Goal: Task Accomplishment & Management: Manage account settings

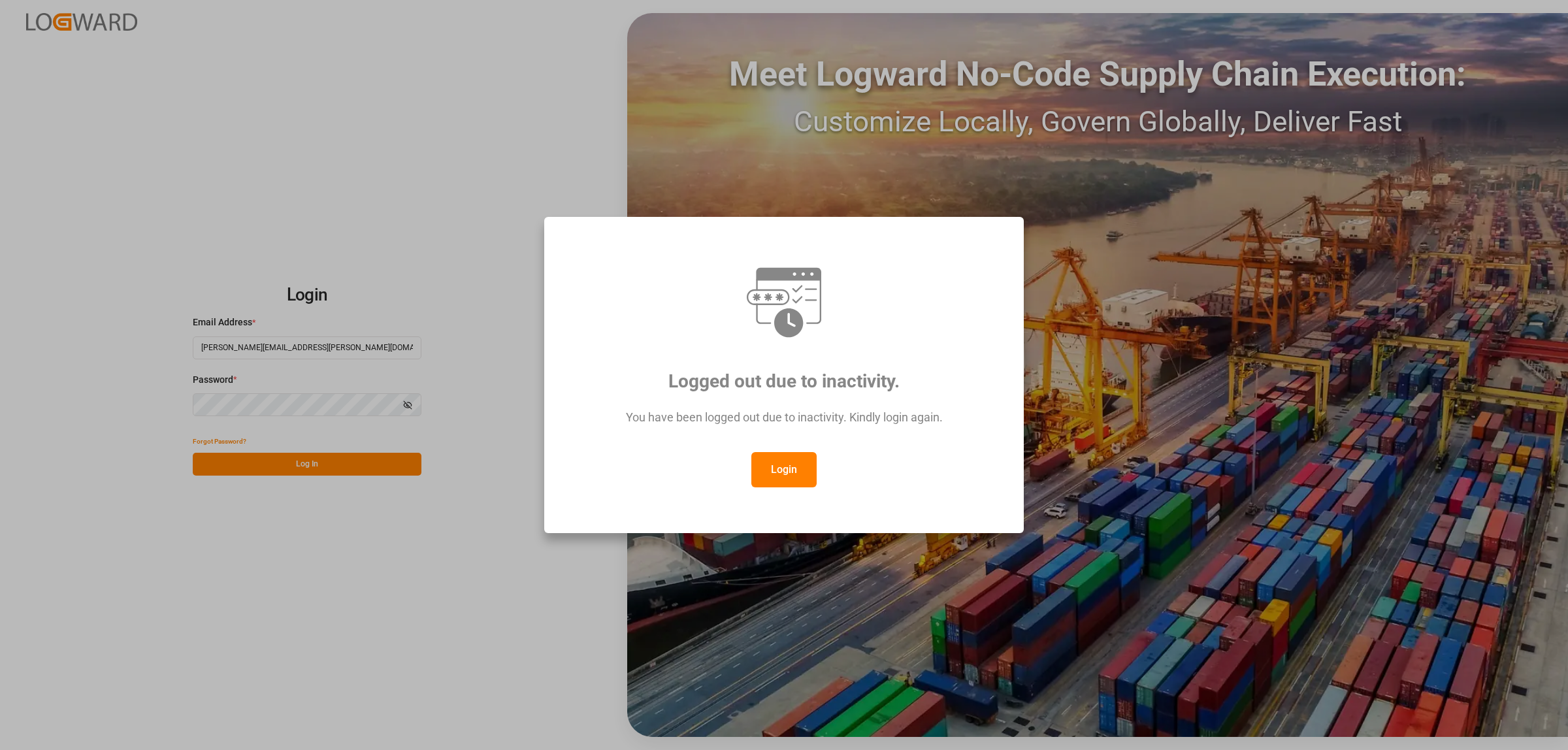
click at [792, 472] on button "Login" at bounding box center [784, 470] width 65 height 36
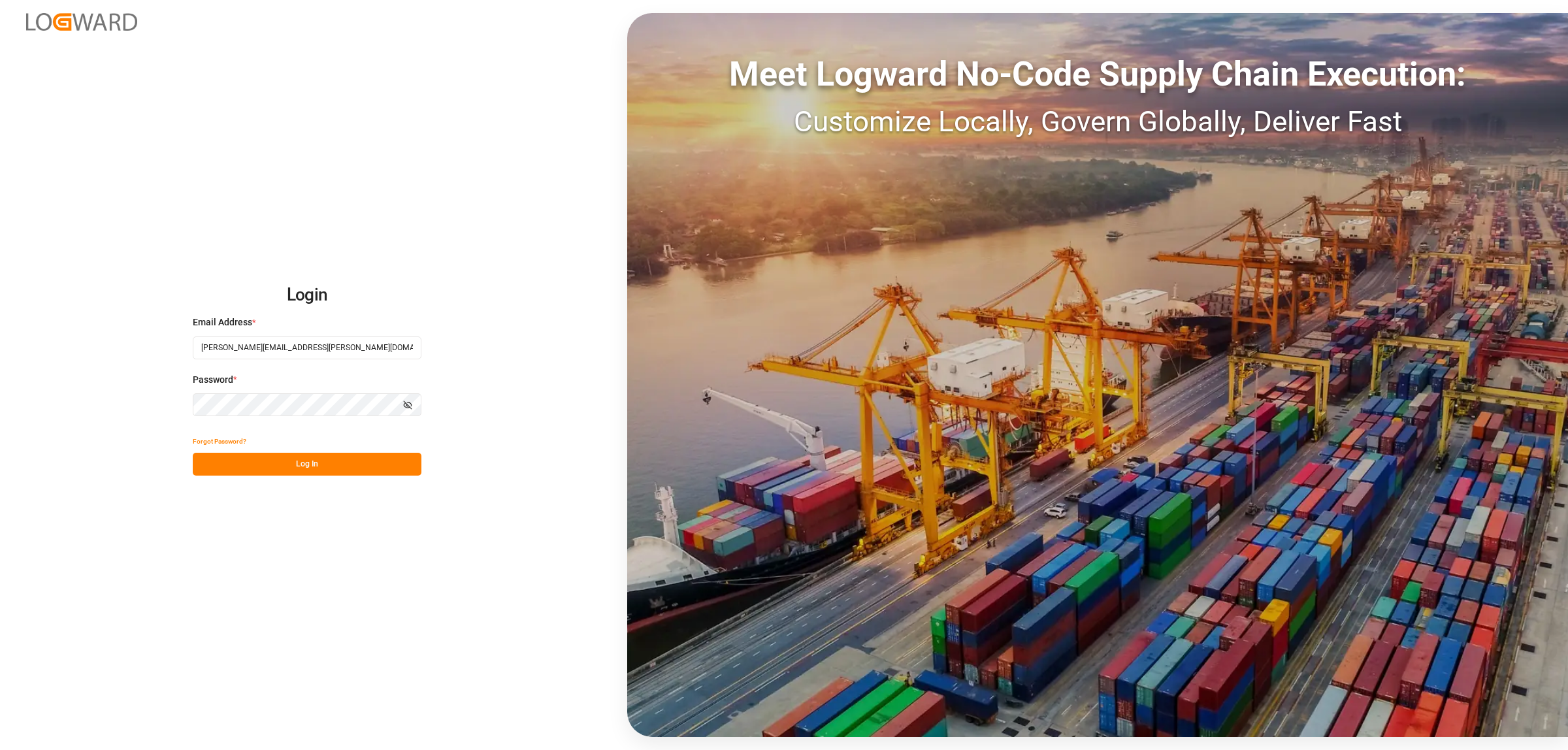
click at [374, 469] on button "Log In" at bounding box center [307, 464] width 228 height 23
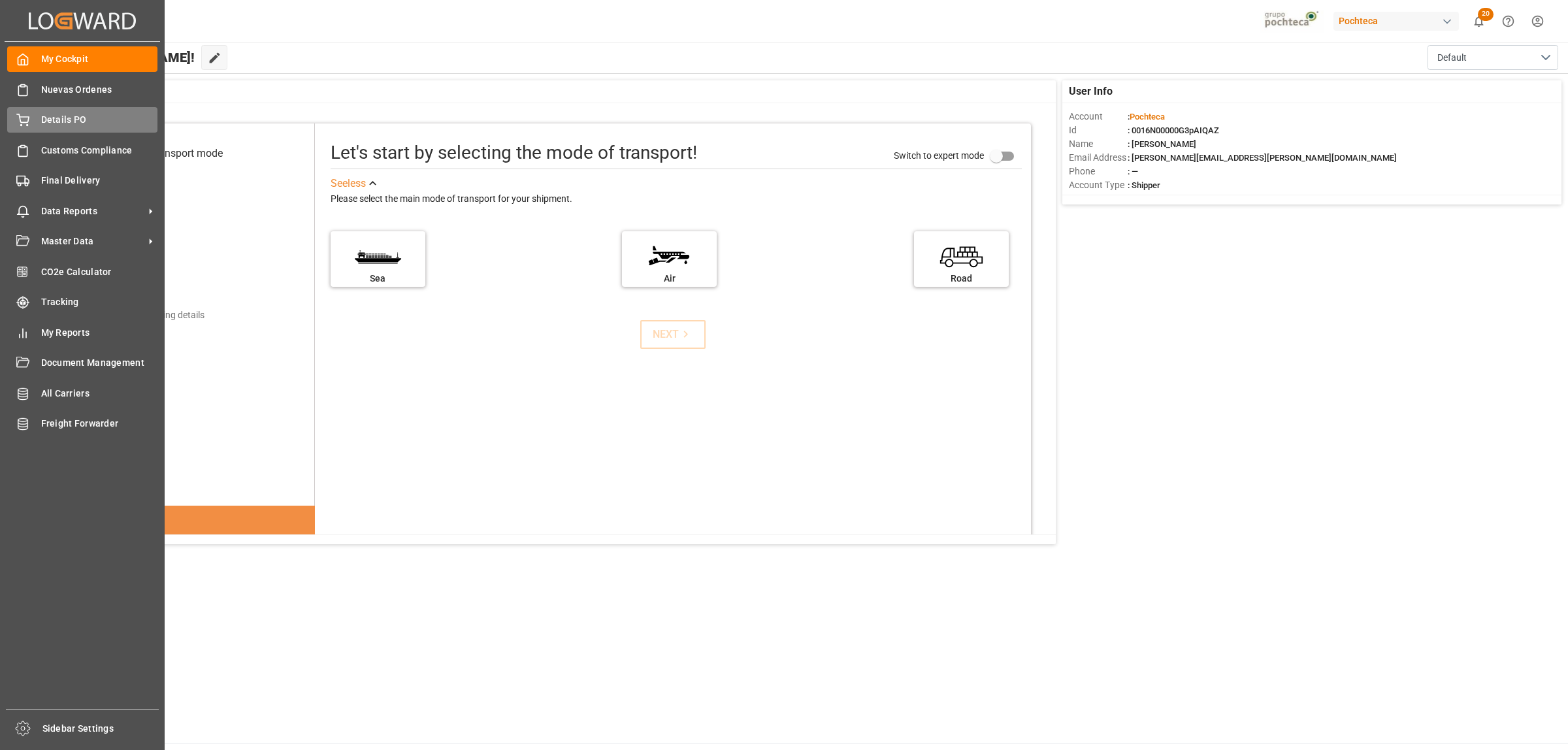
click at [44, 118] on span "Details PO" at bounding box center [99, 120] width 117 height 14
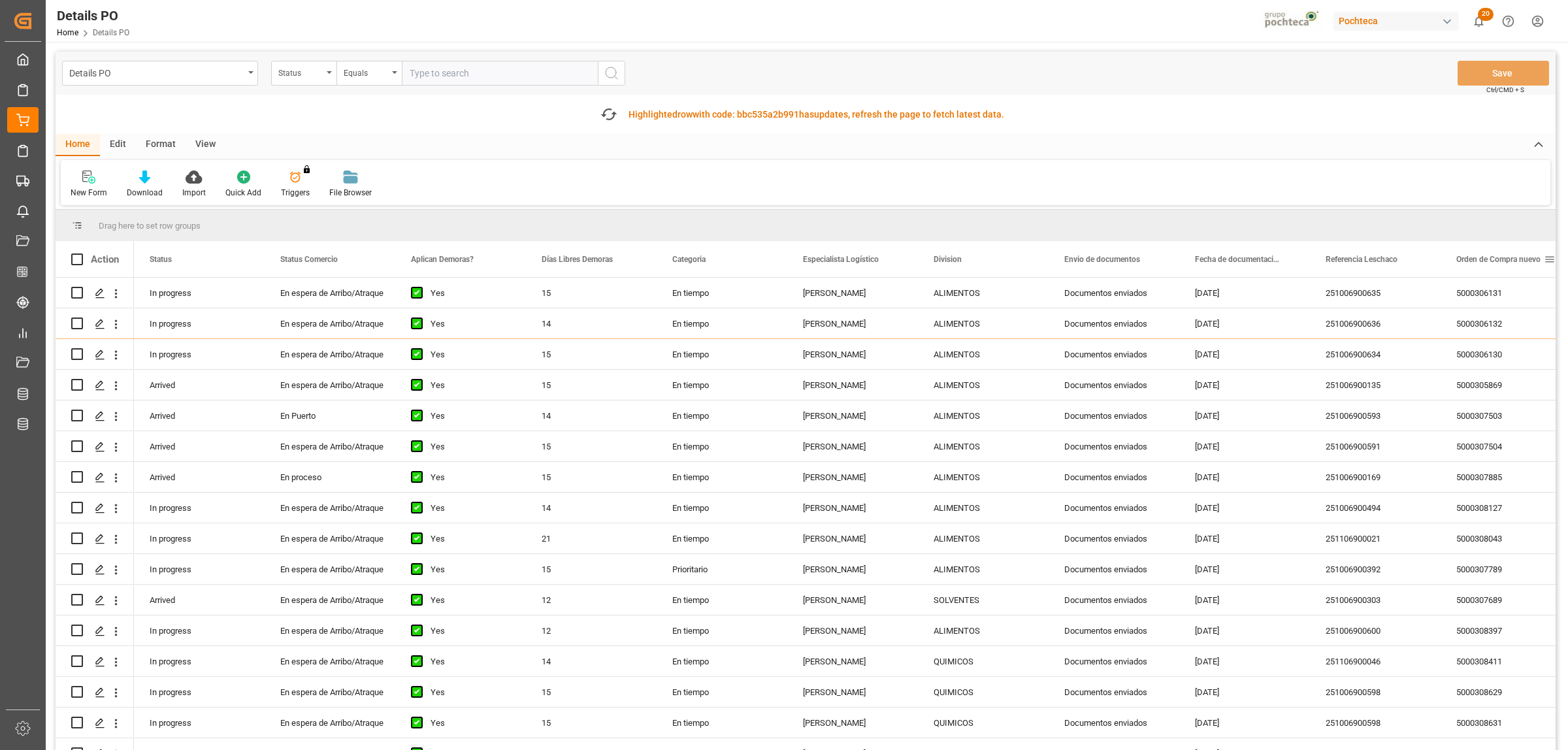
click at [1549, 255] on span at bounding box center [1550, 259] width 12 height 12
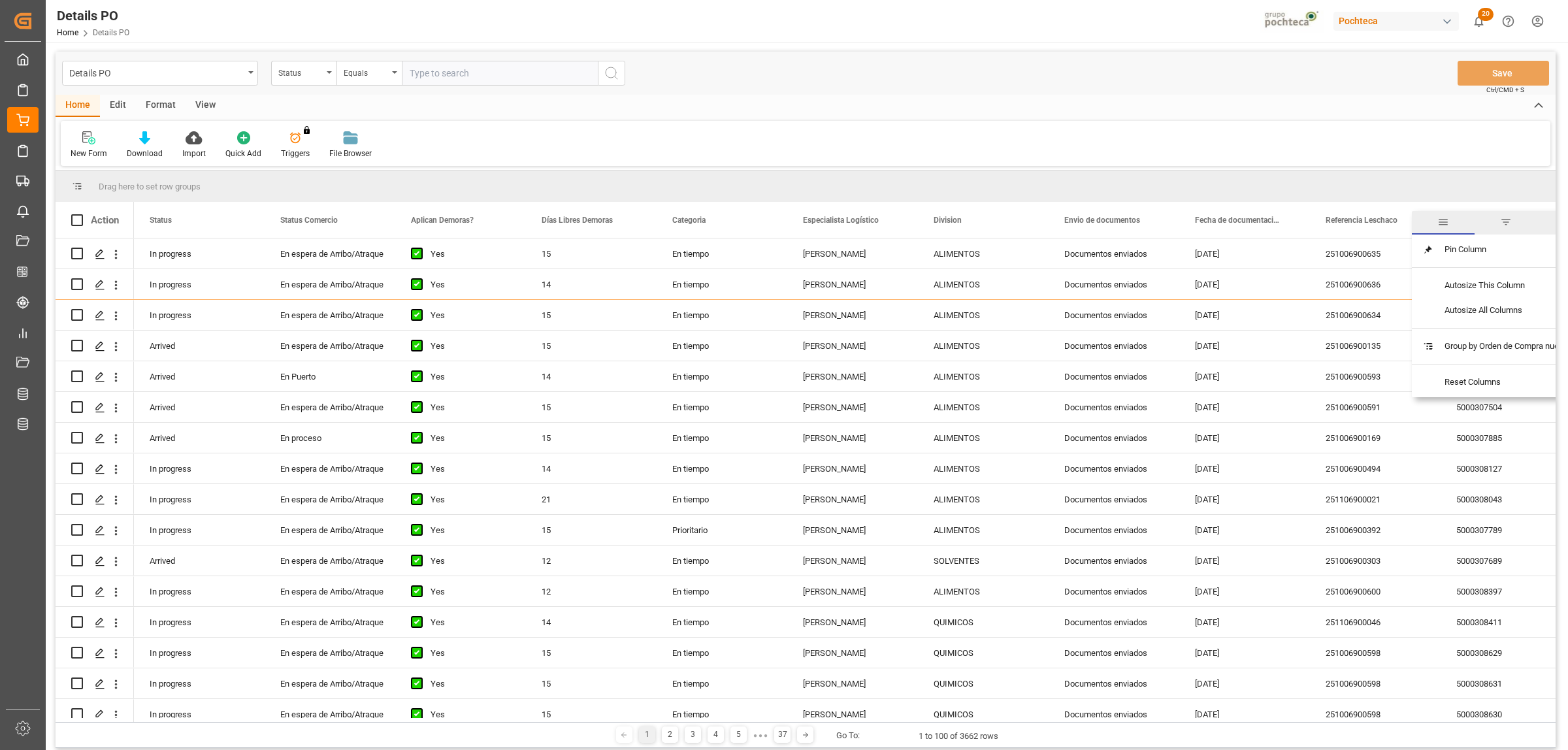
click at [1507, 222] on span "filter" at bounding box center [1506, 222] width 12 height 12
type input "5000308448"
click at [1503, 336] on button "Apply" at bounding box center [1500, 331] width 24 height 13
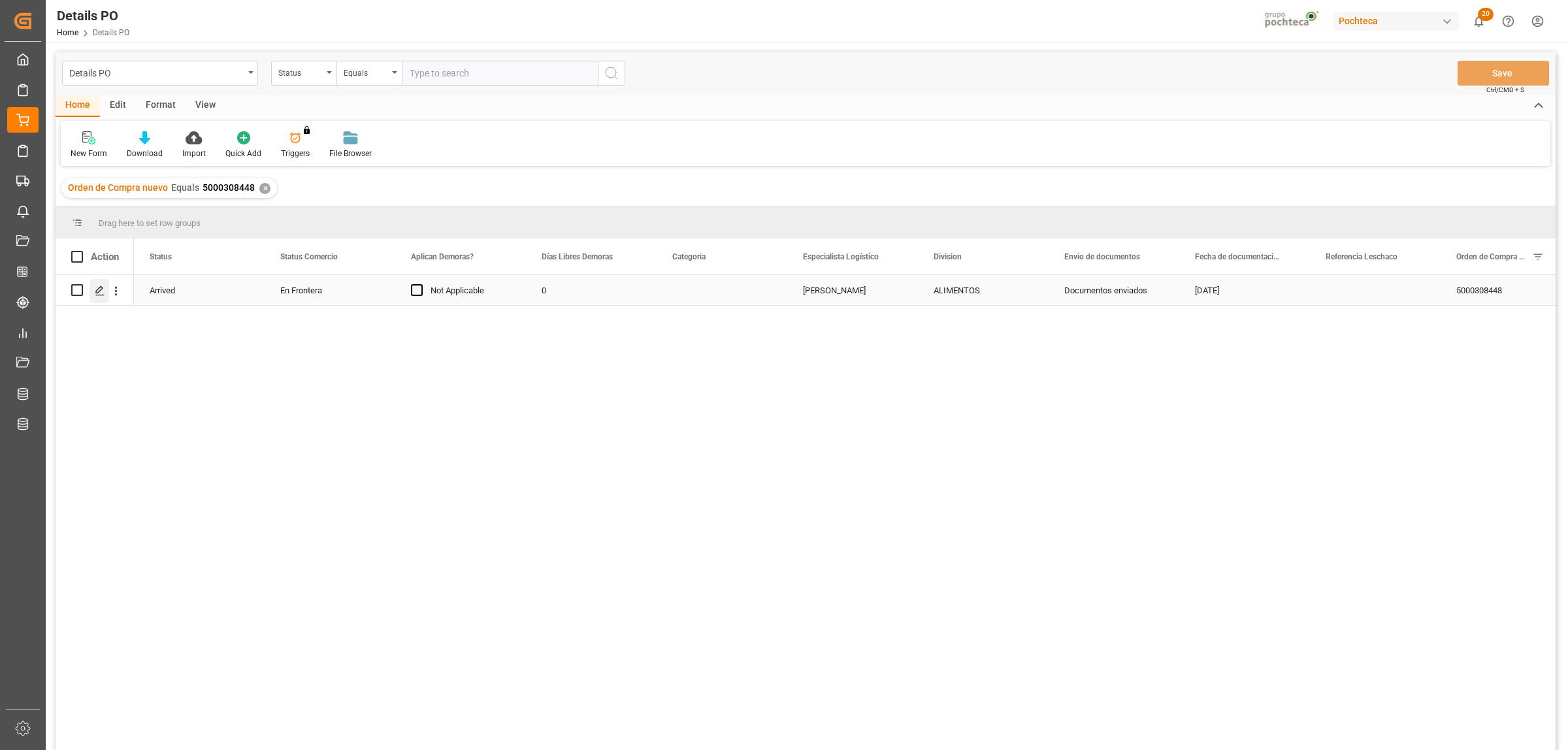
click at [96, 299] on div "Press SPACE to select this row." at bounding box center [99, 291] width 20 height 24
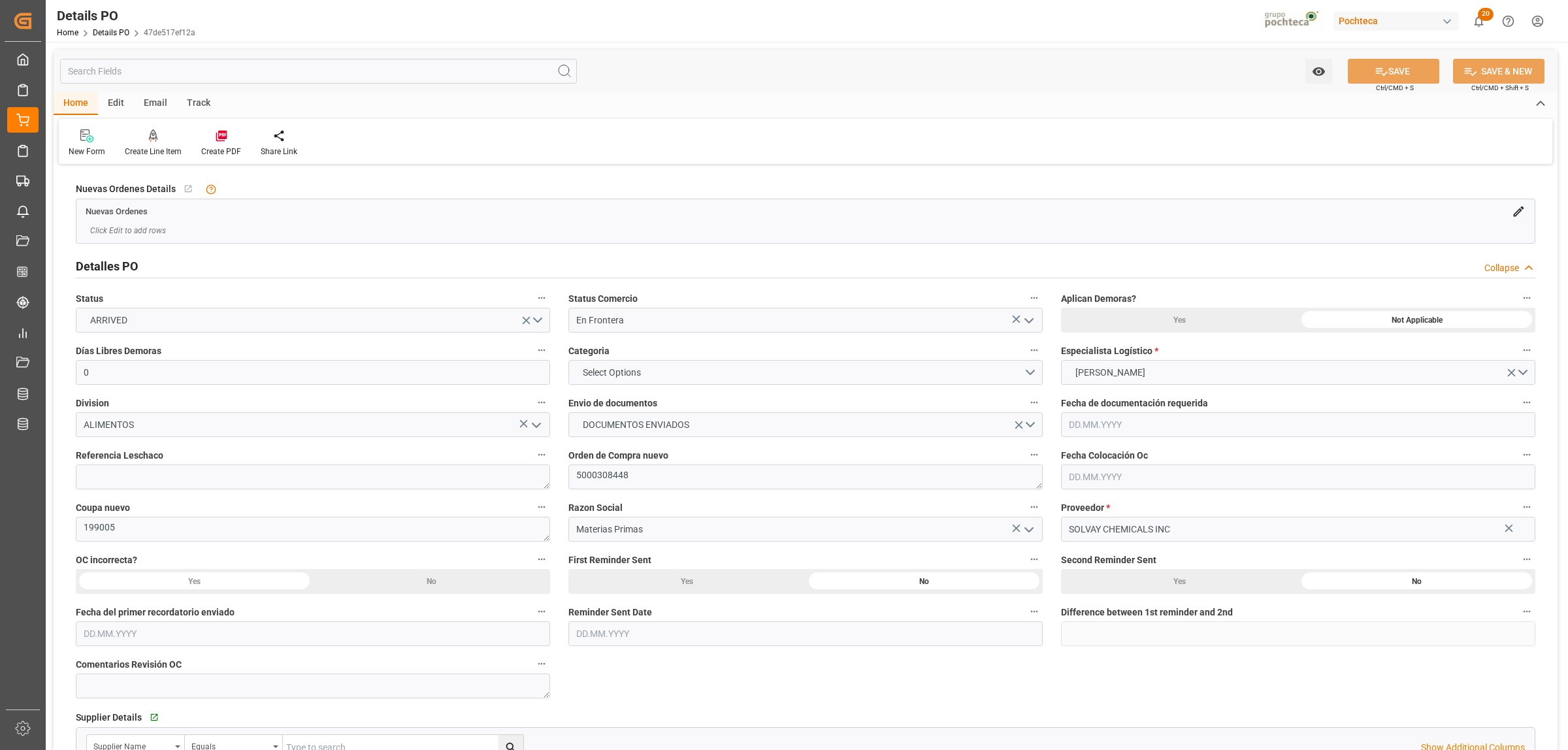
type input "0"
type input "[DATE]"
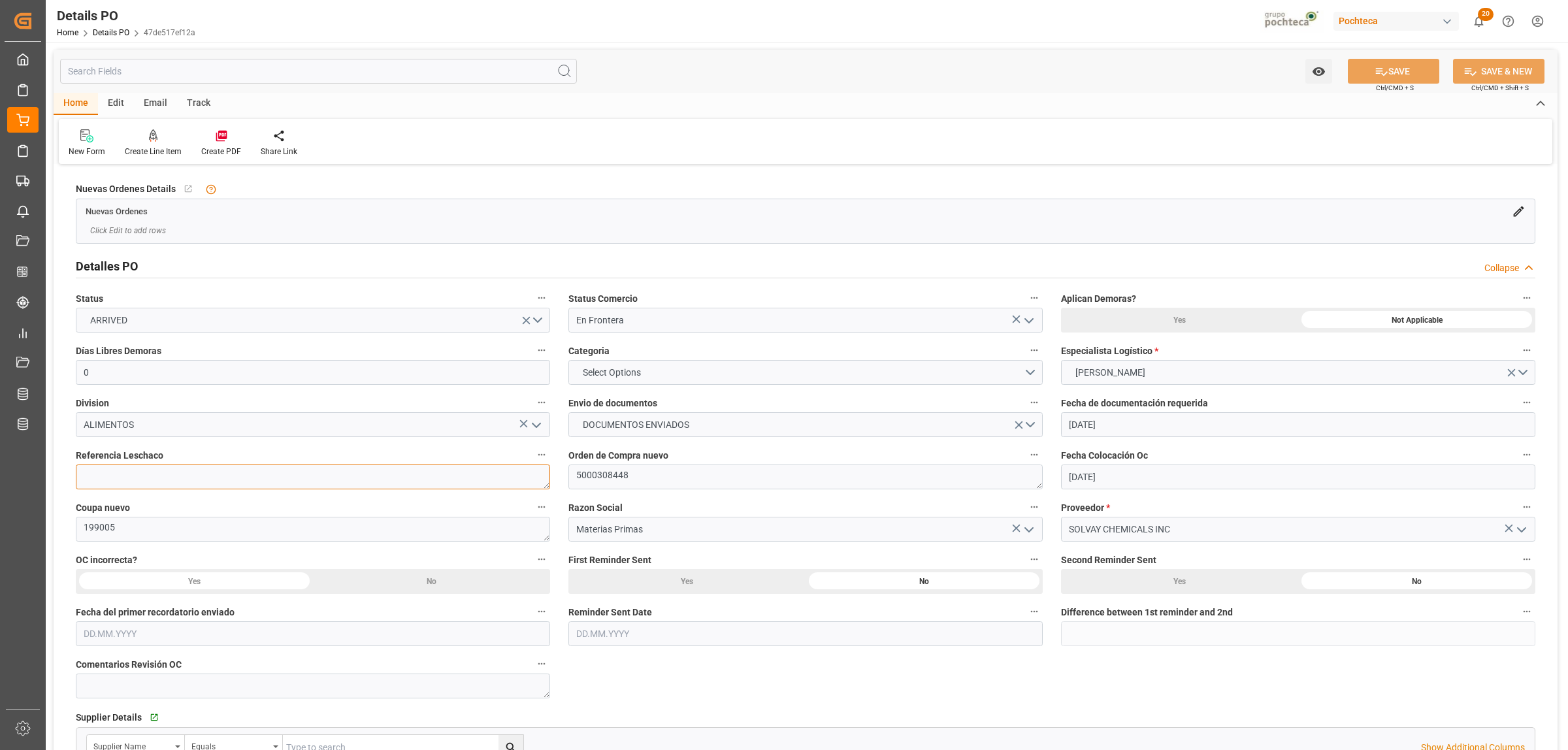
click at [275, 478] on textarea at bounding box center [313, 477] width 474 height 25
paste textarea "251006990171"
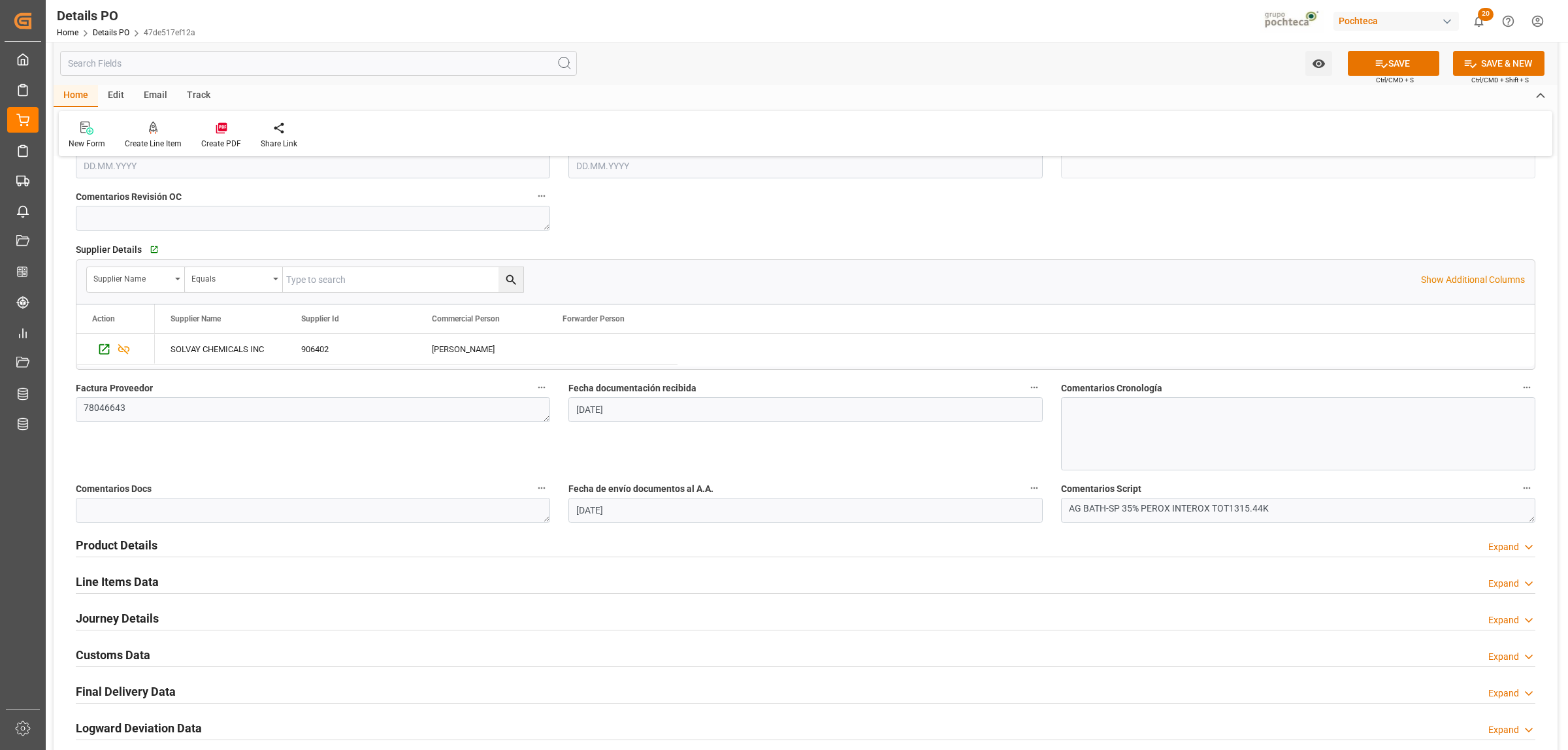
scroll to position [572, 0]
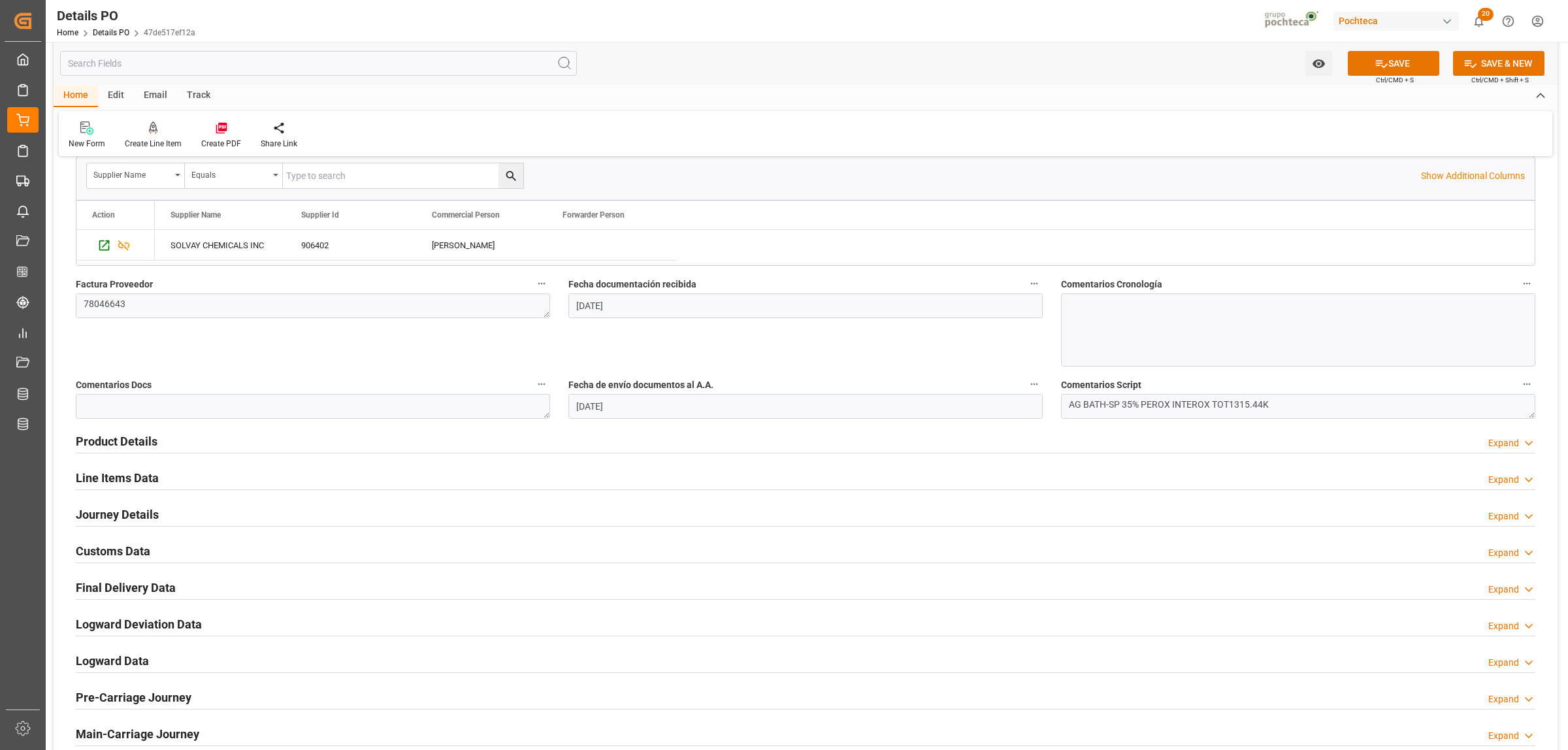
type textarea "251006990171"
click at [129, 512] on h2 "Journey Details" at bounding box center [117, 514] width 83 height 17
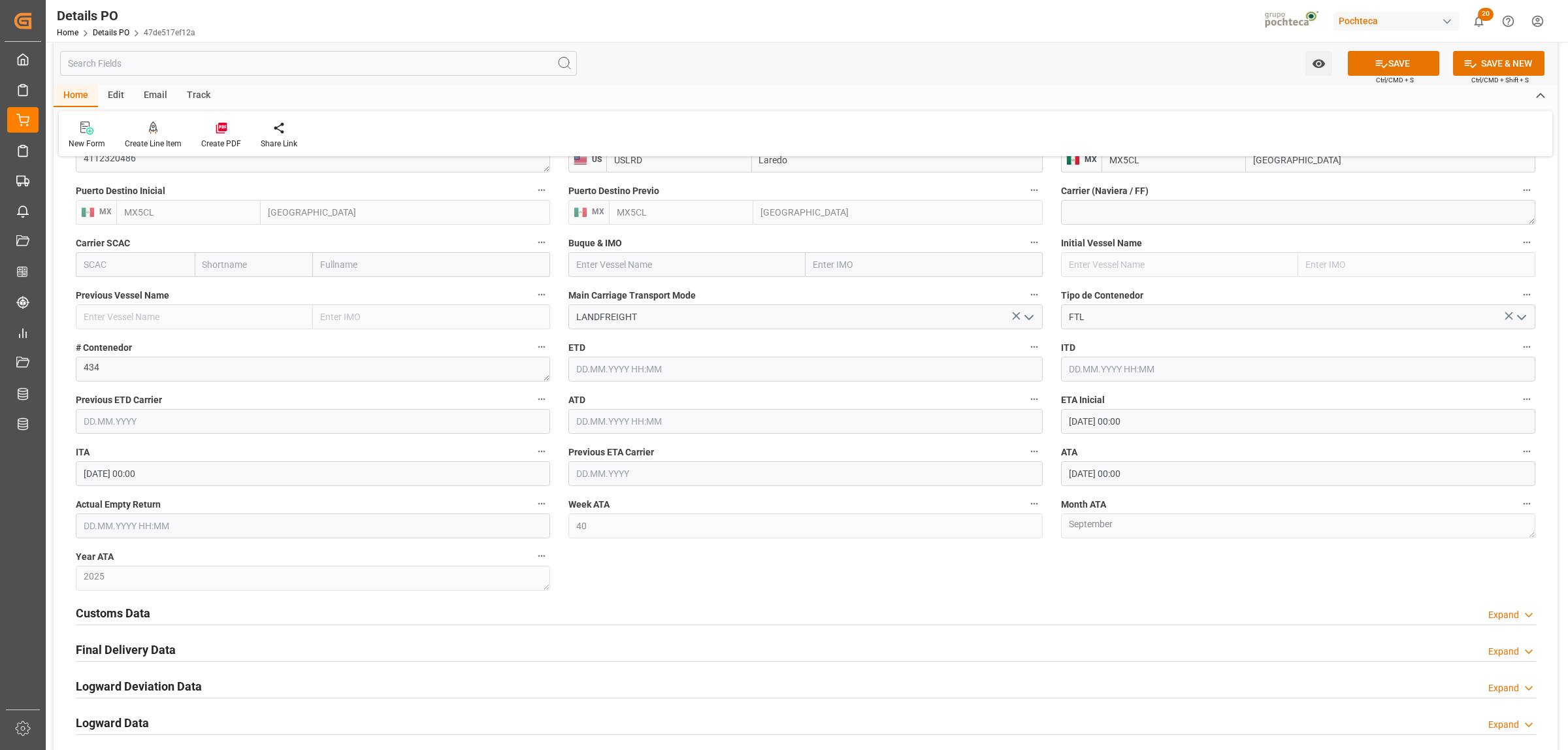
scroll to position [1062, 0]
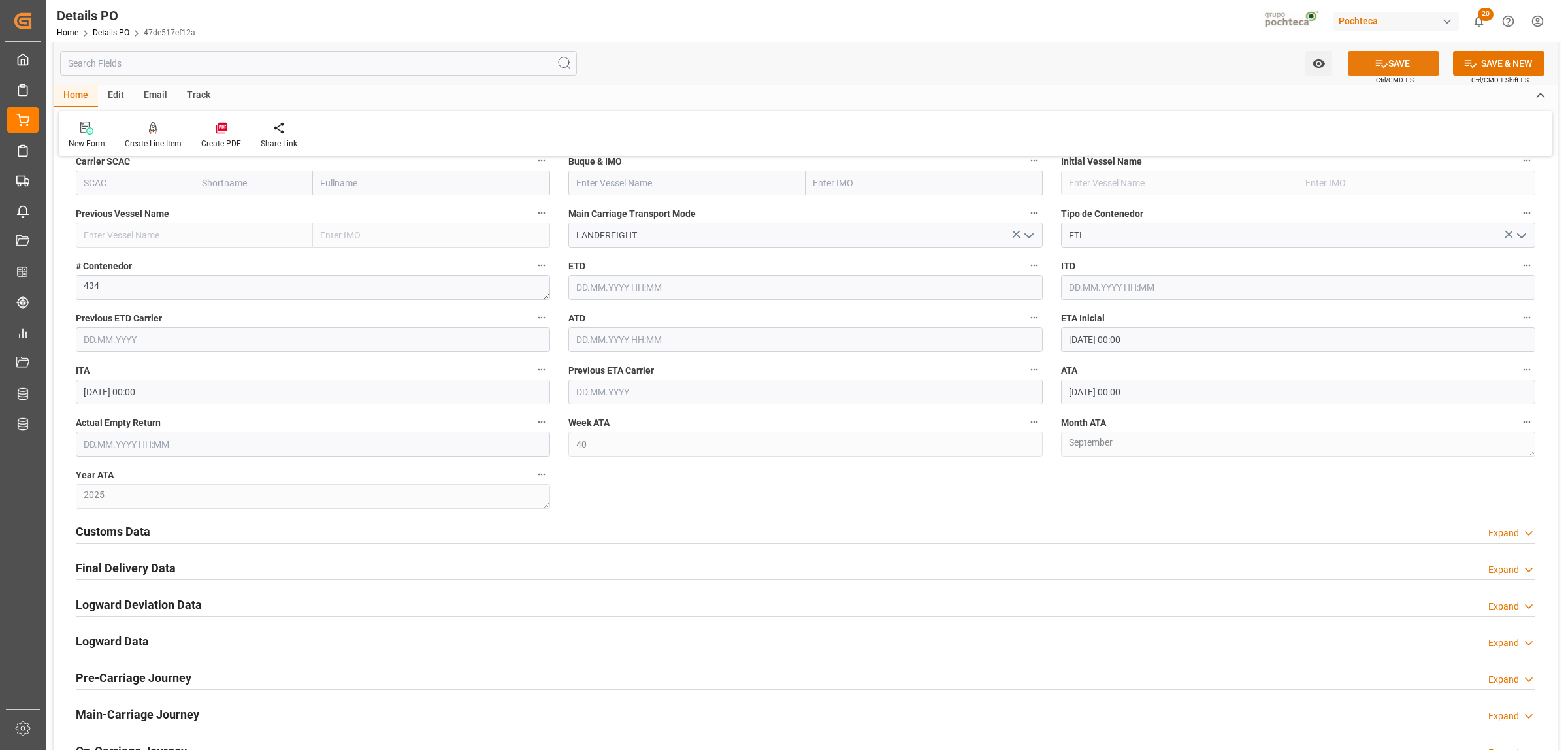
click at [1403, 62] on button "SAVE" at bounding box center [1393, 63] width 91 height 25
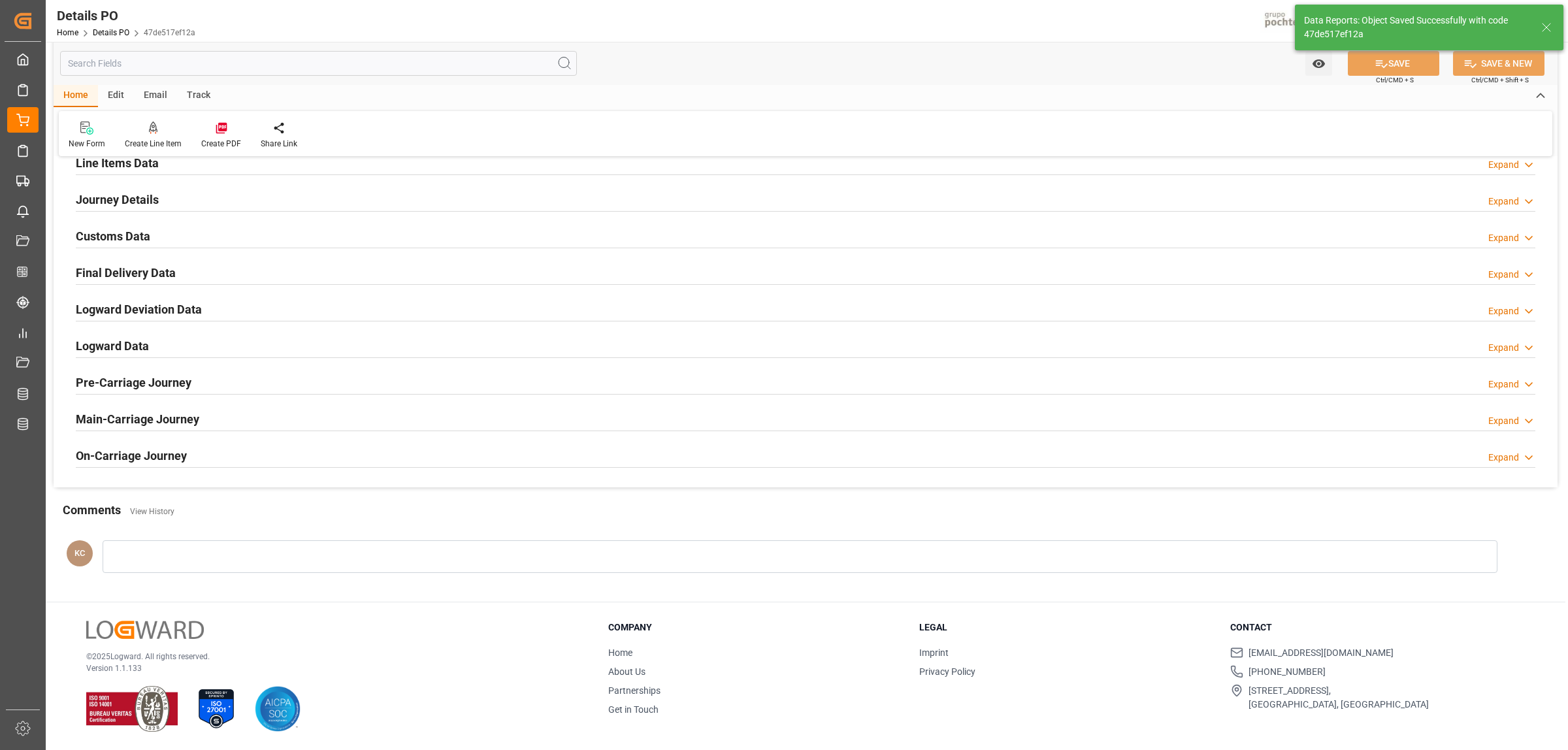
scroll to position [888, 0]
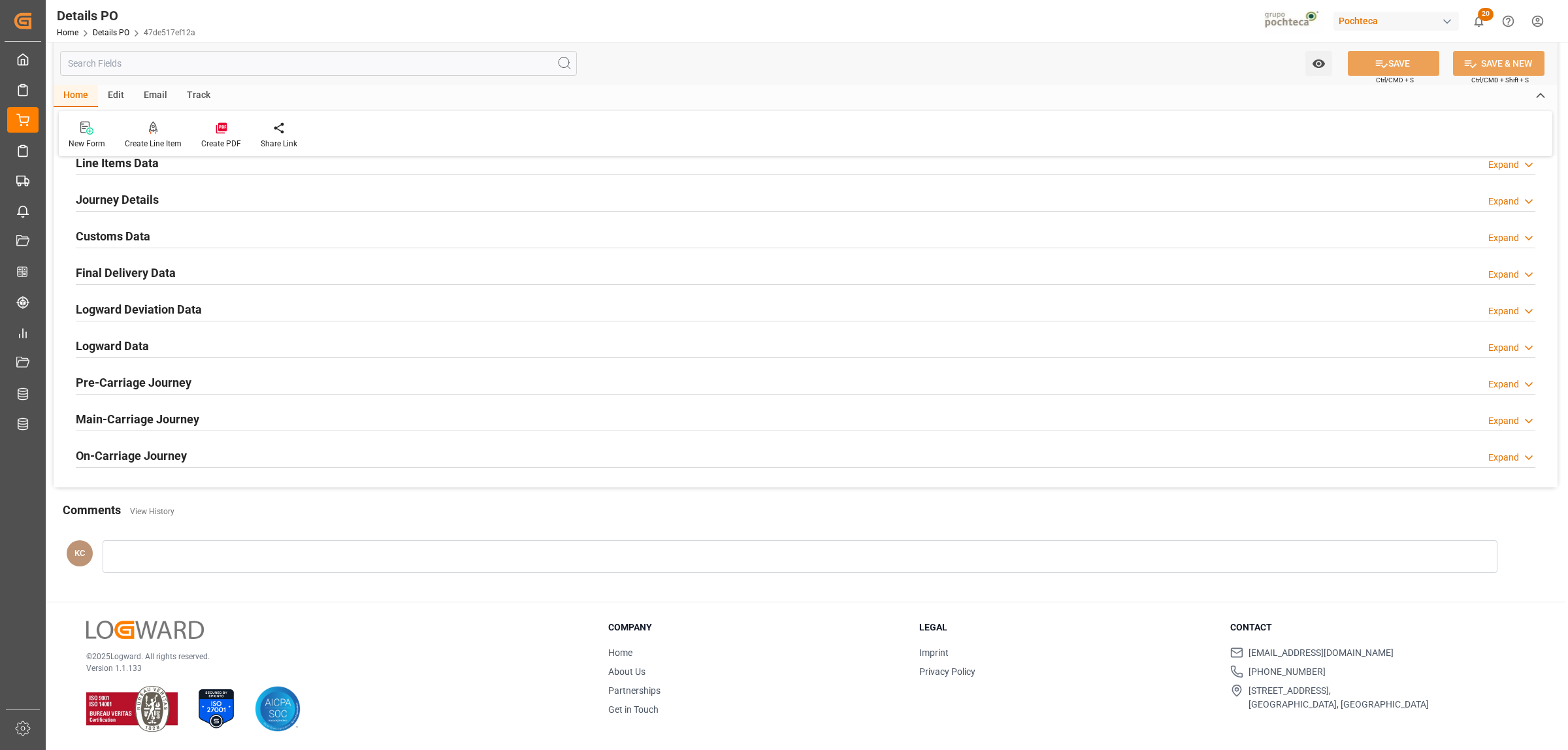
click at [149, 275] on h2 "Final Delivery Data" at bounding box center [126, 272] width 100 height 17
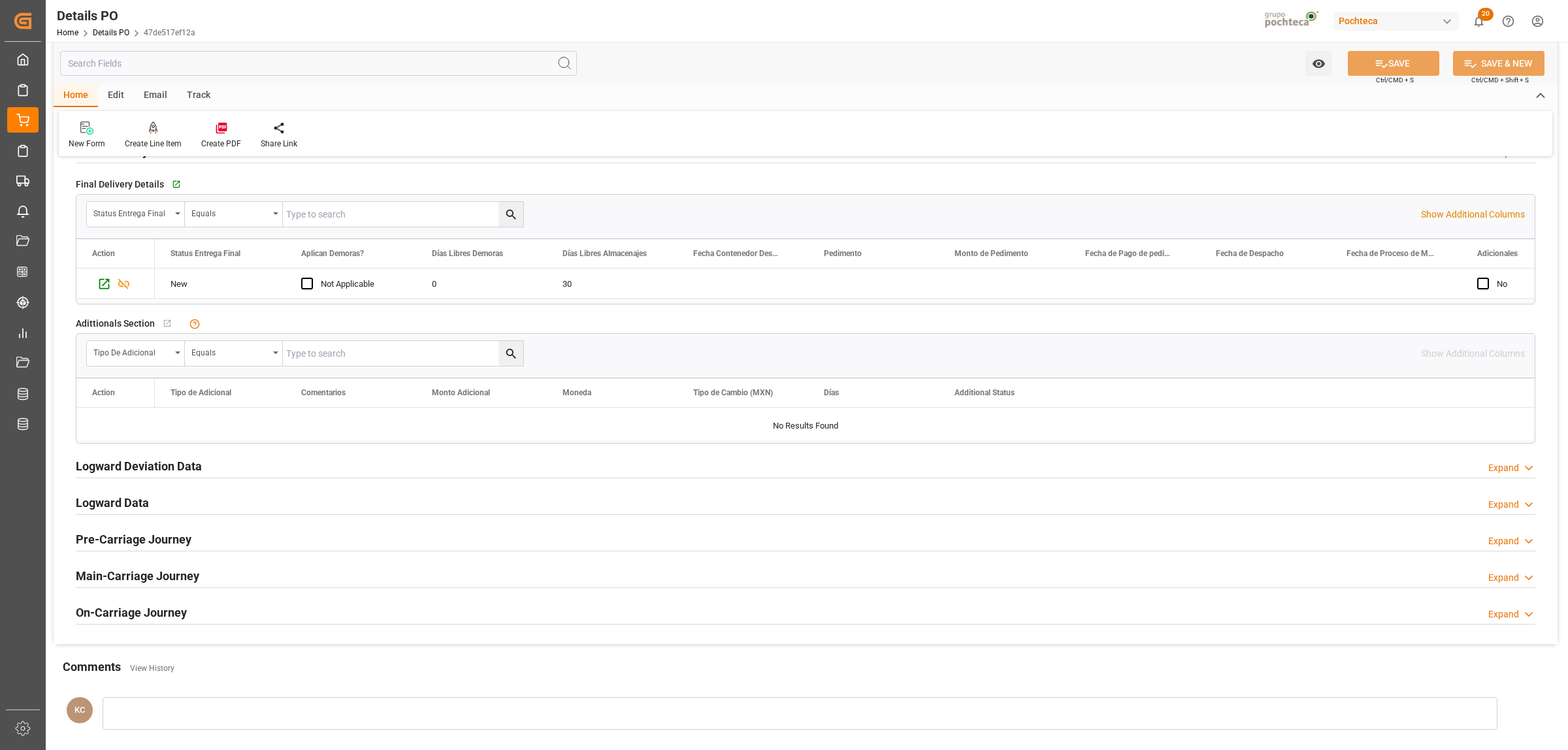
scroll to position [980, 0]
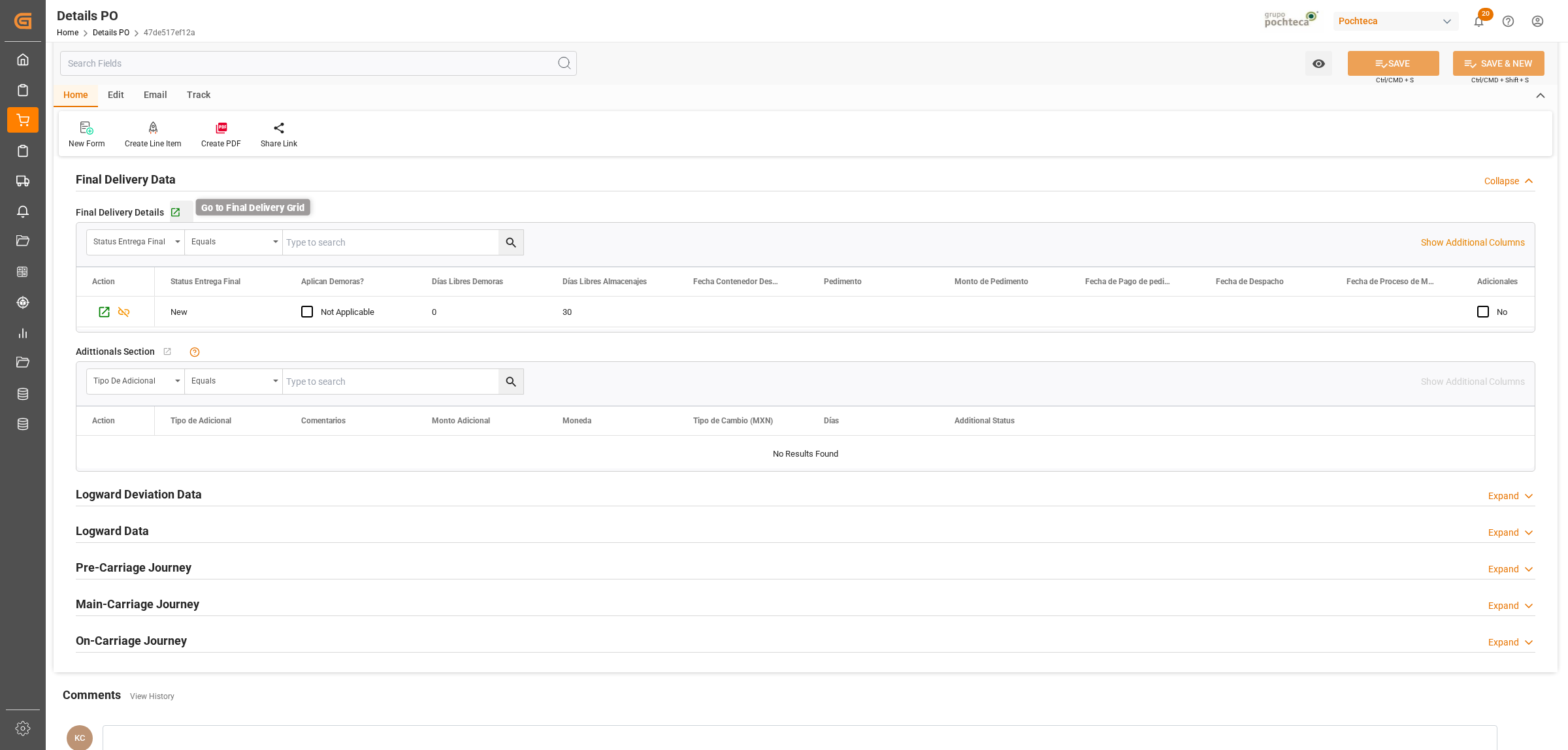
click at [172, 214] on icon "button" at bounding box center [175, 213] width 9 height 9
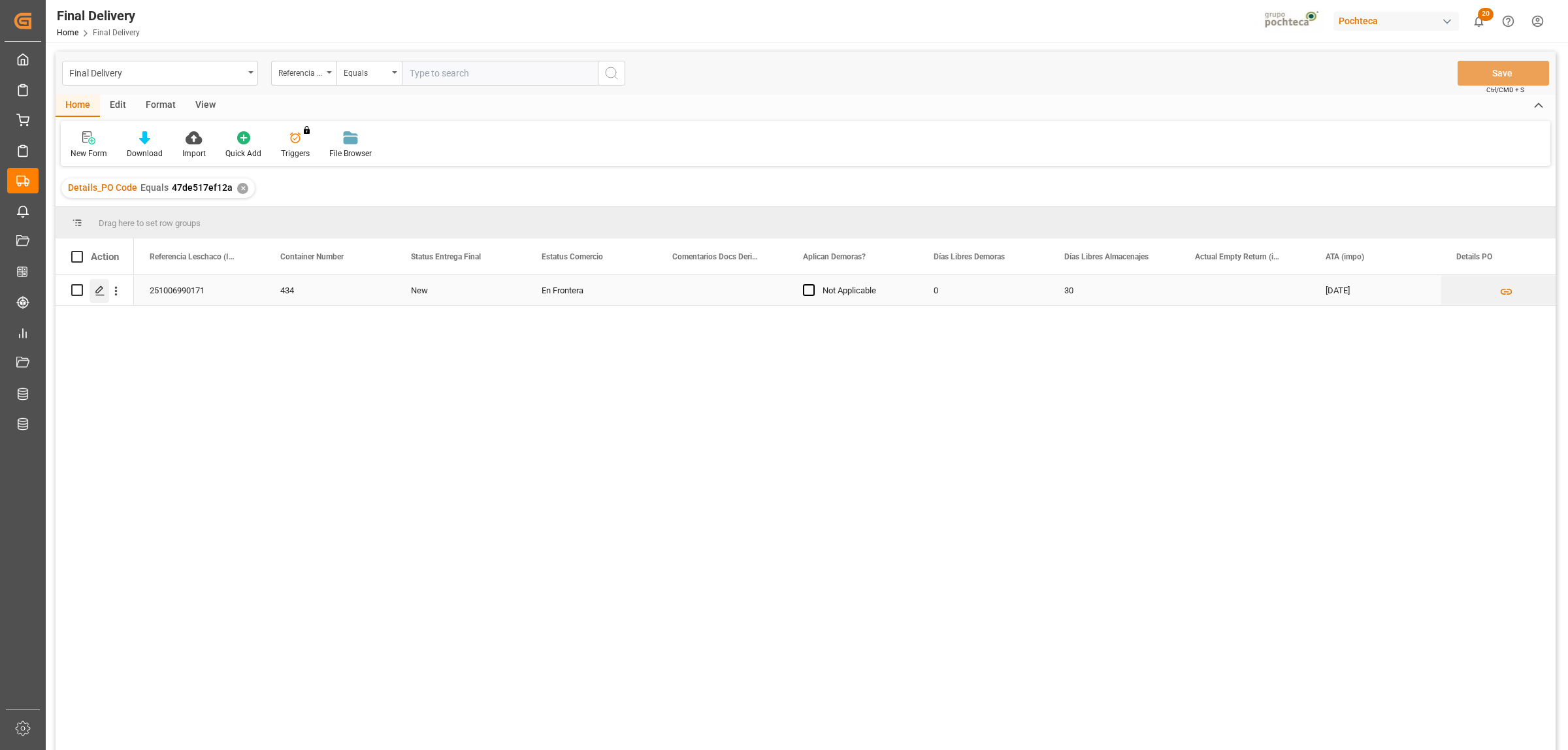
click at [98, 291] on icon "Press SPACE to select this row." at bounding box center [100, 291] width 10 height 10
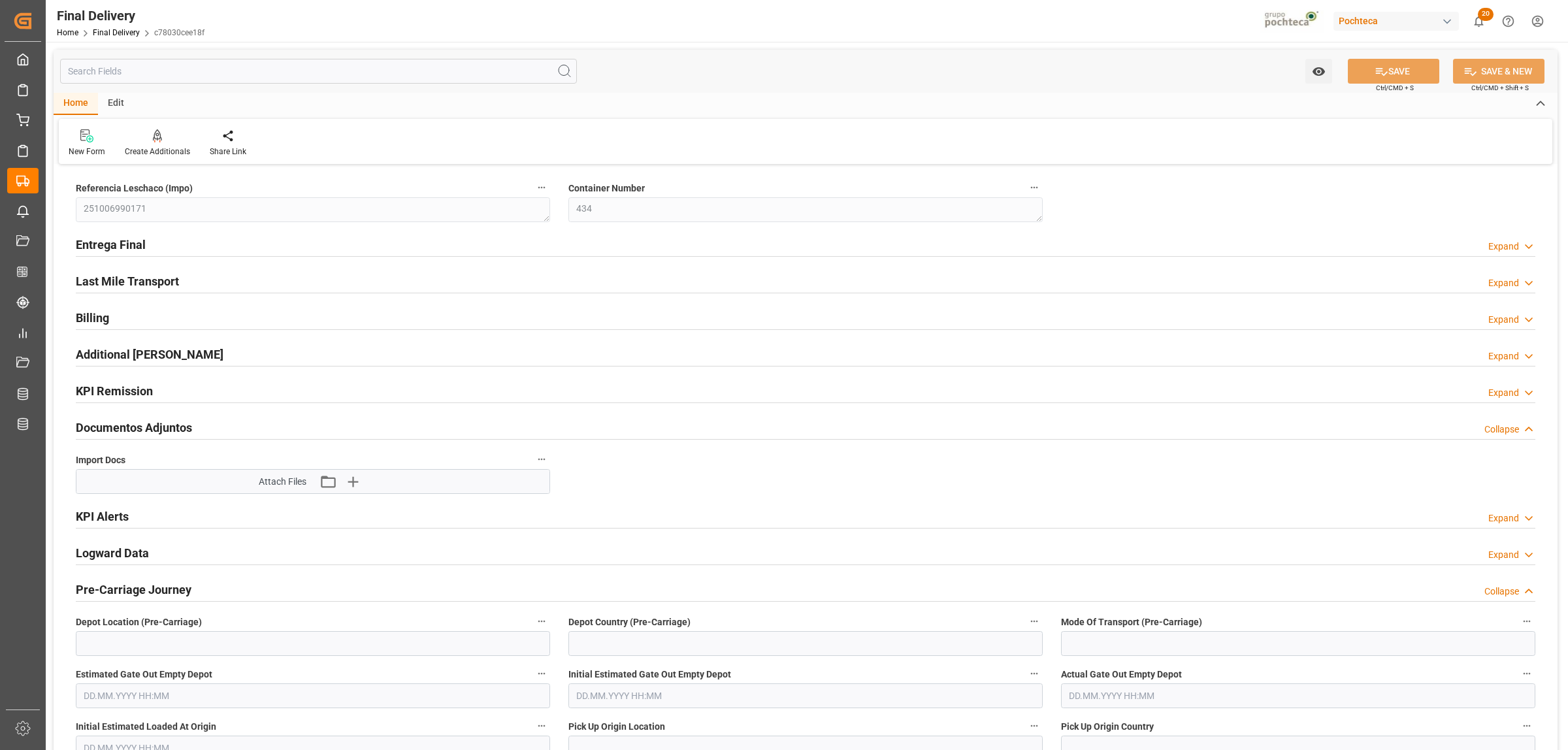
click at [128, 247] on h2 "Entrega Final" at bounding box center [111, 244] width 70 height 17
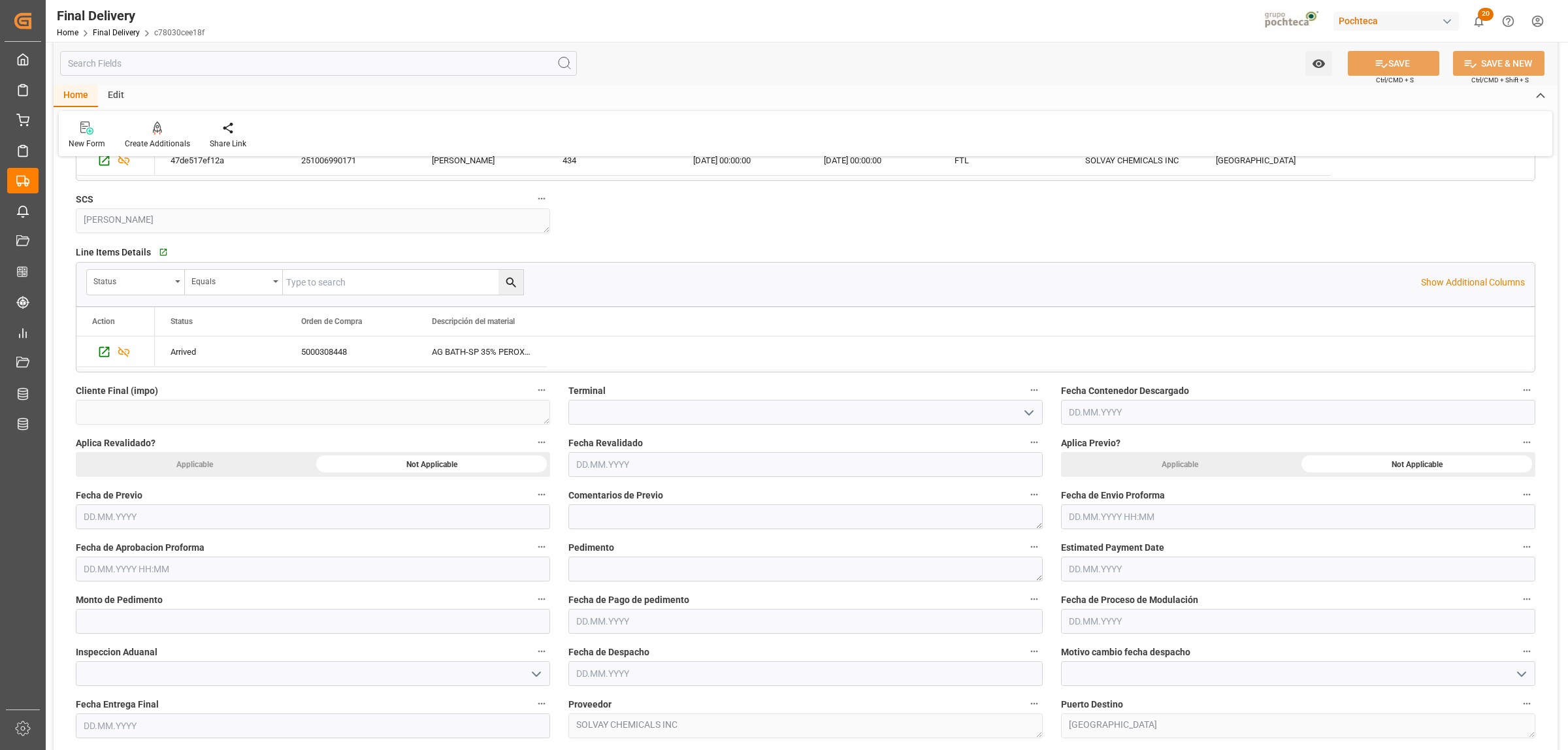
scroll to position [408, 0]
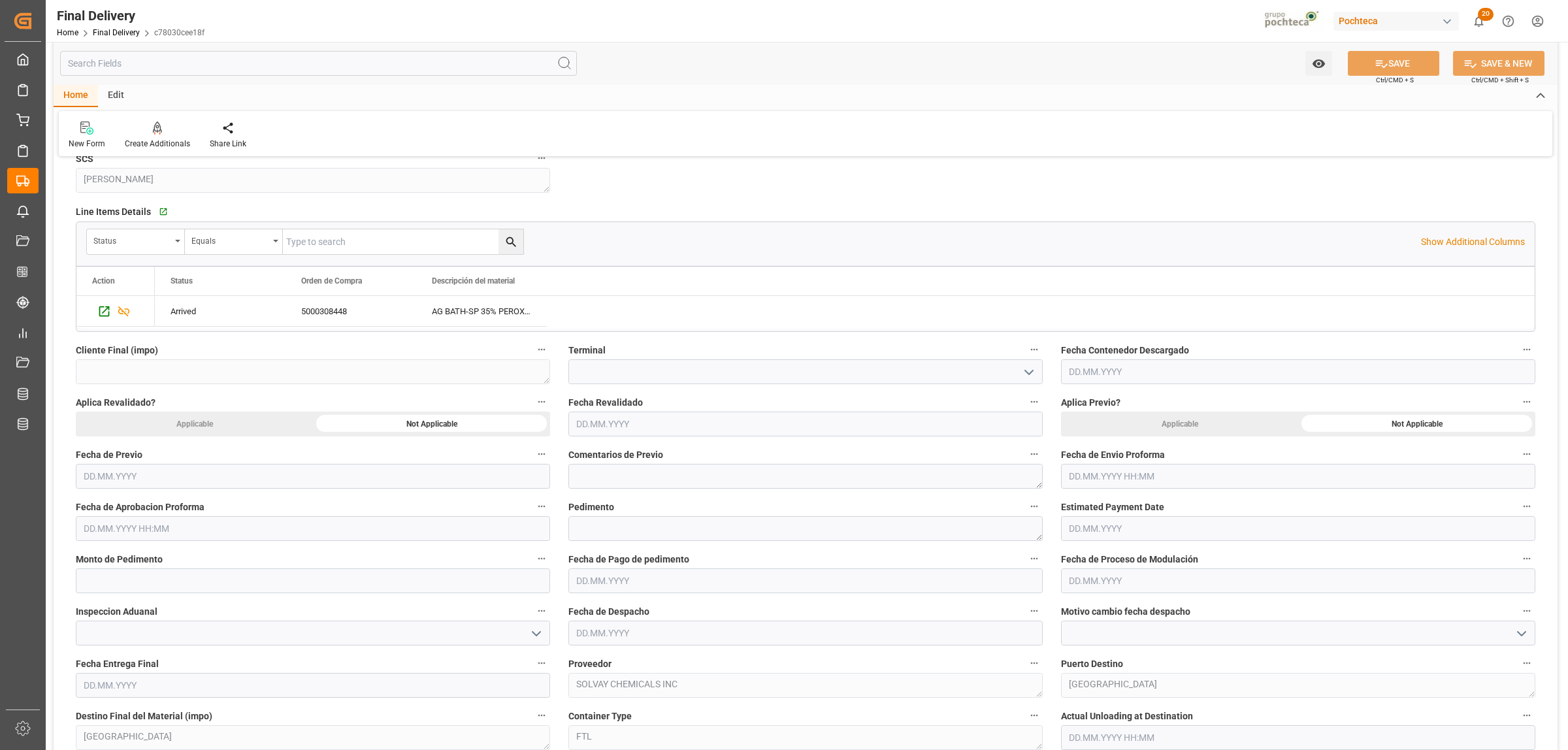
click at [1103, 467] on input "text" at bounding box center [1298, 476] width 474 height 25
drag, startPoint x: 1084, startPoint y: 546, endPoint x: 1090, endPoint y: 553, distance: 9.2
click at [1084, 546] on div "29 30 1 2 3 4 5" at bounding box center [1155, 557] width 178 height 25
click at [1175, 586] on span "10" at bounding box center [1179, 582] width 9 height 9
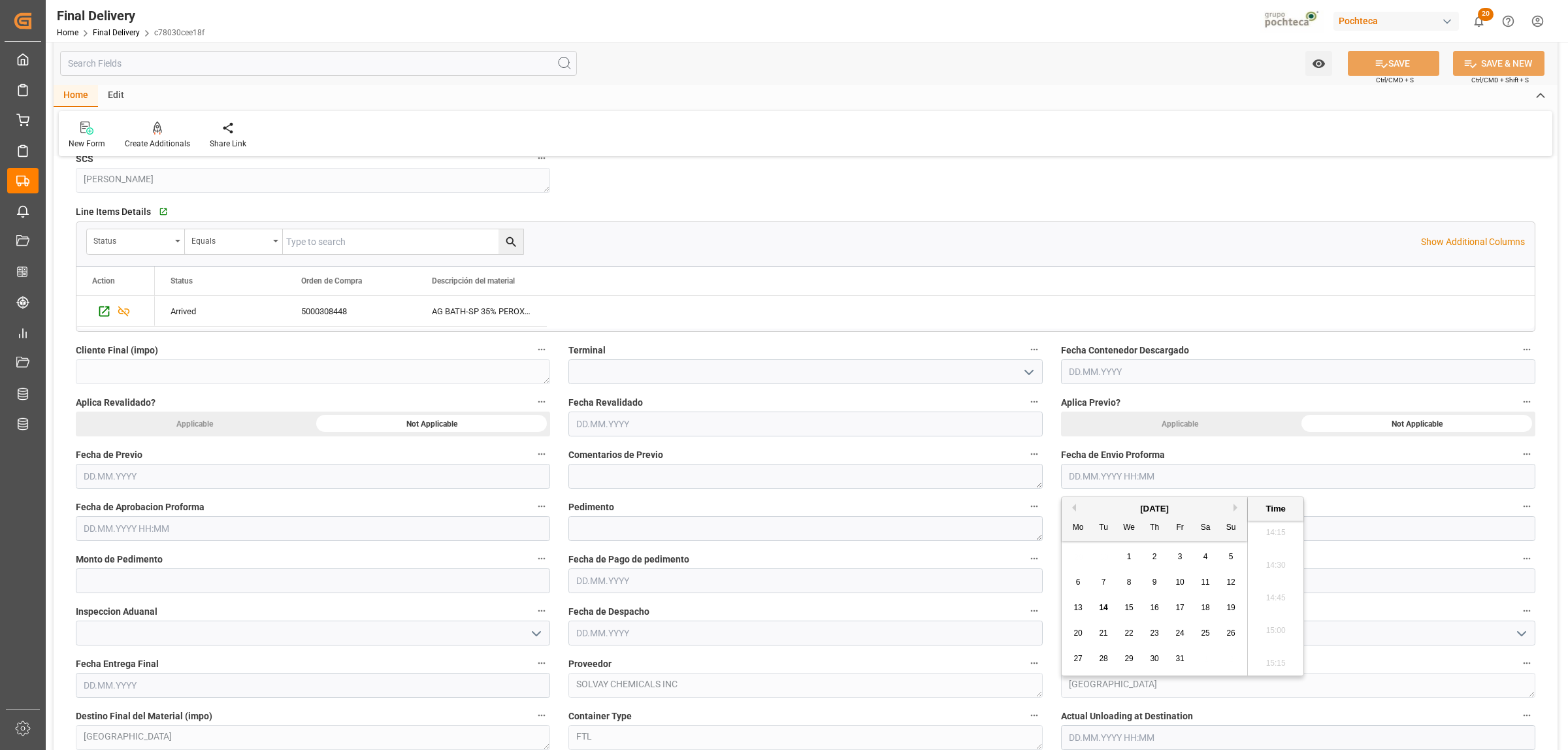
type input "10.10.2025 00:00"
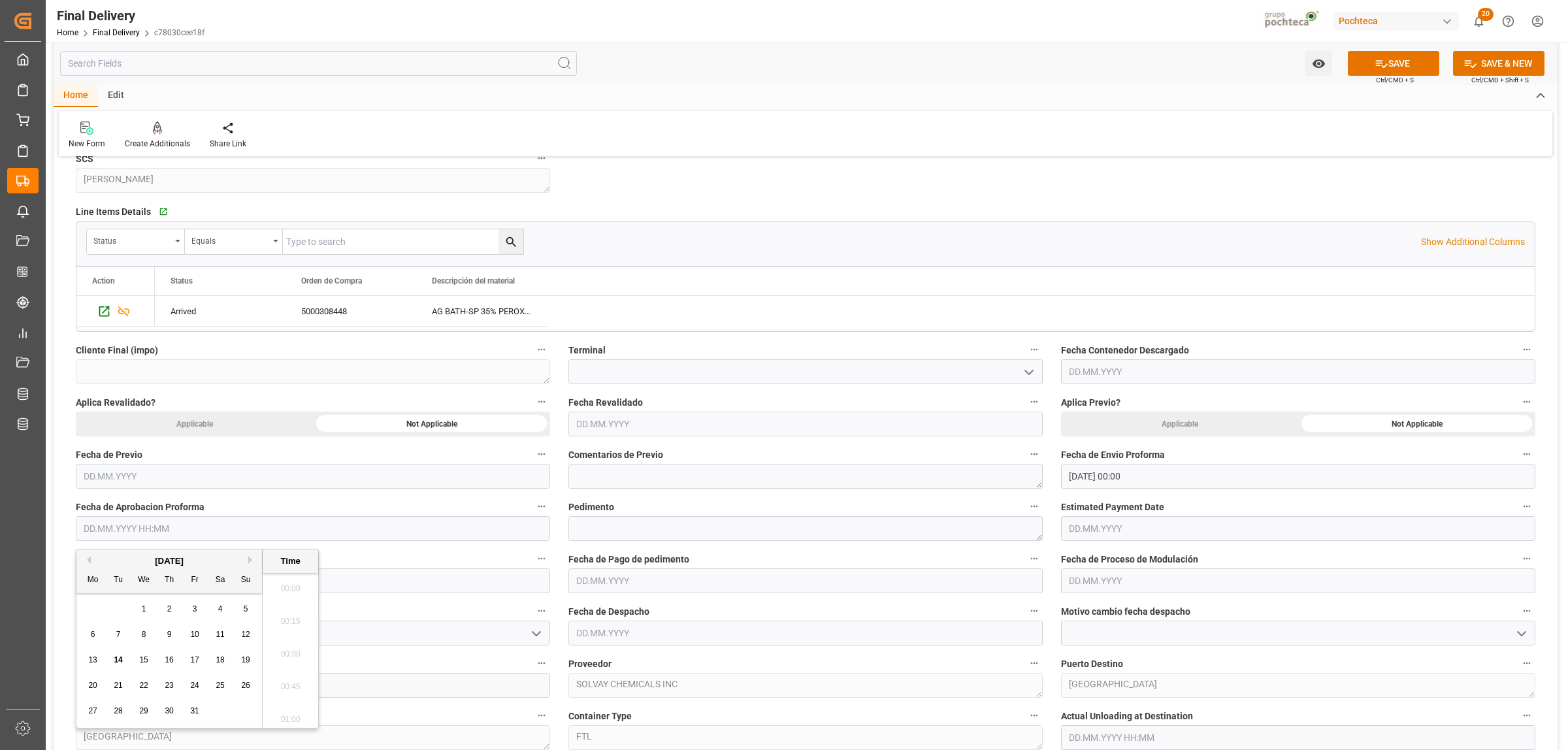
click at [146, 530] on input "text" at bounding box center [313, 528] width 474 height 25
drag, startPoint x: 117, startPoint y: 621, endPoint x: 128, endPoint y: 622, distance: 11.0
click at [117, 621] on div "29 30 1 2 3 4 5" at bounding box center [170, 609] width 178 height 25
click at [202, 633] on div "10" at bounding box center [195, 635] width 17 height 16
type input "10.10.2025 00:00"
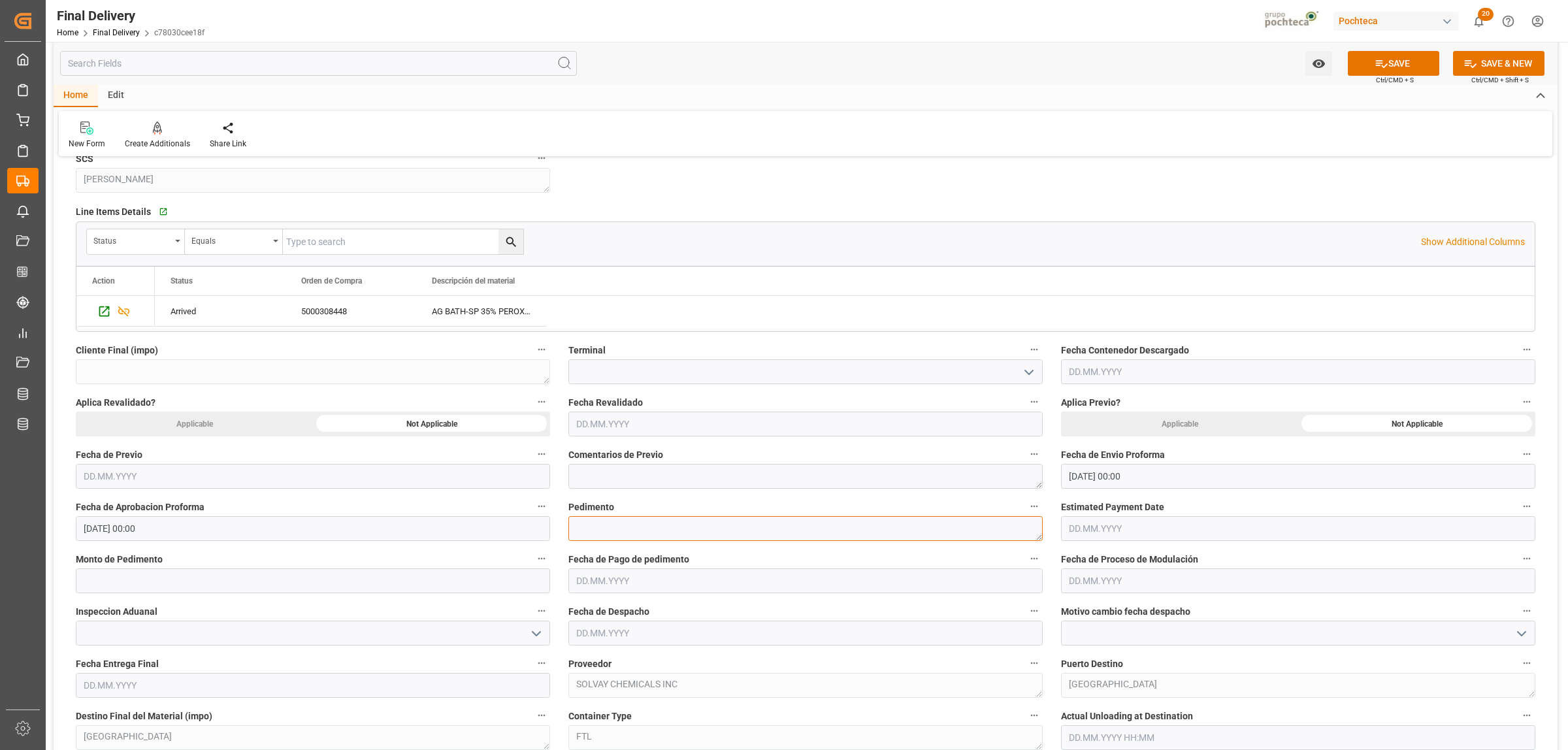
click at [610, 536] on textarea at bounding box center [805, 528] width 474 height 25
click at [691, 527] on textarea at bounding box center [805, 528] width 474 height 25
paste textarea "25 80 3617 5002982"
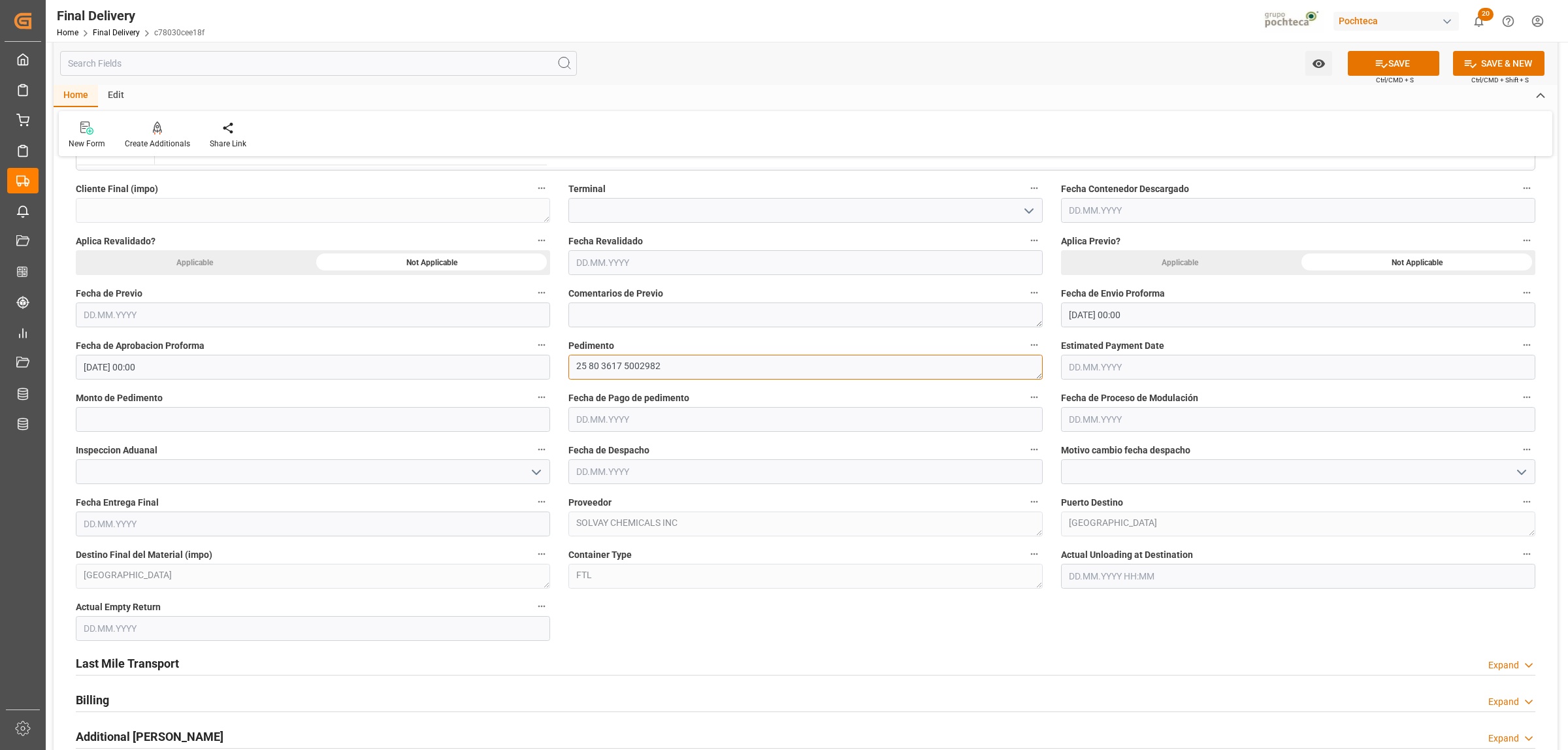
scroll to position [572, 0]
type textarea "25 80 3617 5002982"
click at [184, 419] on input "text" at bounding box center [313, 417] width 474 height 25
paste input "62857"
type input "62857"
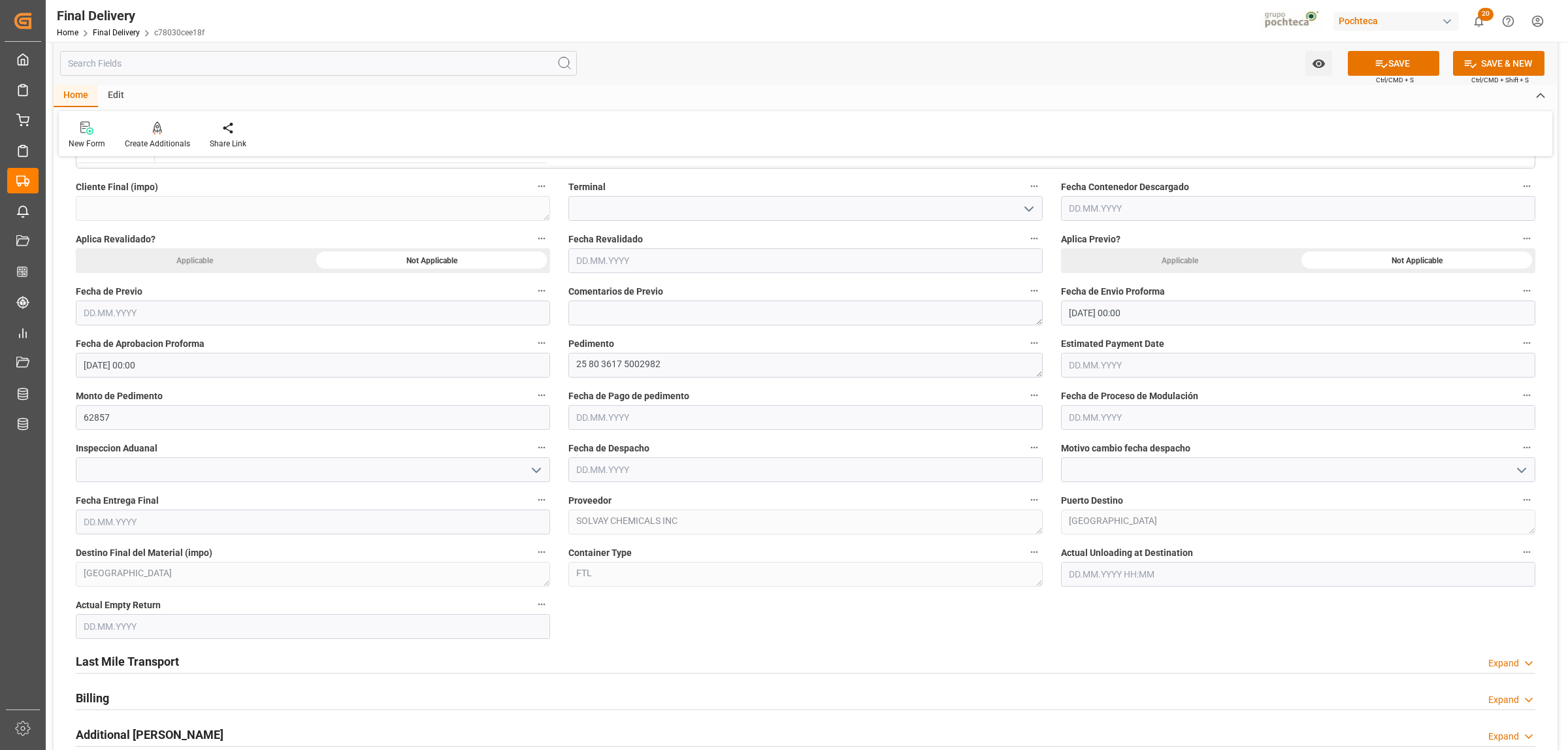
click at [609, 416] on input "text" at bounding box center [805, 417] width 474 height 25
click at [586, 547] on span "13" at bounding box center [585, 549] width 9 height 9
type input "13.10.2025"
click at [1101, 417] on input "text" at bounding box center [1298, 417] width 474 height 25
click at [1111, 547] on div "14" at bounding box center [1104, 549] width 17 height 16
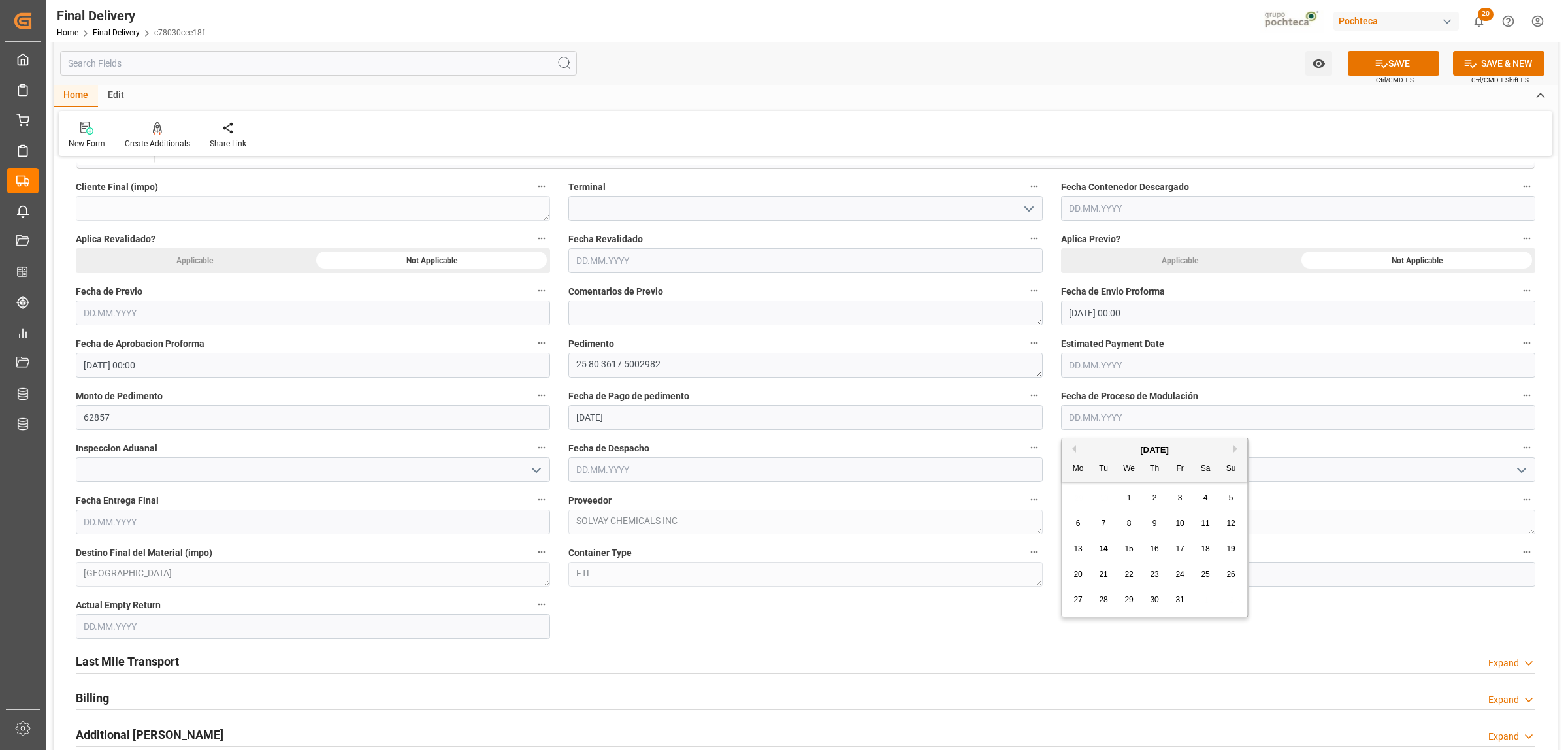
type input "[DATE]"
click at [530, 467] on icon "open menu" at bounding box center [536, 470] width 16 height 16
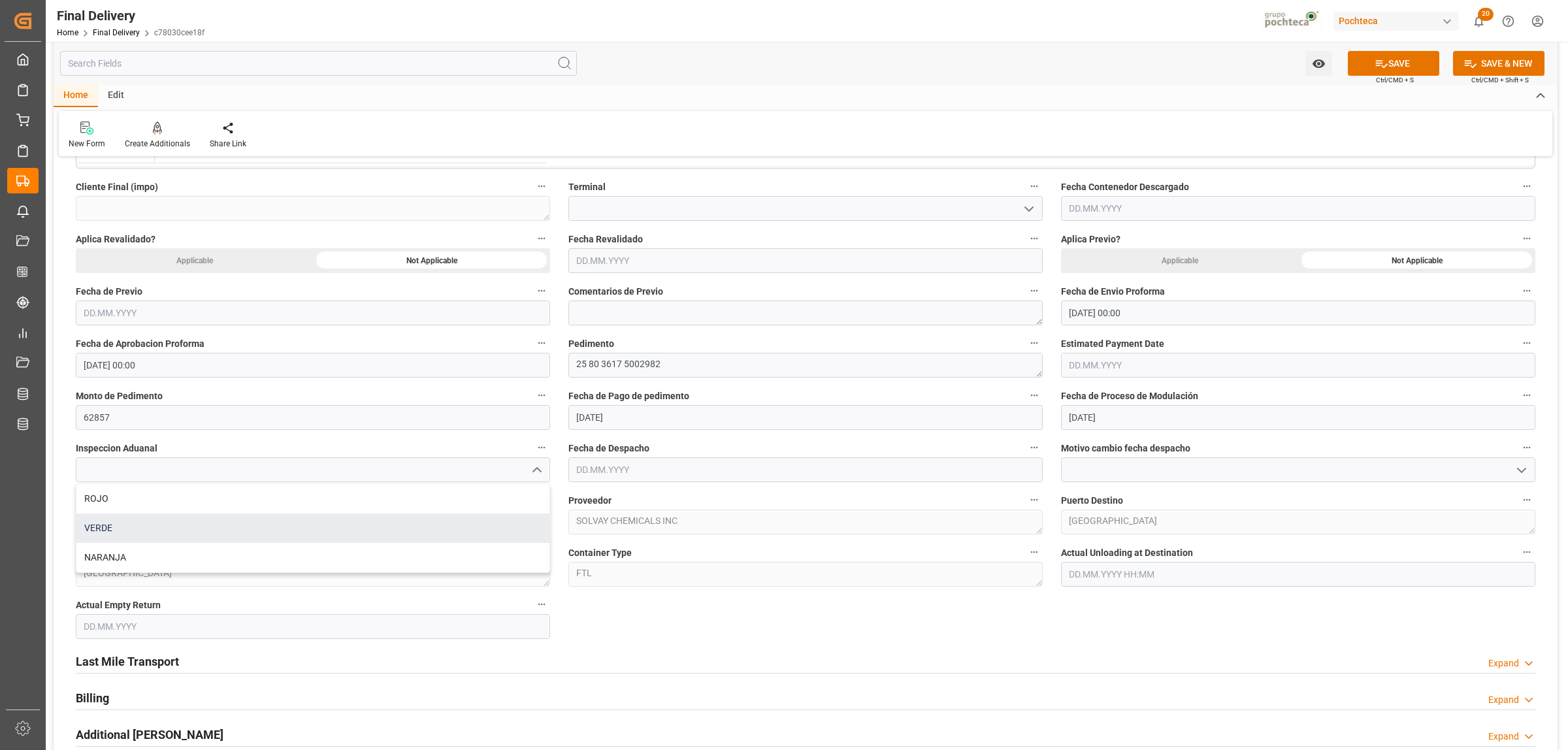
click at [191, 526] on div "VERDE" at bounding box center [312, 528] width 473 height 30
type input "VERDE"
click at [580, 471] on input "text" at bounding box center [805, 470] width 474 height 25
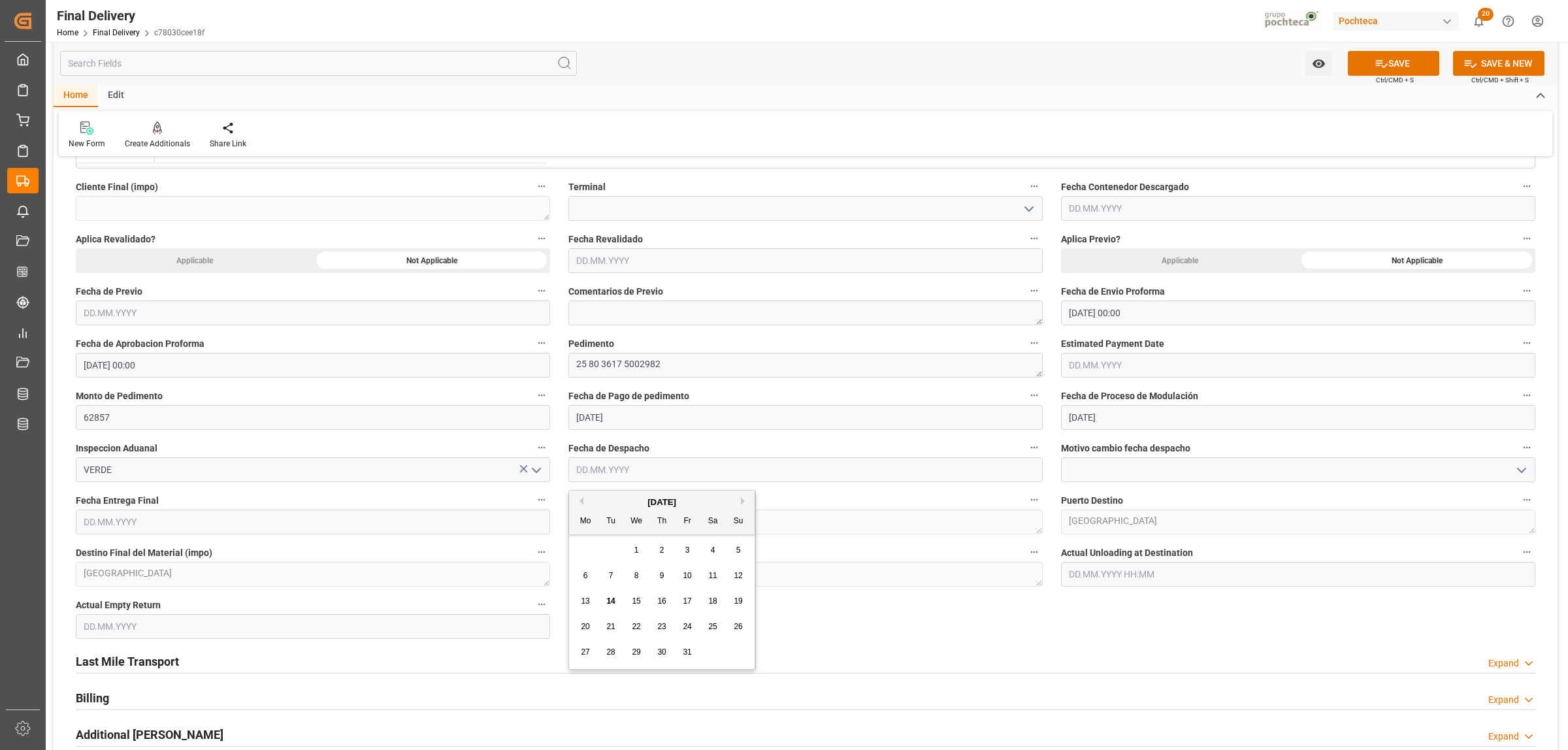
click at [614, 606] on span "14" at bounding box center [610, 601] width 9 height 9
type input "[DATE]"
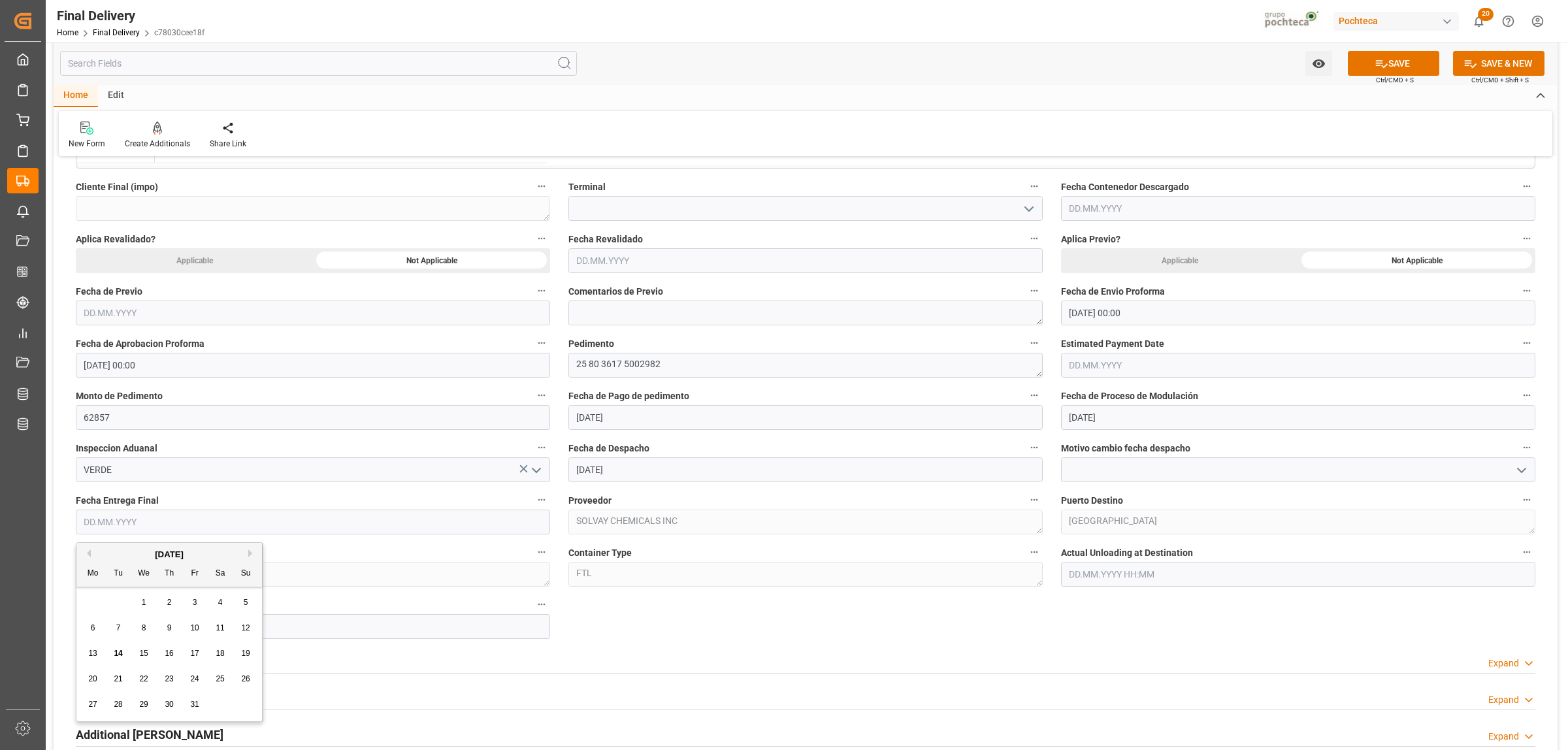
click at [256, 526] on input "text" at bounding box center [313, 522] width 474 height 25
click at [146, 653] on span "15" at bounding box center [144, 653] width 9 height 9
type input "15.10.2025"
click at [141, 620] on input "text" at bounding box center [313, 626] width 474 height 25
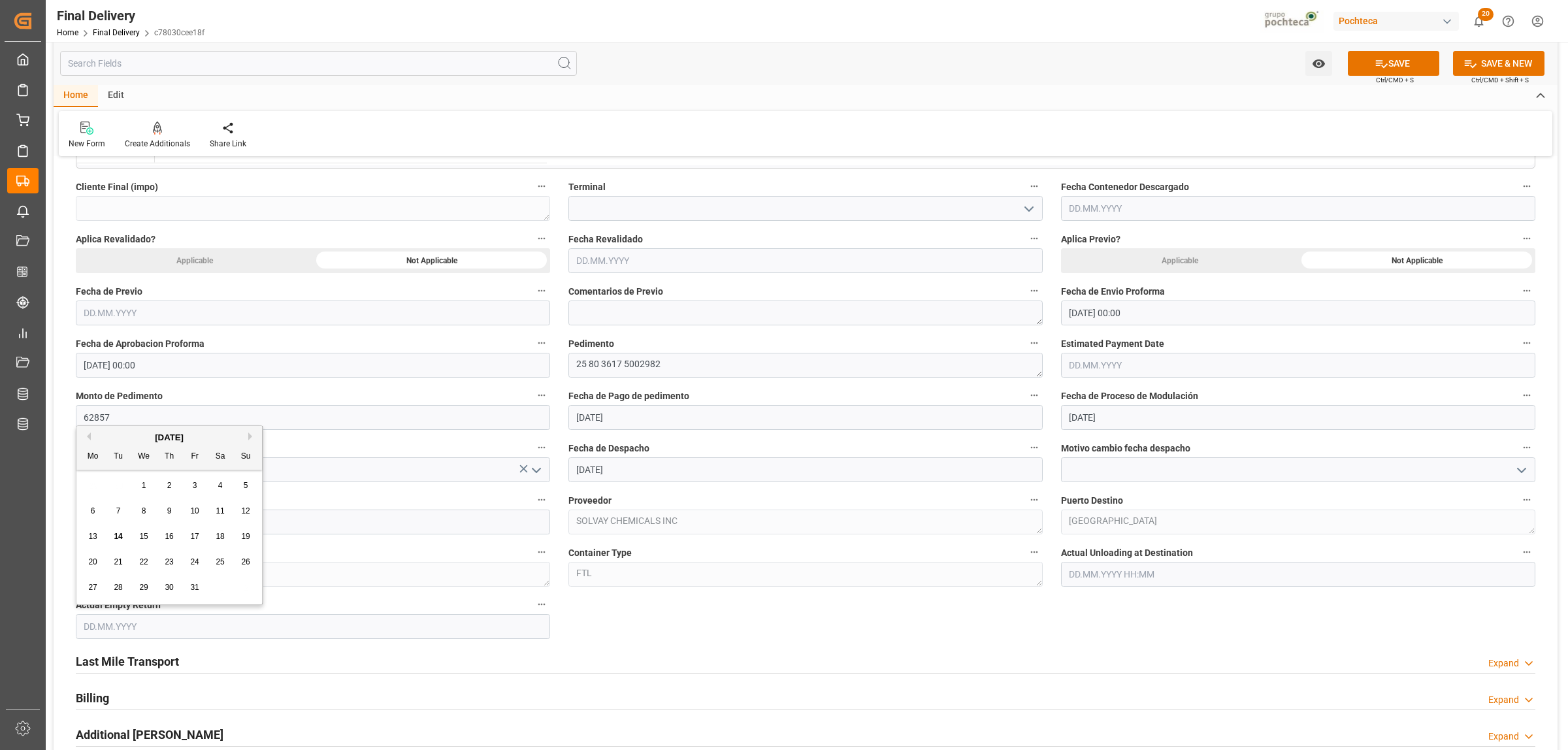
click at [141, 536] on span "15" at bounding box center [144, 536] width 9 height 9
type input "15.10.2025"
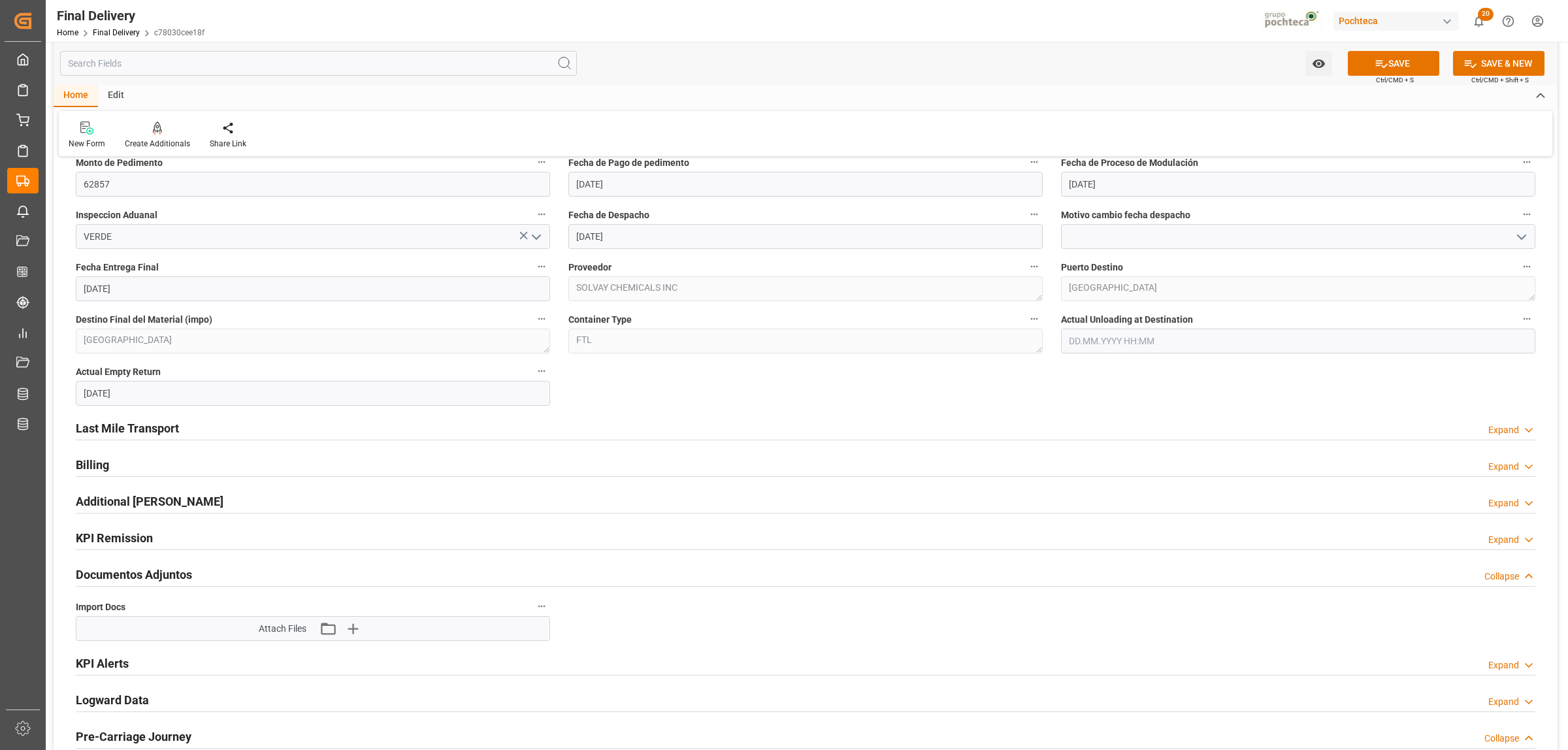
scroll to position [817, 0]
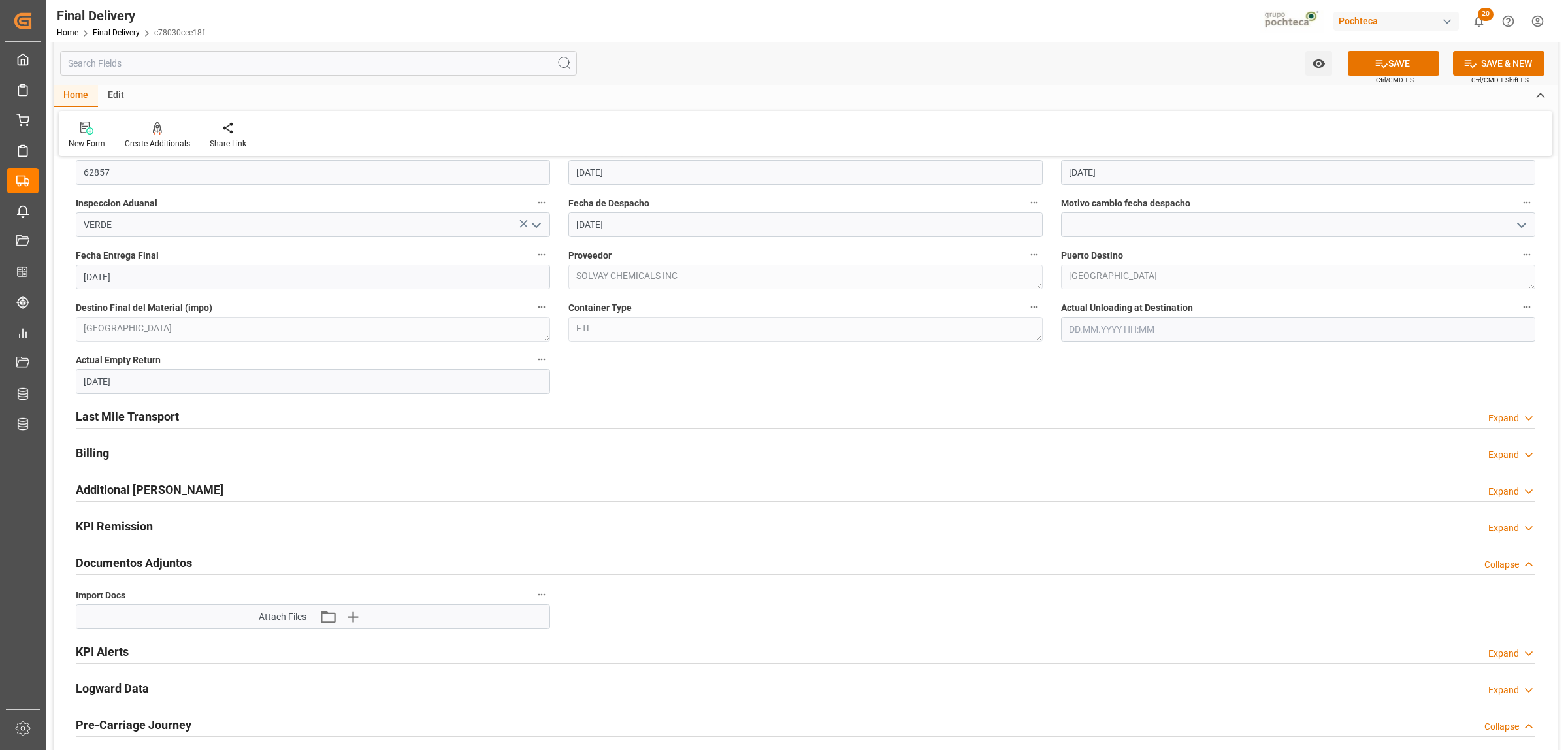
click at [149, 416] on h2 "Last Mile Transport" at bounding box center [128, 416] width 103 height 17
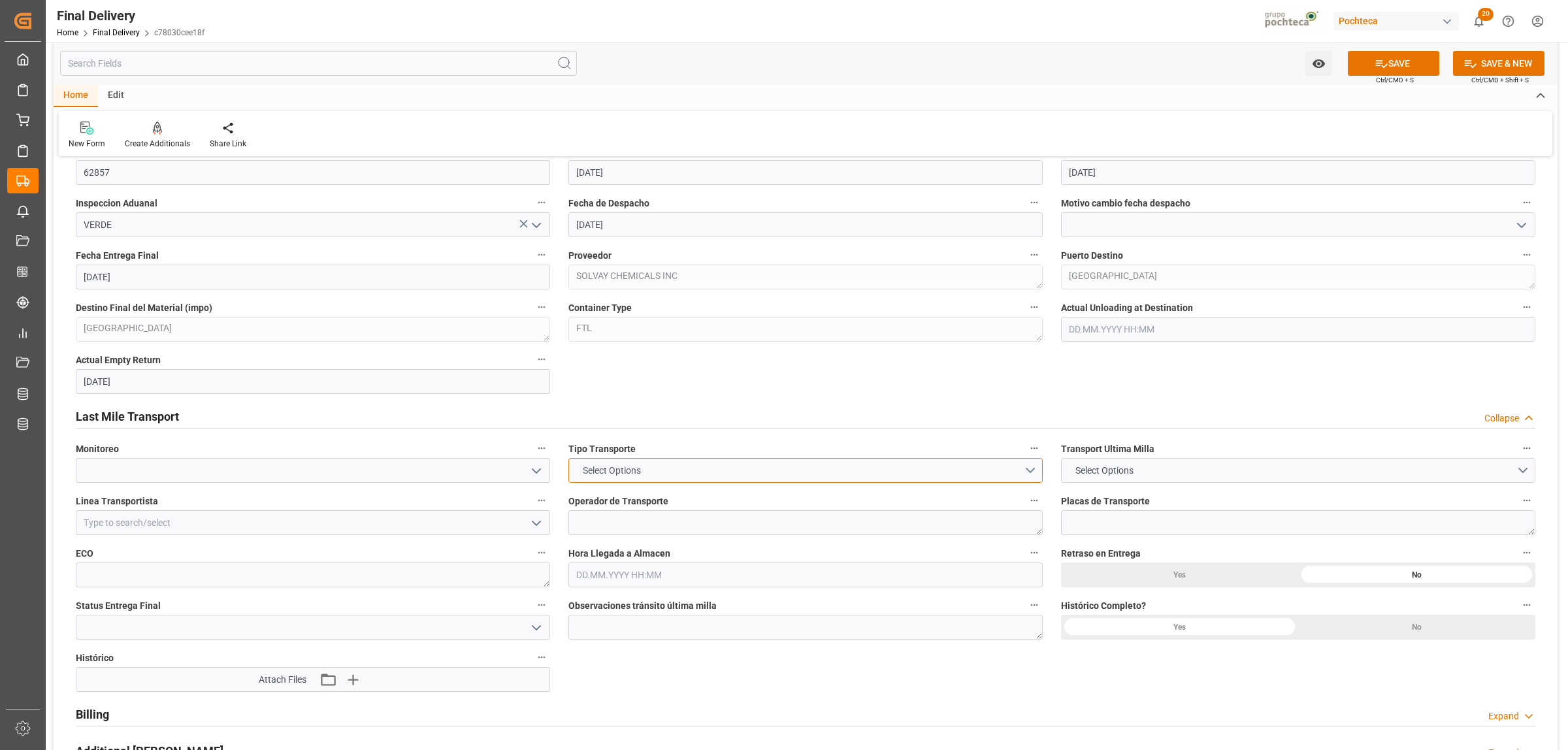
click at [1028, 478] on button "Select Options" at bounding box center [805, 470] width 474 height 25
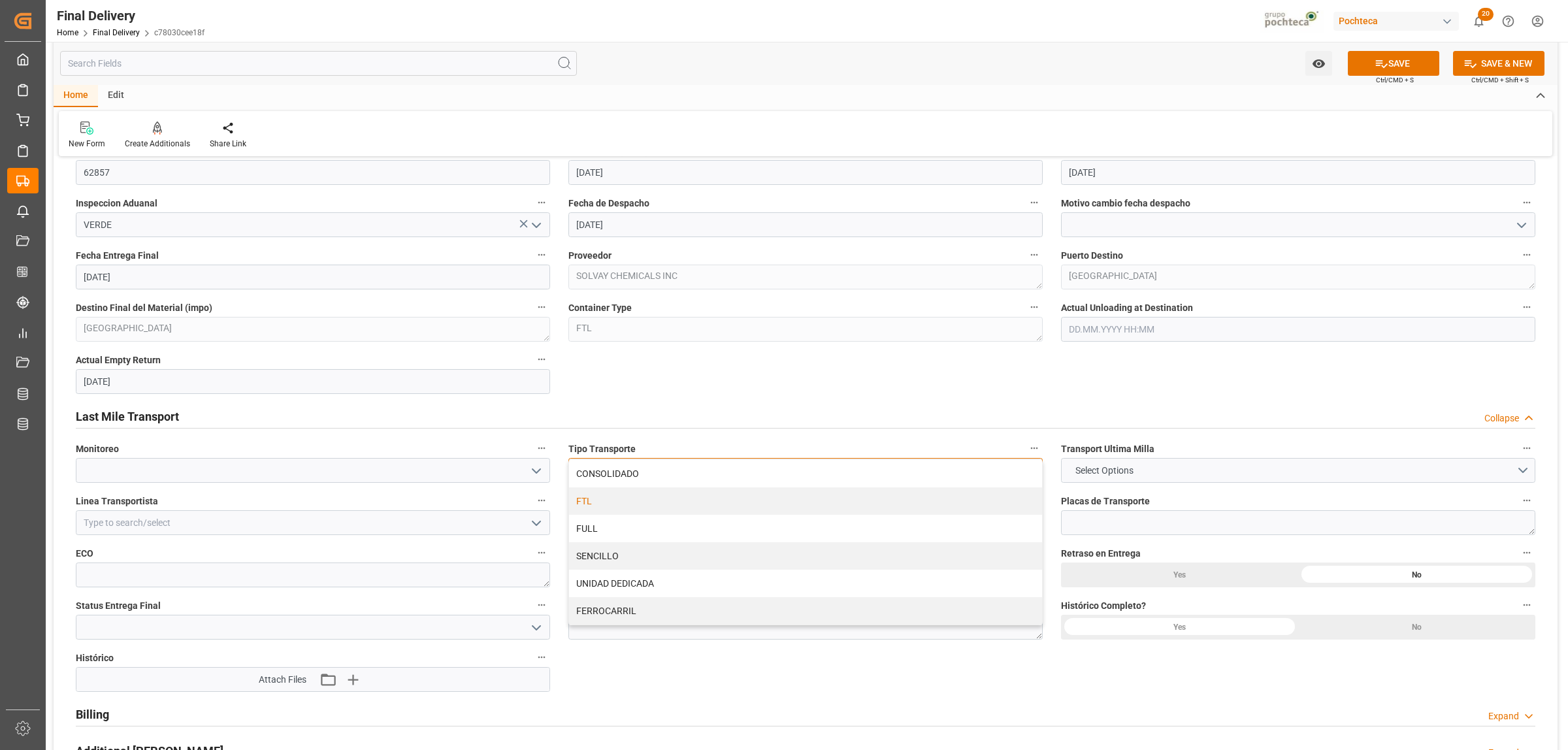
click at [586, 507] on div "FTL" at bounding box center [805, 501] width 473 height 28
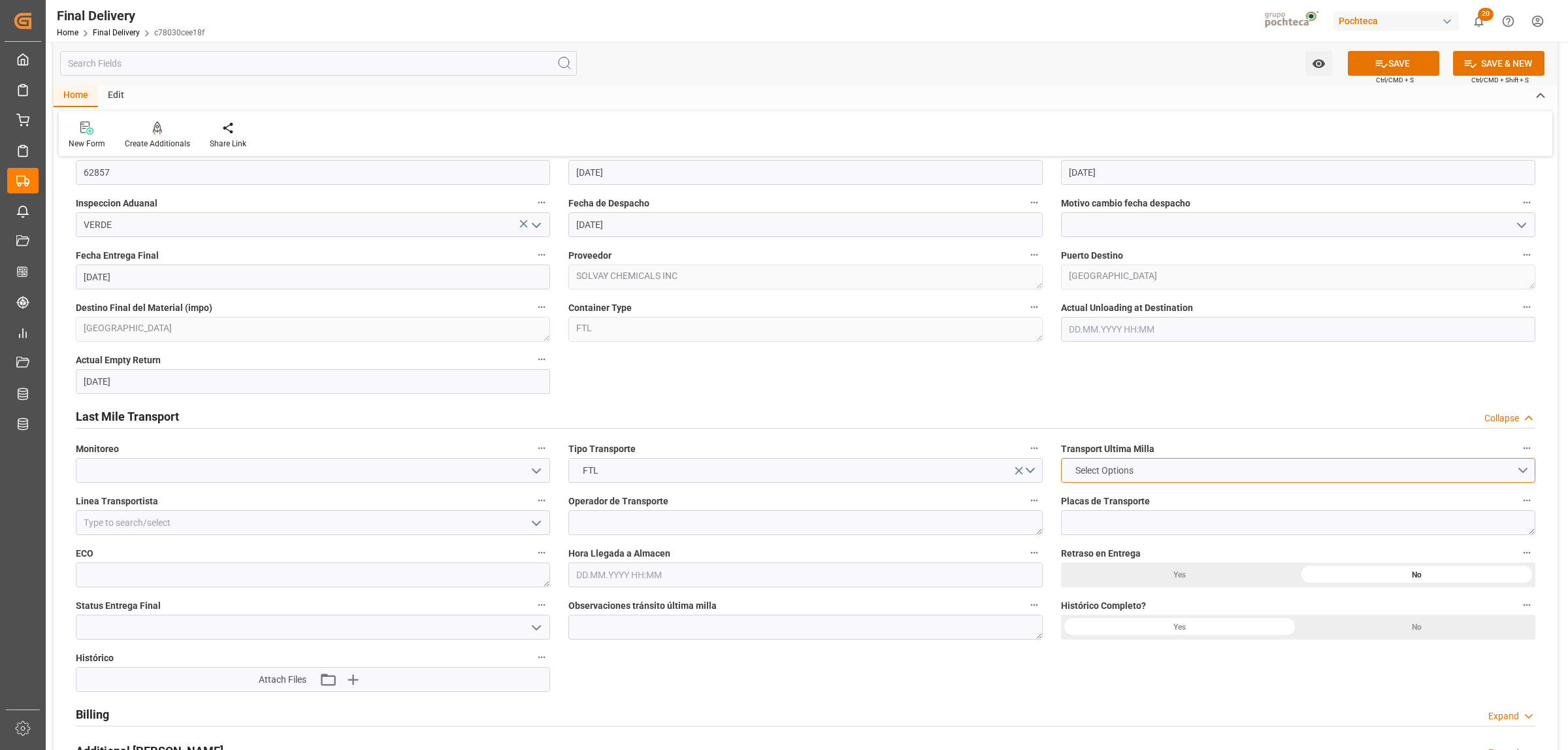
click at [1518, 470] on button "Select Options" at bounding box center [1298, 470] width 474 height 25
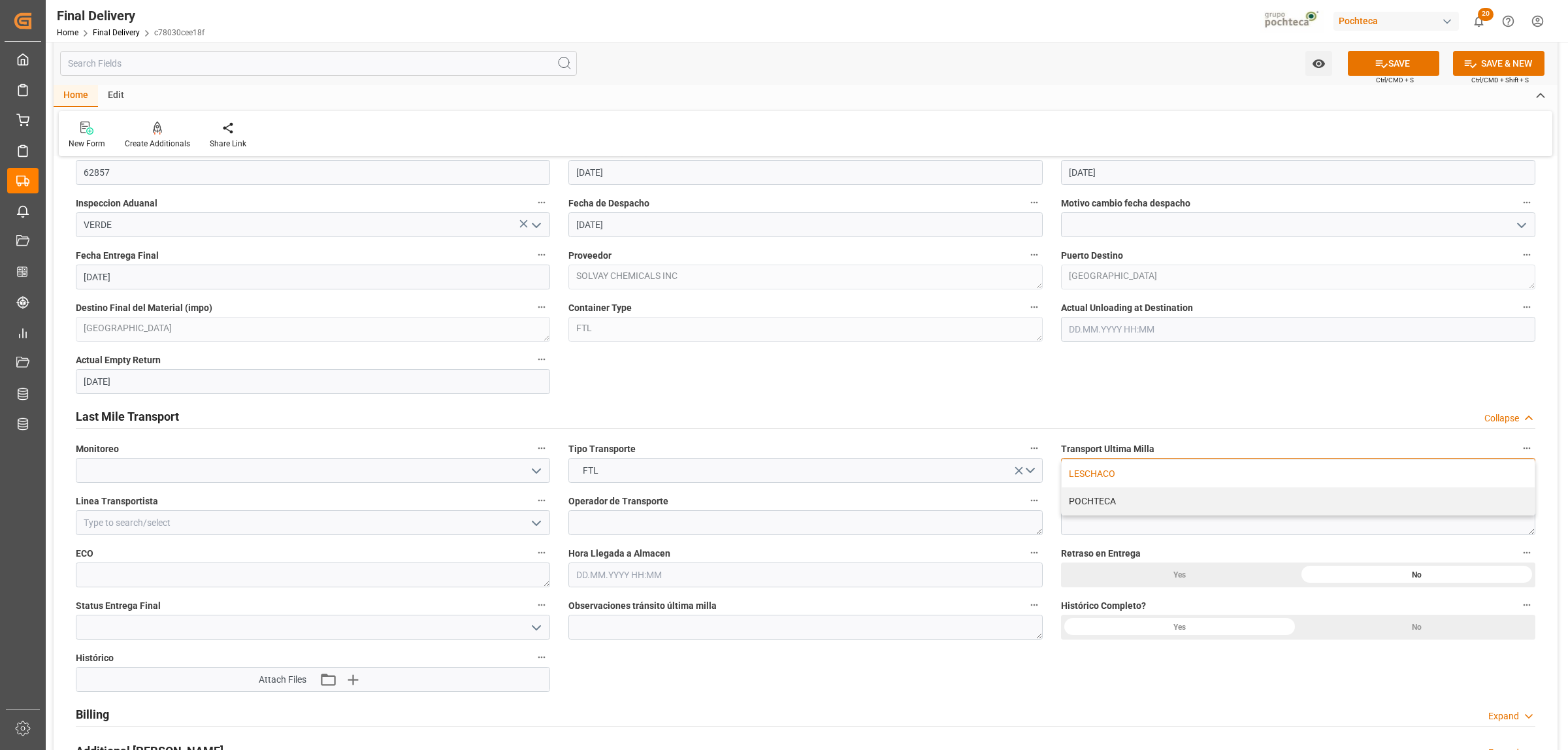
click at [1096, 481] on div "LESCHACO" at bounding box center [1298, 474] width 473 height 28
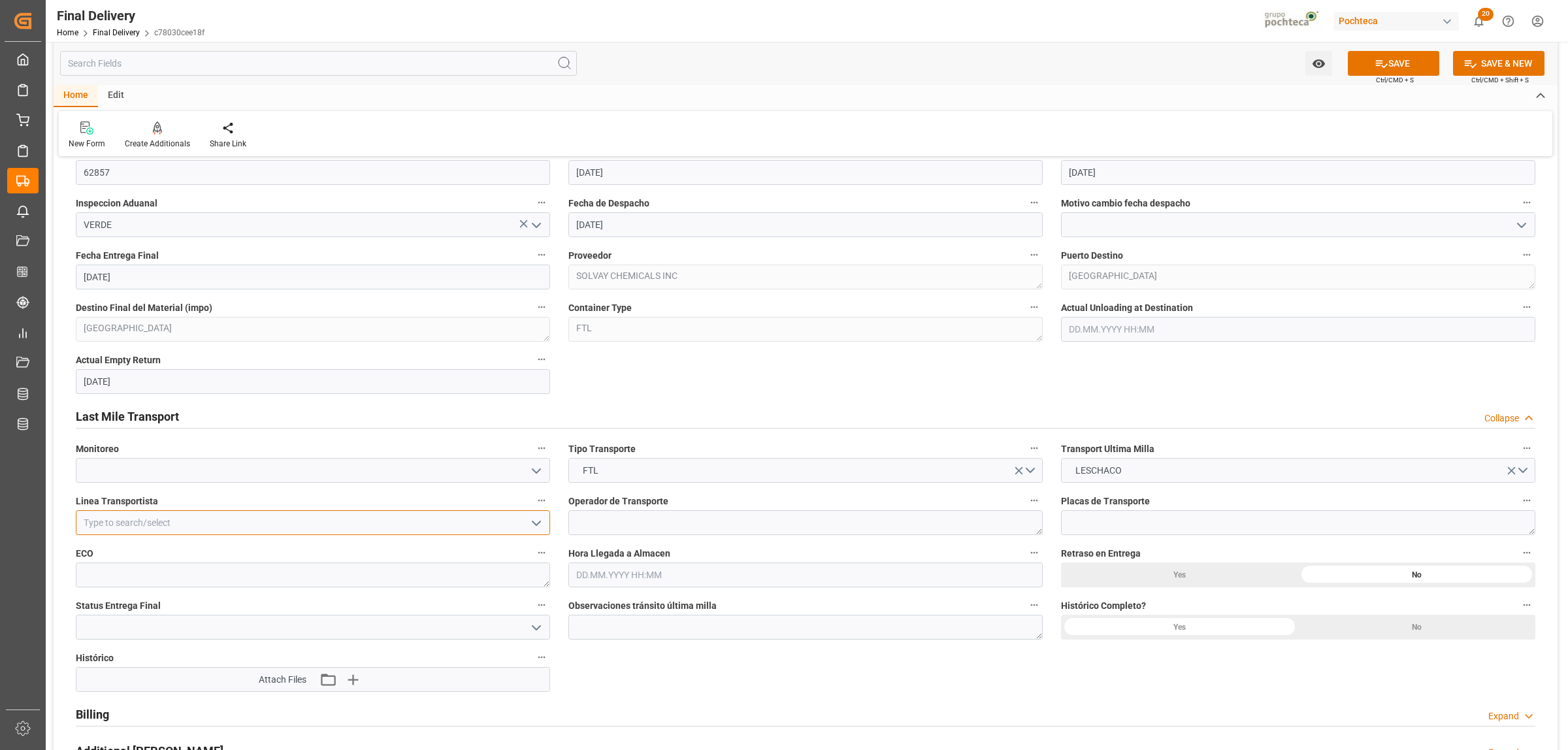
click at [138, 526] on input at bounding box center [313, 522] width 474 height 25
type input "t"
type input "TJH"
click at [544, 524] on button "open menu" at bounding box center [536, 523] width 20 height 20
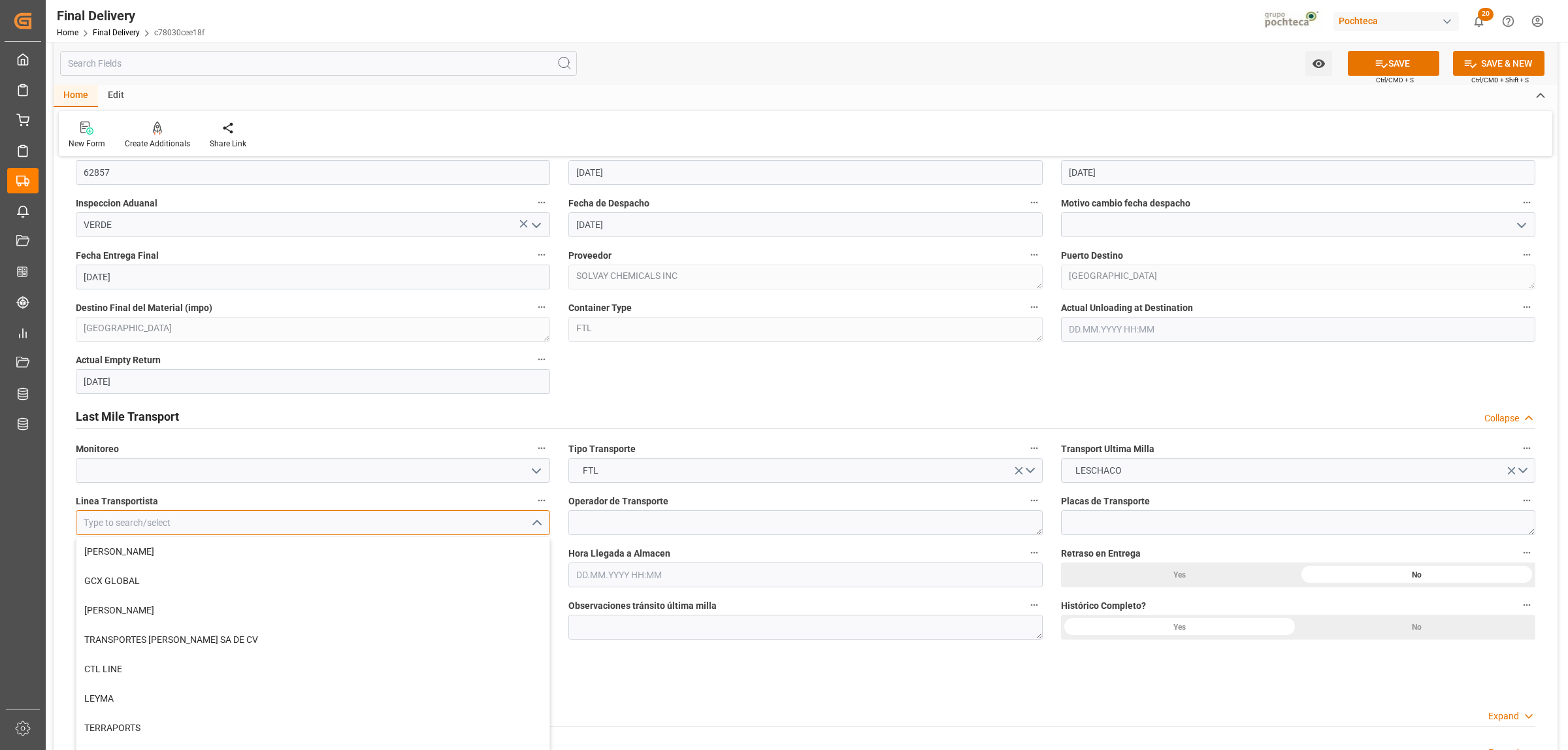
click at [252, 527] on input at bounding box center [313, 522] width 474 height 25
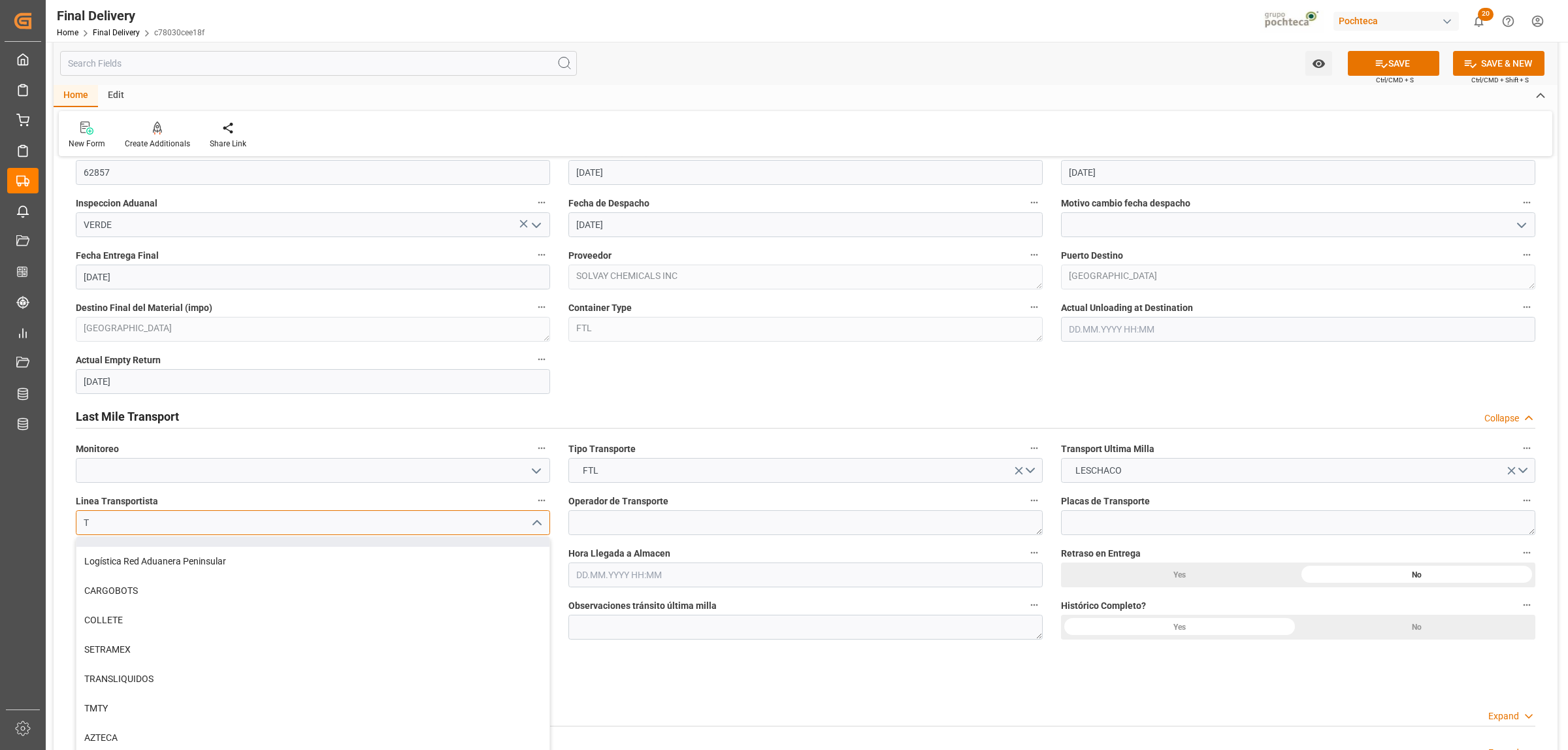
scroll to position [14, 0]
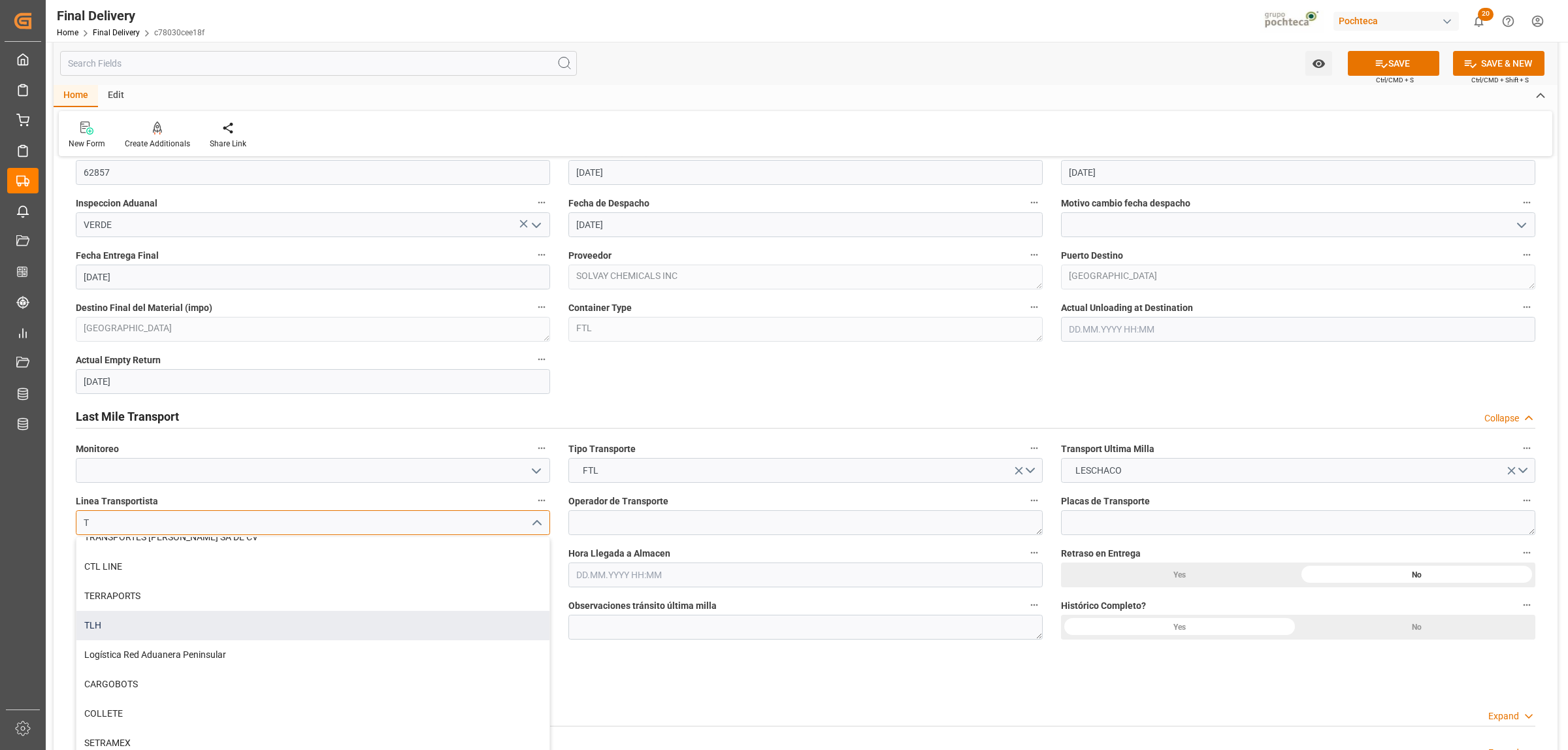
click at [112, 632] on div "TLH" at bounding box center [312, 625] width 473 height 30
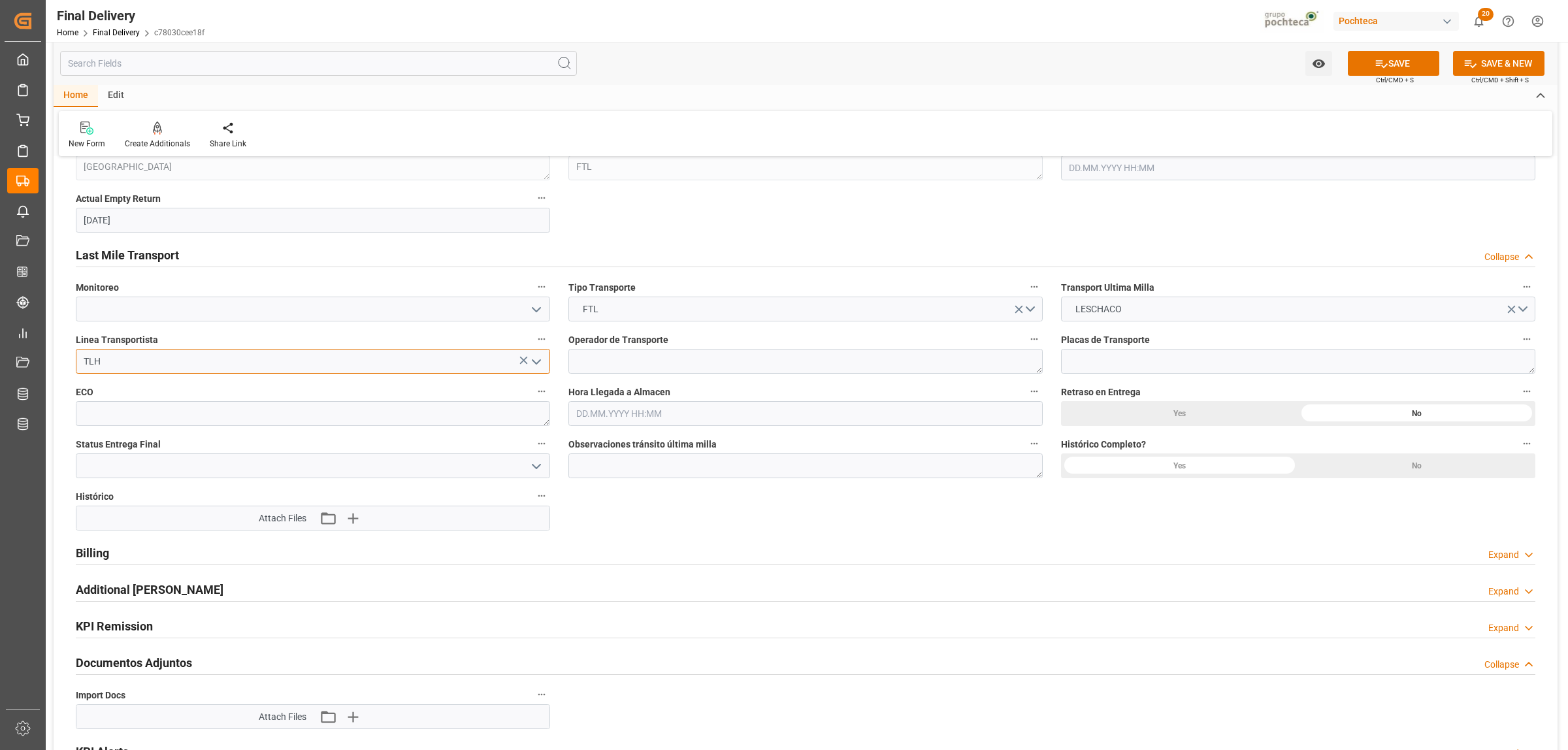
scroll to position [980, 0]
type input "TLH"
click at [354, 720] on icon "button" at bounding box center [352, 714] width 12 height 12
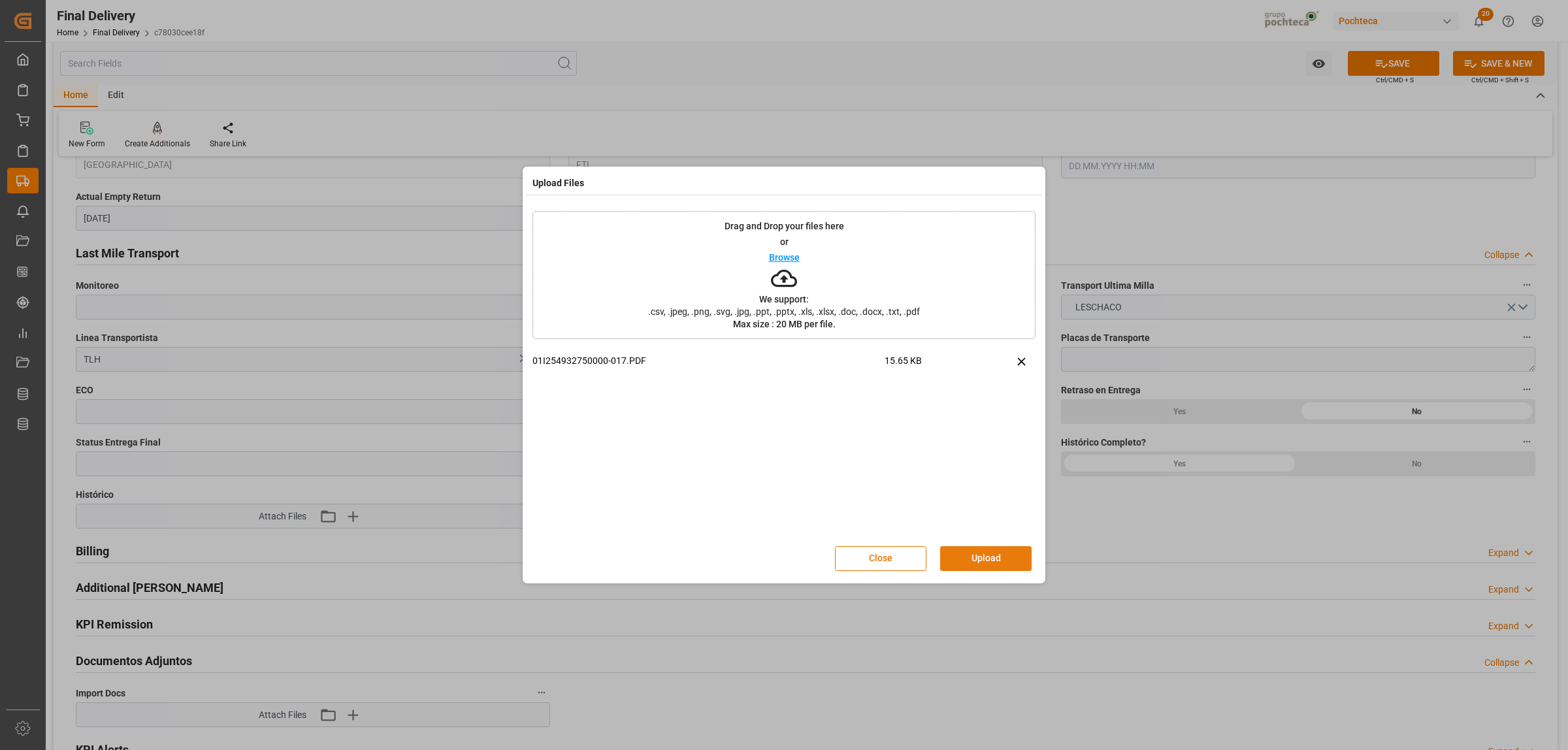
click at [979, 553] on button "Upload" at bounding box center [986, 559] width 91 height 25
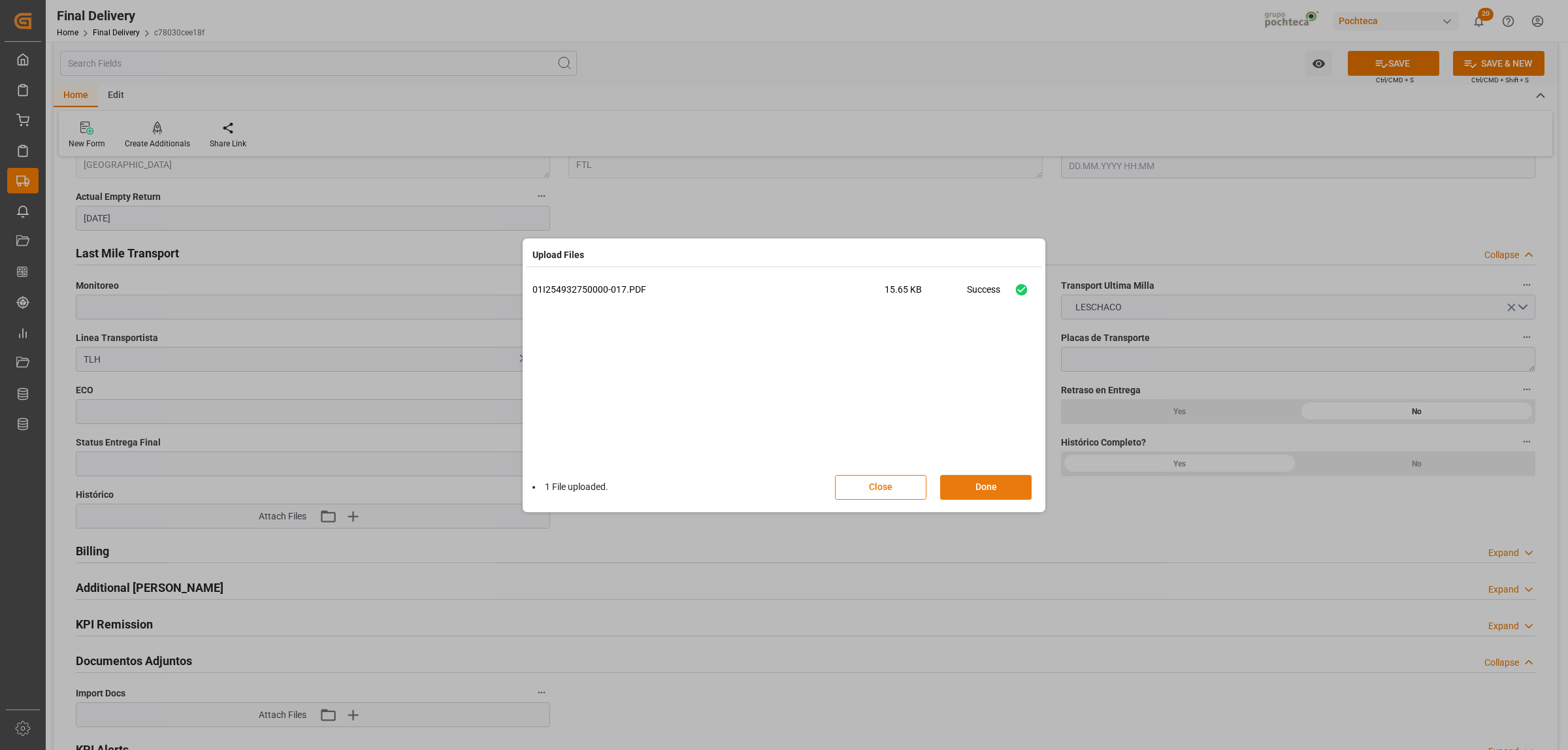
click at [976, 486] on button "Done" at bounding box center [986, 487] width 91 height 25
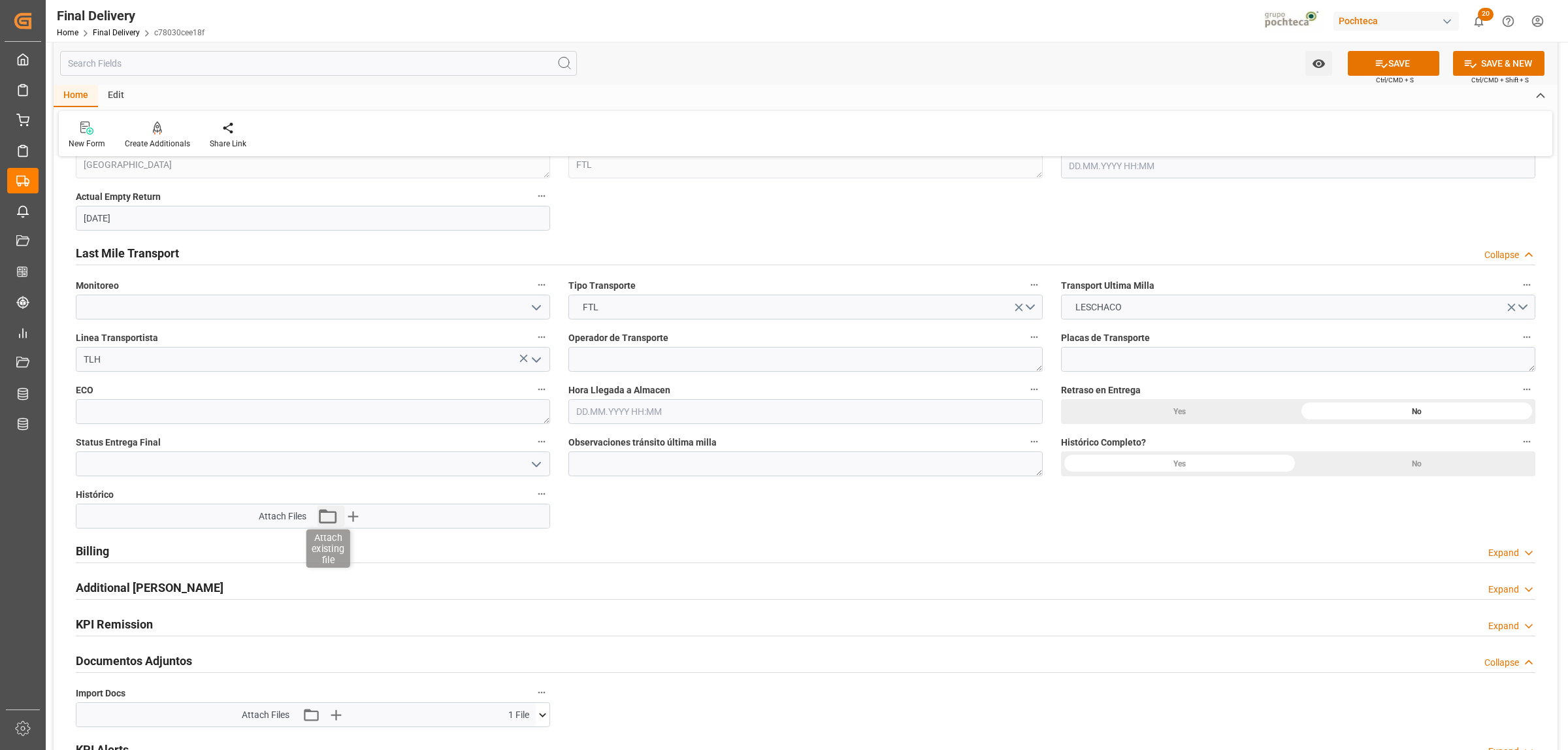
click at [327, 512] on icon "button" at bounding box center [328, 516] width 17 height 14
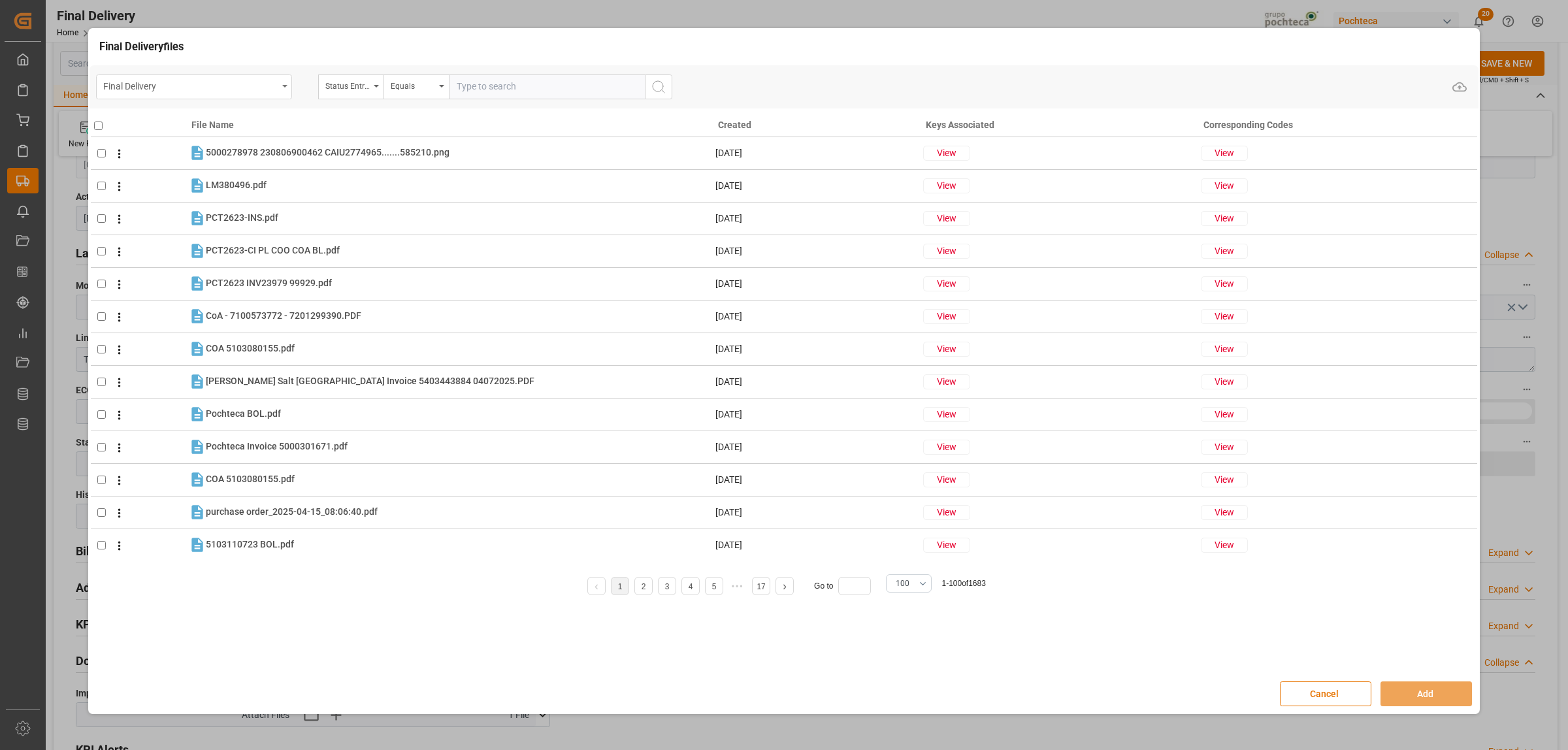
click at [288, 92] on div "Final Delivery" at bounding box center [194, 87] width 196 height 25
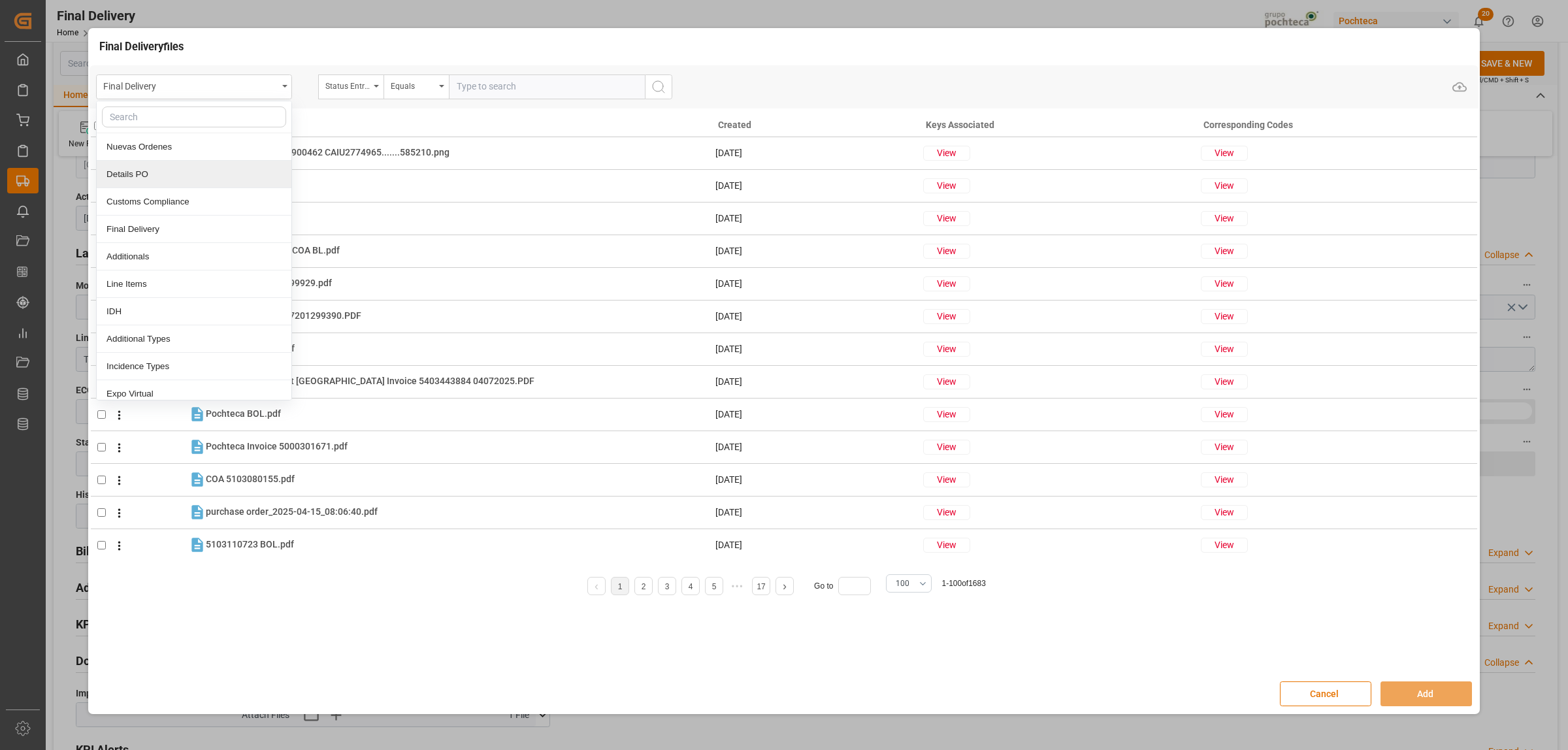
click at [134, 174] on div "Details PO" at bounding box center [194, 175] width 195 height 28
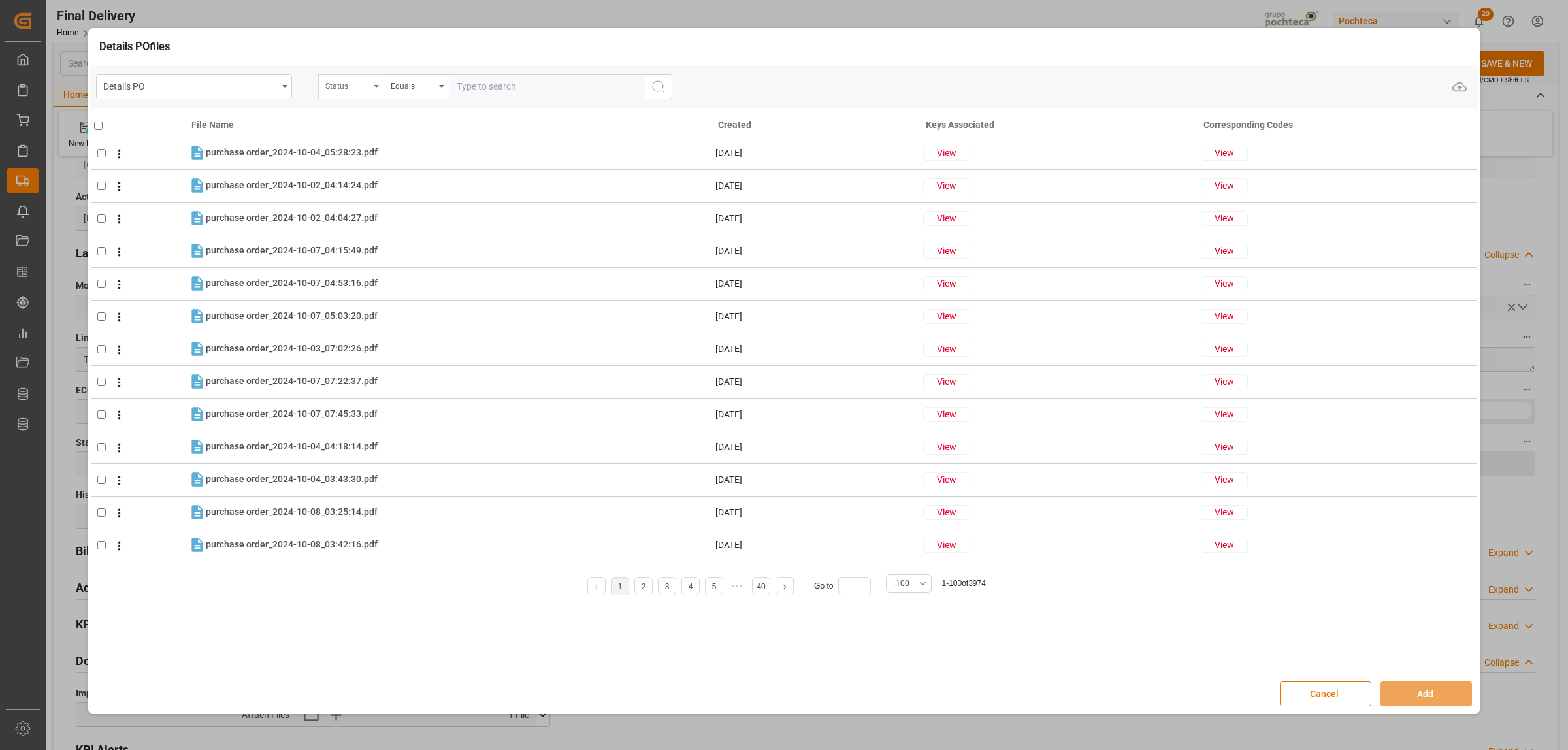
click at [380, 89] on div "Status" at bounding box center [351, 87] width 65 height 25
type input "orde"
click at [367, 139] on div "Orden de Compra nuevo" at bounding box center [416, 147] width 195 height 28
click at [469, 89] on input "text" at bounding box center [547, 87] width 196 height 25
paste input "5000308448"
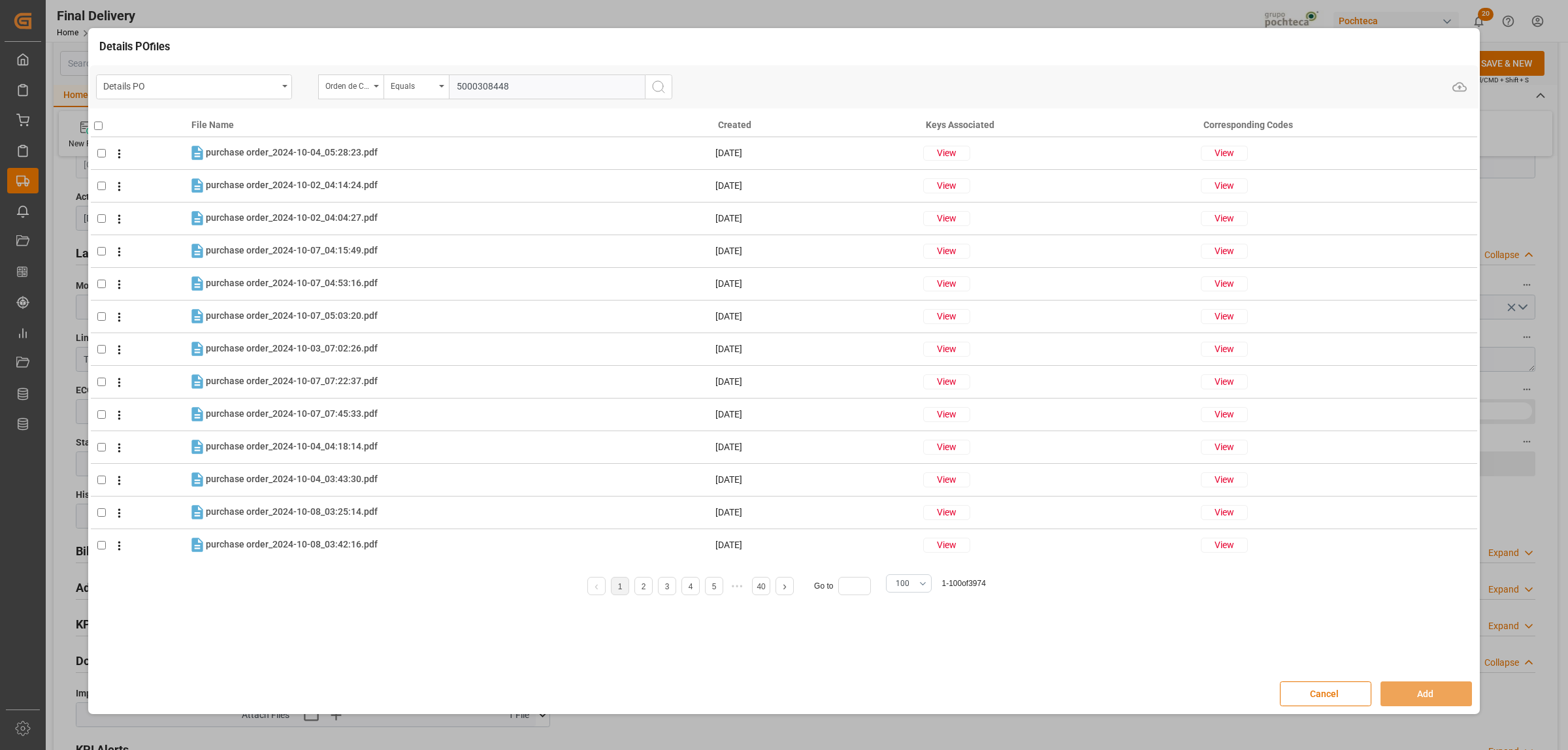
type input "5000308448"
click at [652, 93] on icon "search button" at bounding box center [659, 87] width 16 height 16
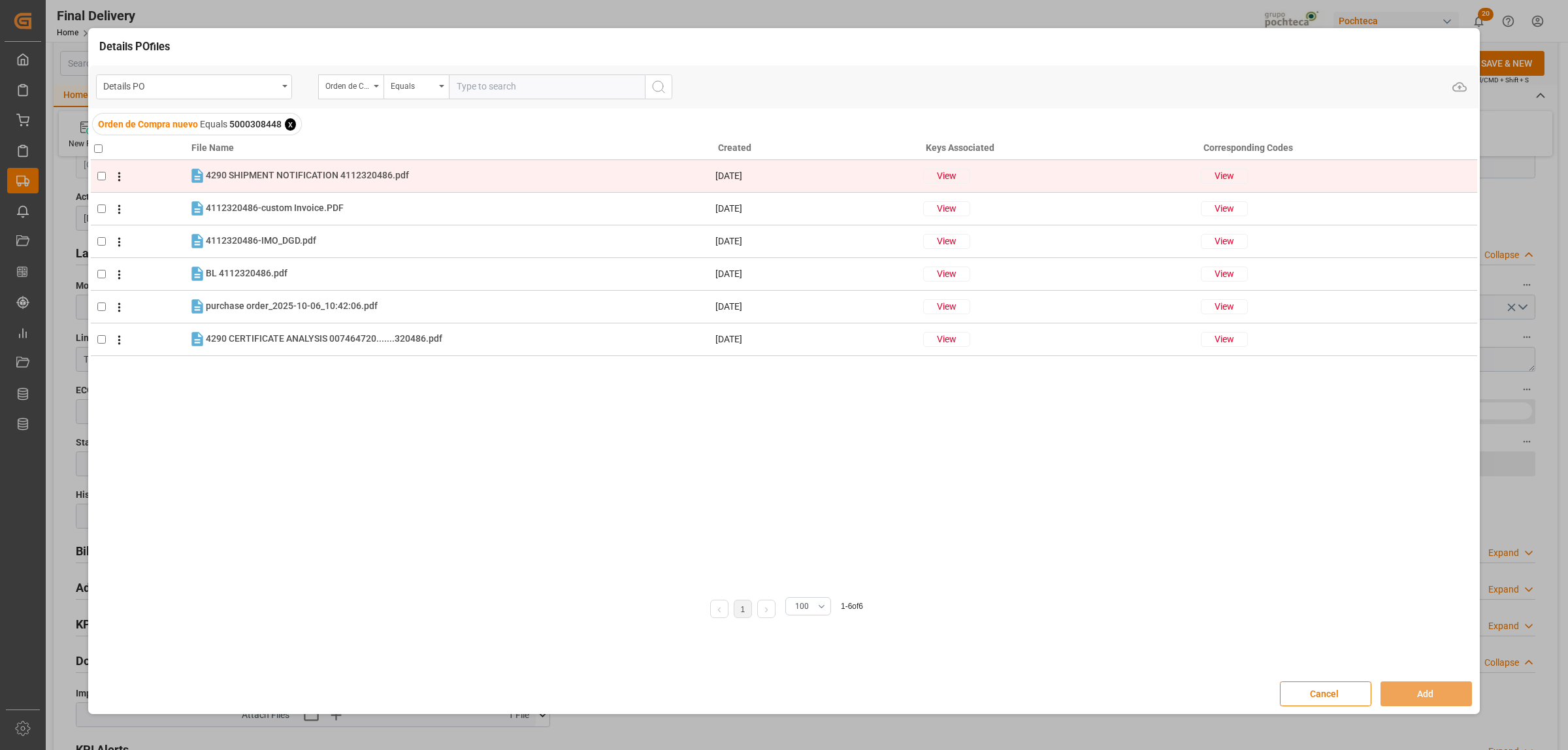
click at [100, 174] on input "checkbox" at bounding box center [101, 176] width 9 height 9
checkbox input "true"
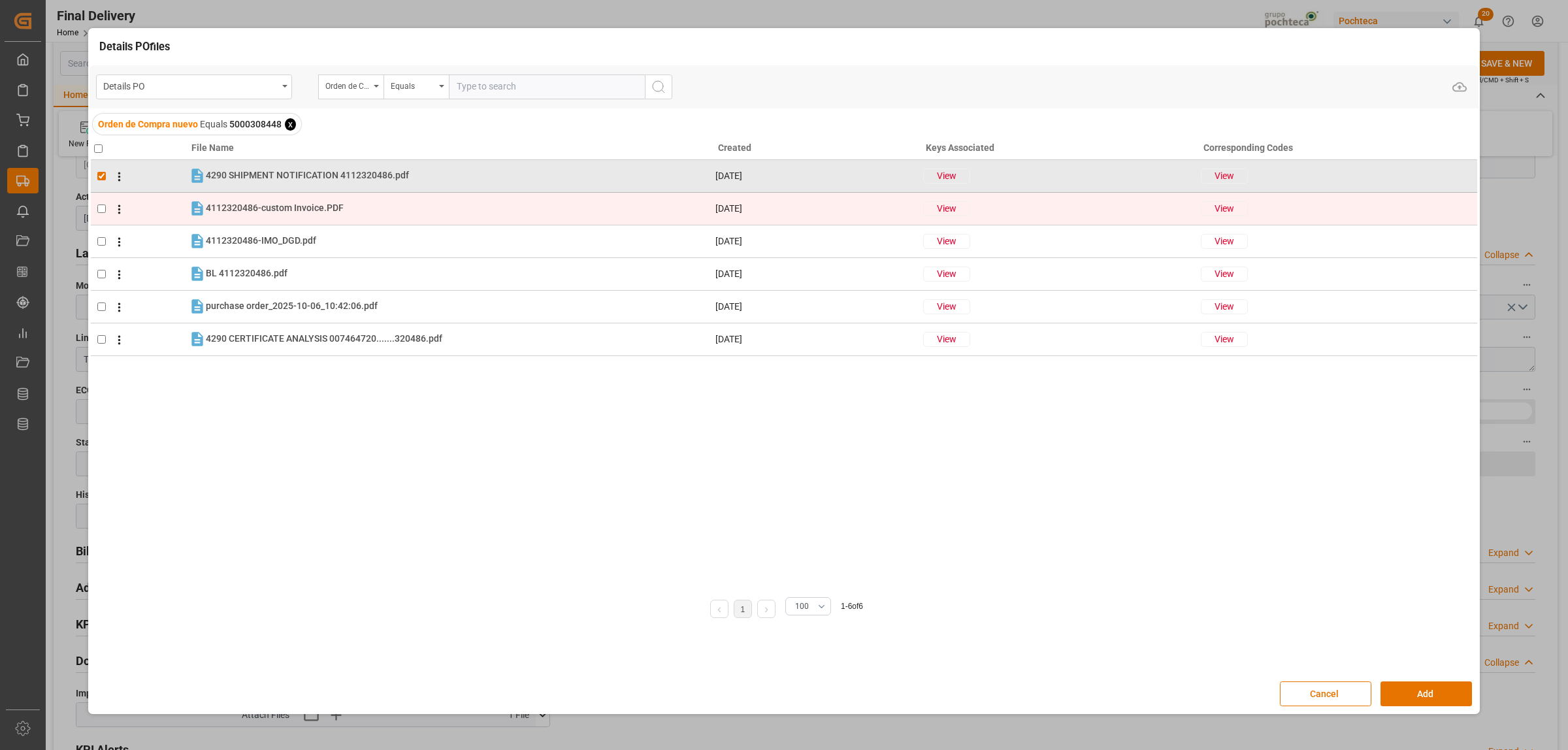
click at [101, 204] on input "checkbox" at bounding box center [101, 209] width 9 height 9
checkbox input "true"
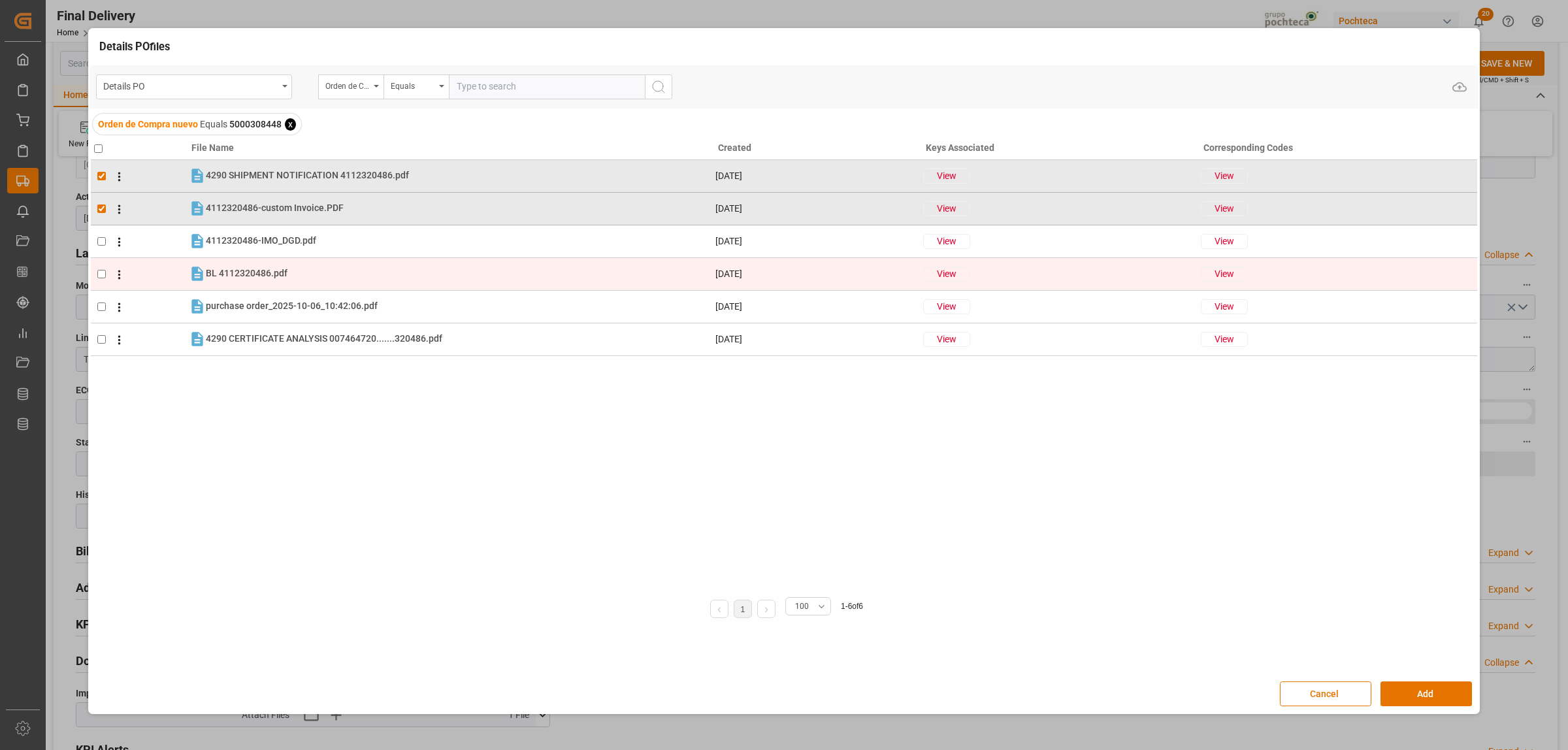
click at [95, 275] on td at bounding box center [139, 273] width 97 height 33
checkbox input "true"
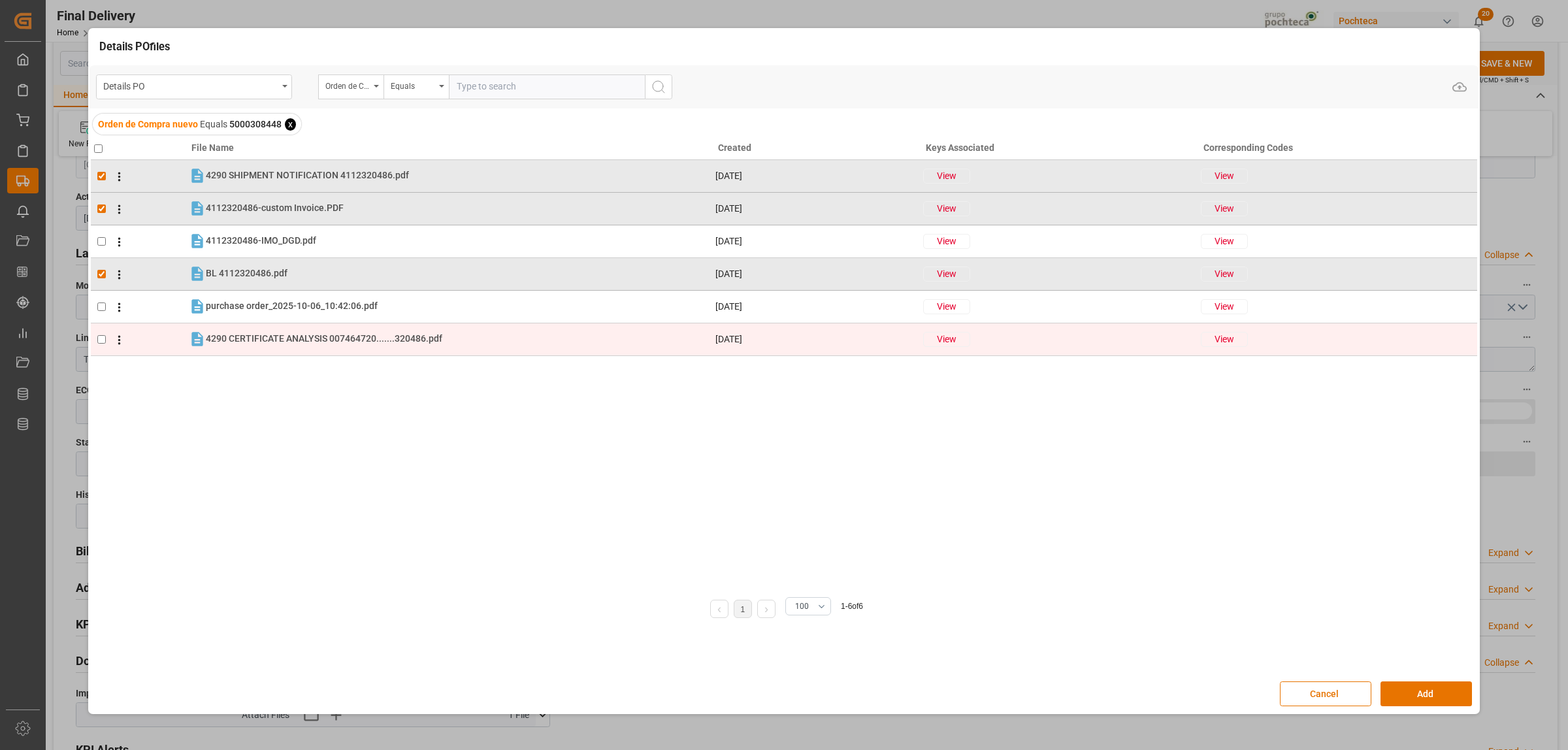
click at [103, 341] on input "checkbox" at bounding box center [101, 339] width 9 height 9
checkbox input "true"
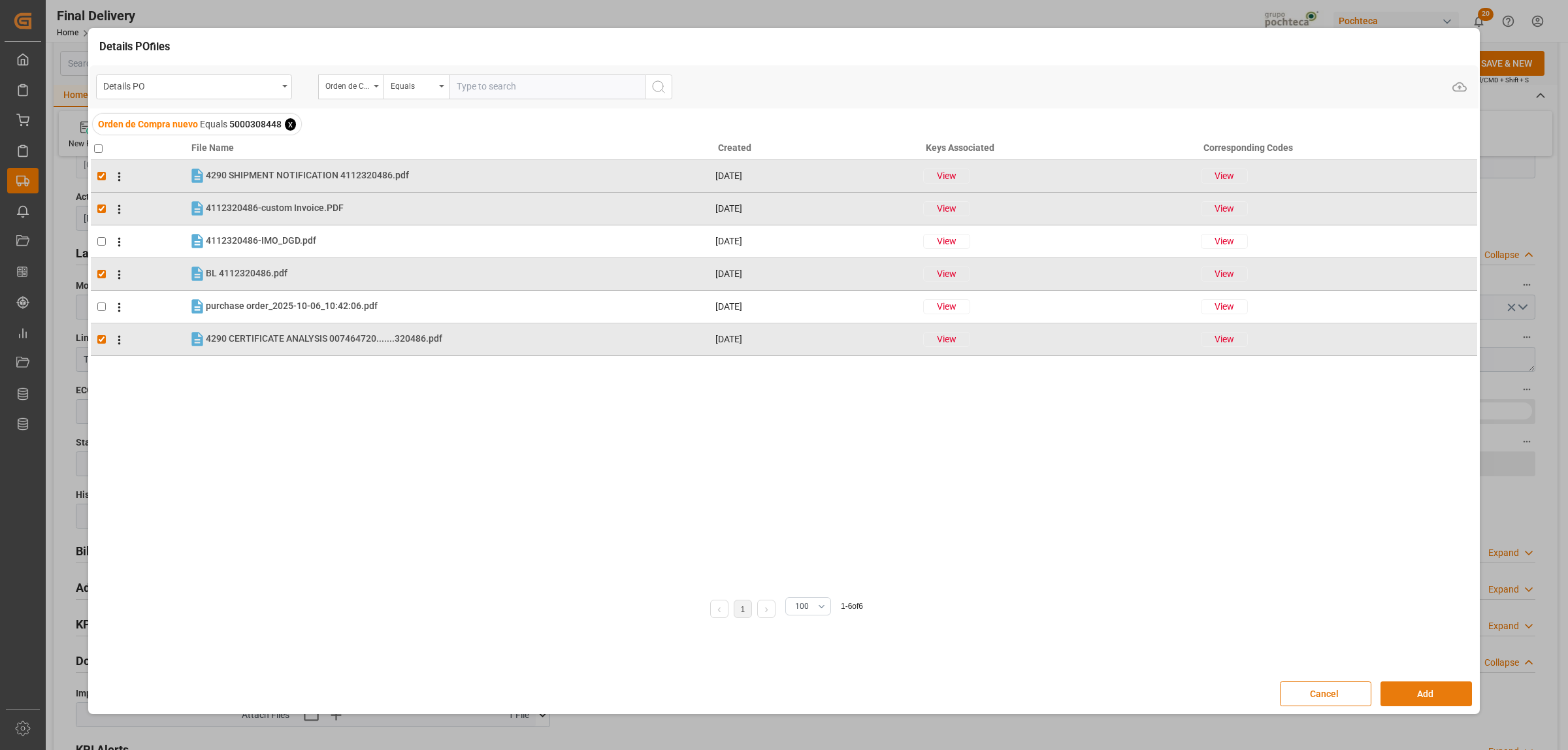
click at [1428, 699] on button "Add" at bounding box center [1427, 693] width 91 height 25
click at [1401, 690] on button "Add" at bounding box center [1427, 693] width 91 height 25
click at [1333, 696] on button "Cancel" at bounding box center [1326, 693] width 91 height 25
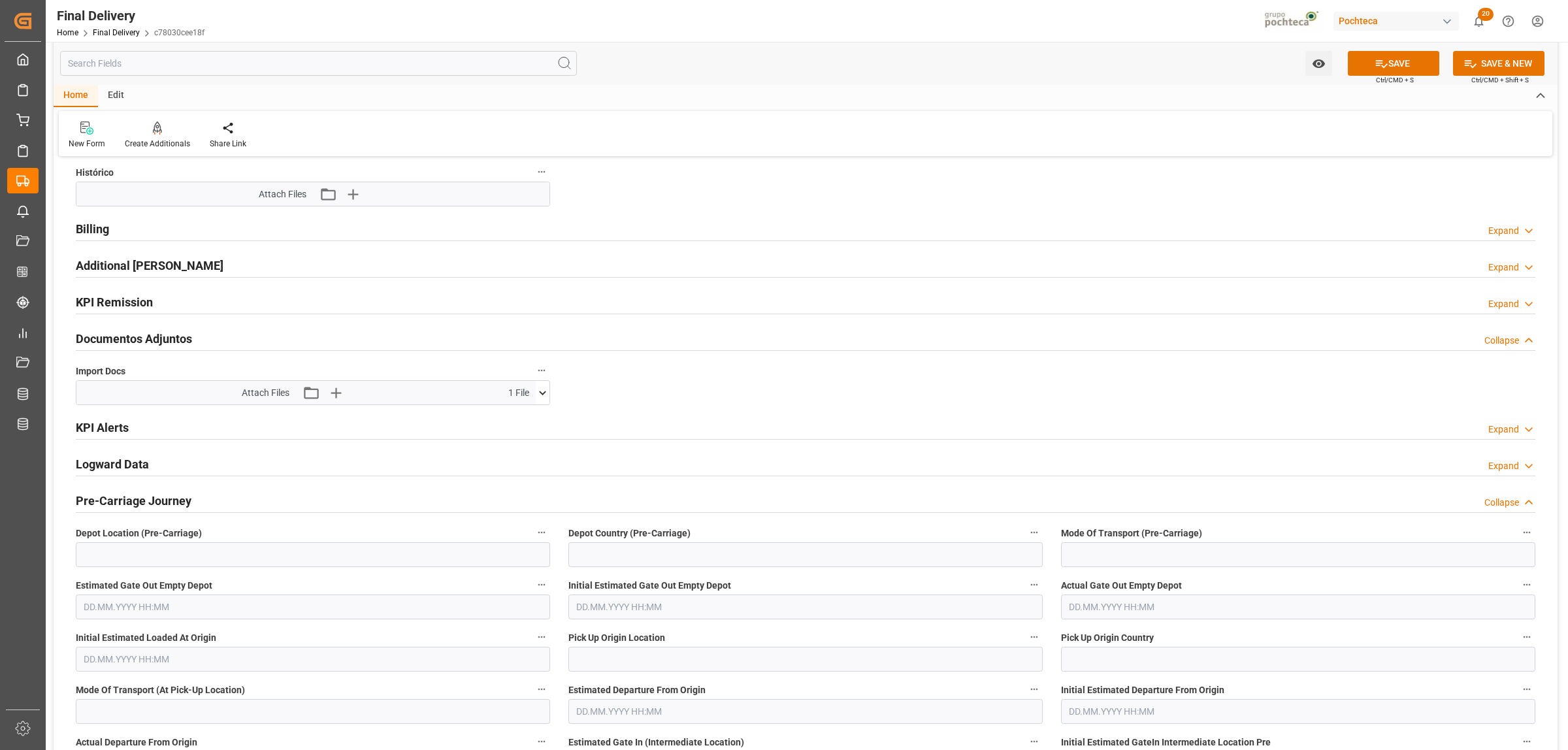
scroll to position [1307, 0]
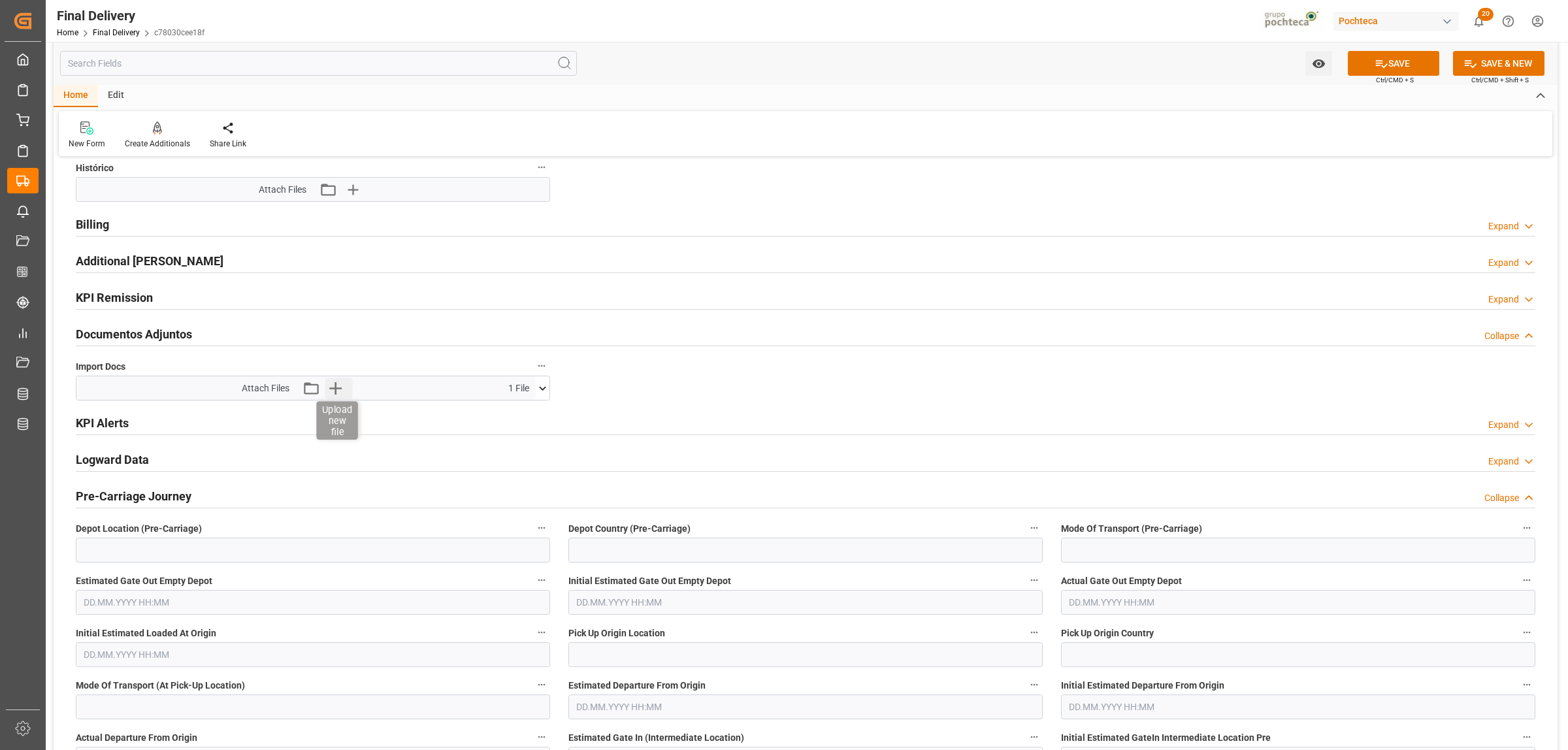
click at [328, 395] on icon "button" at bounding box center [335, 388] width 21 height 21
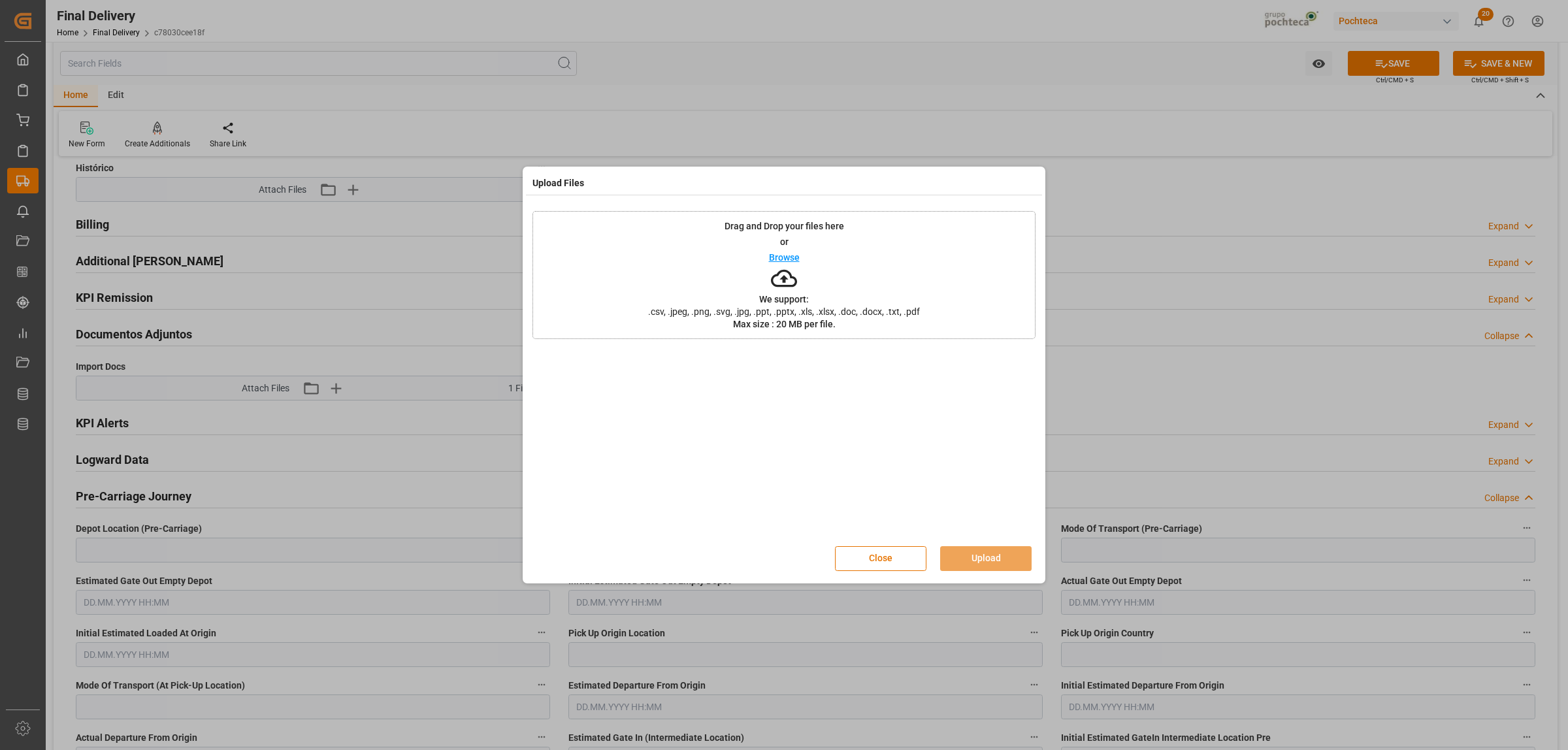
drag, startPoint x: 879, startPoint y: 564, endPoint x: 763, endPoint y: 551, distance: 116.7
click at [880, 564] on button "Close" at bounding box center [881, 559] width 91 height 25
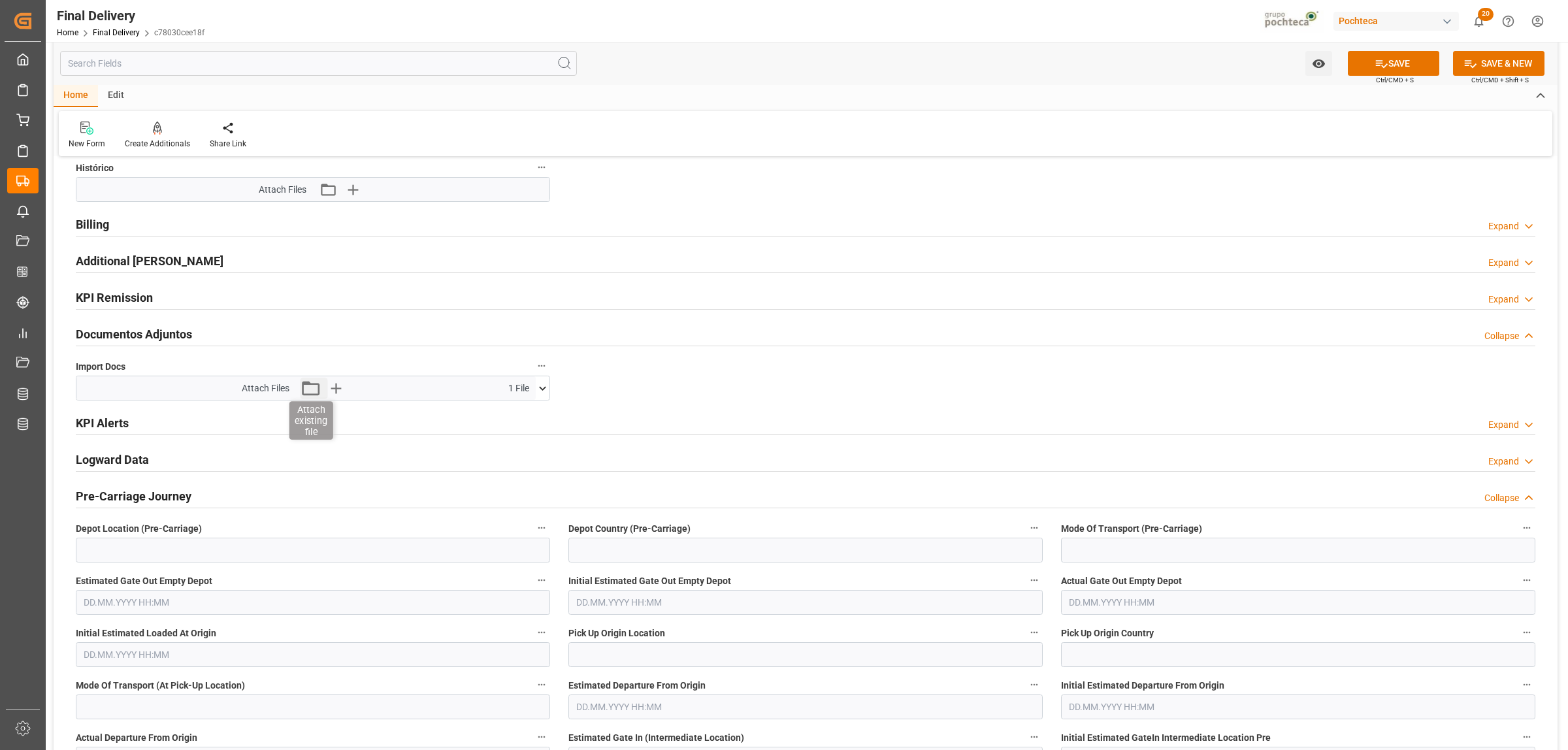
click at [312, 391] on icon "button" at bounding box center [310, 388] width 21 height 21
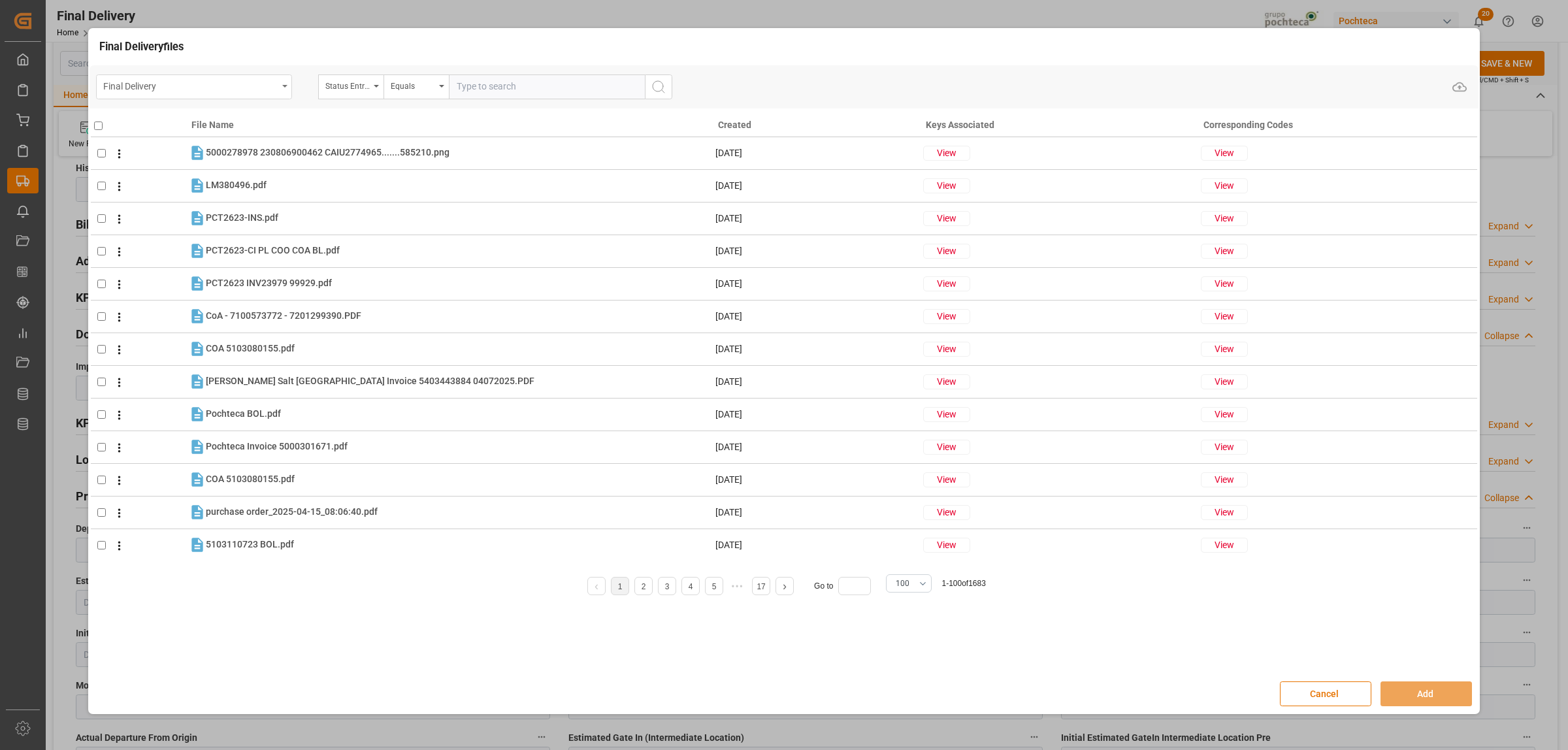
click at [278, 86] on div "Final Delivery" at bounding box center [194, 87] width 196 height 25
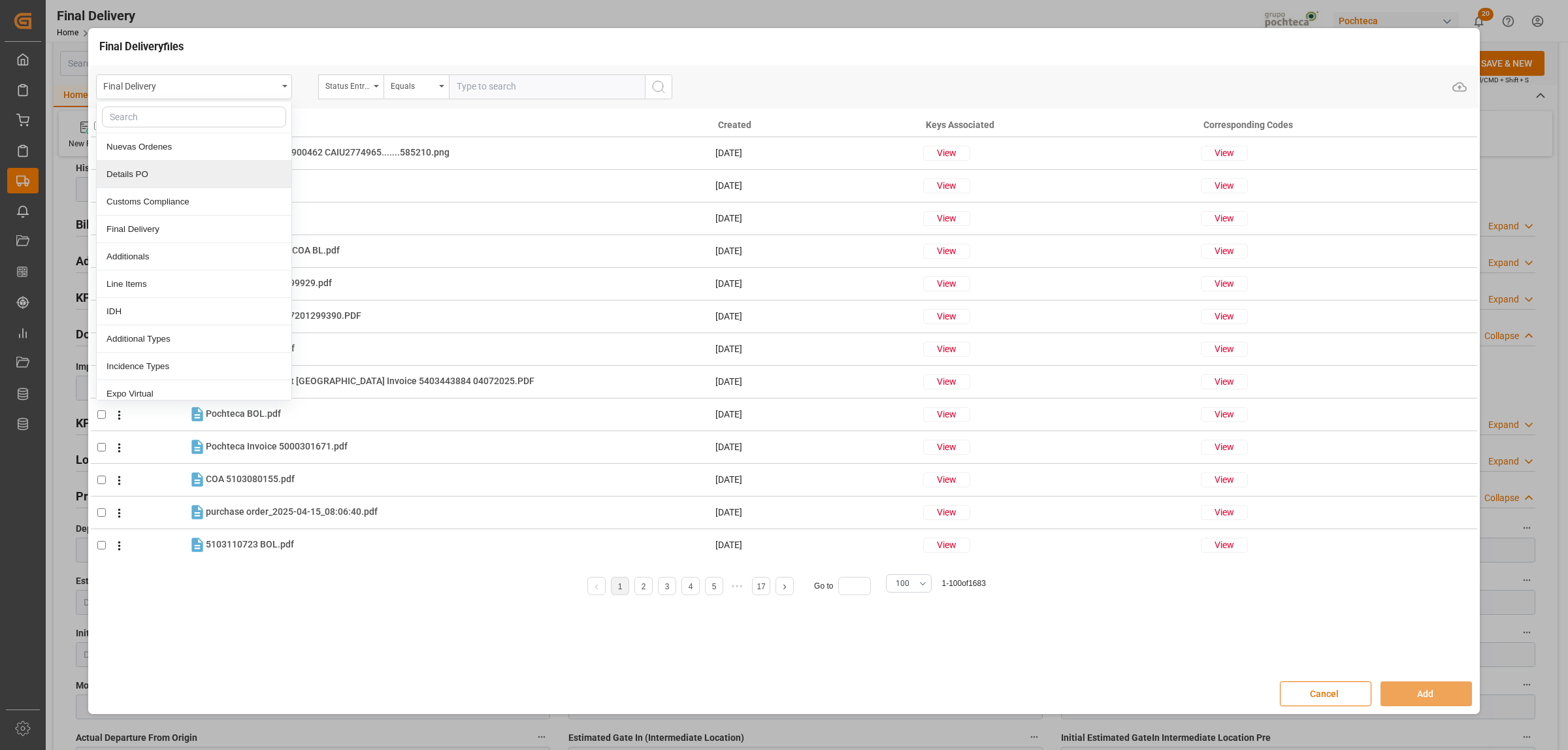
click at [155, 173] on div "Details PO" at bounding box center [194, 175] width 195 height 28
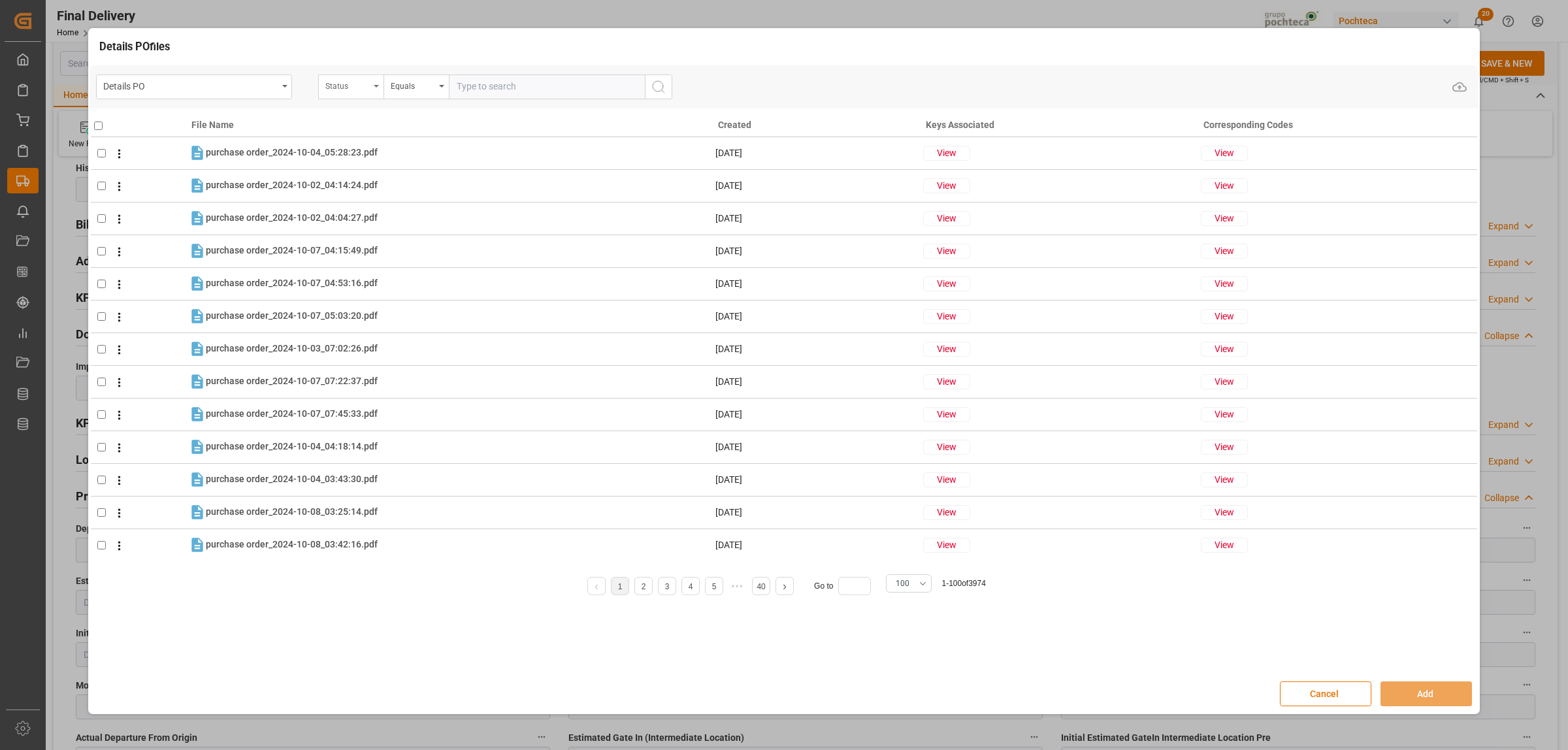
click at [374, 89] on div "Status" at bounding box center [351, 87] width 65 height 25
type input "orde"
click at [386, 149] on div "Orden de Compra nuevo" at bounding box center [416, 147] width 195 height 28
click at [485, 83] on input "text" at bounding box center [547, 87] width 196 height 25
paste input "5000308448"
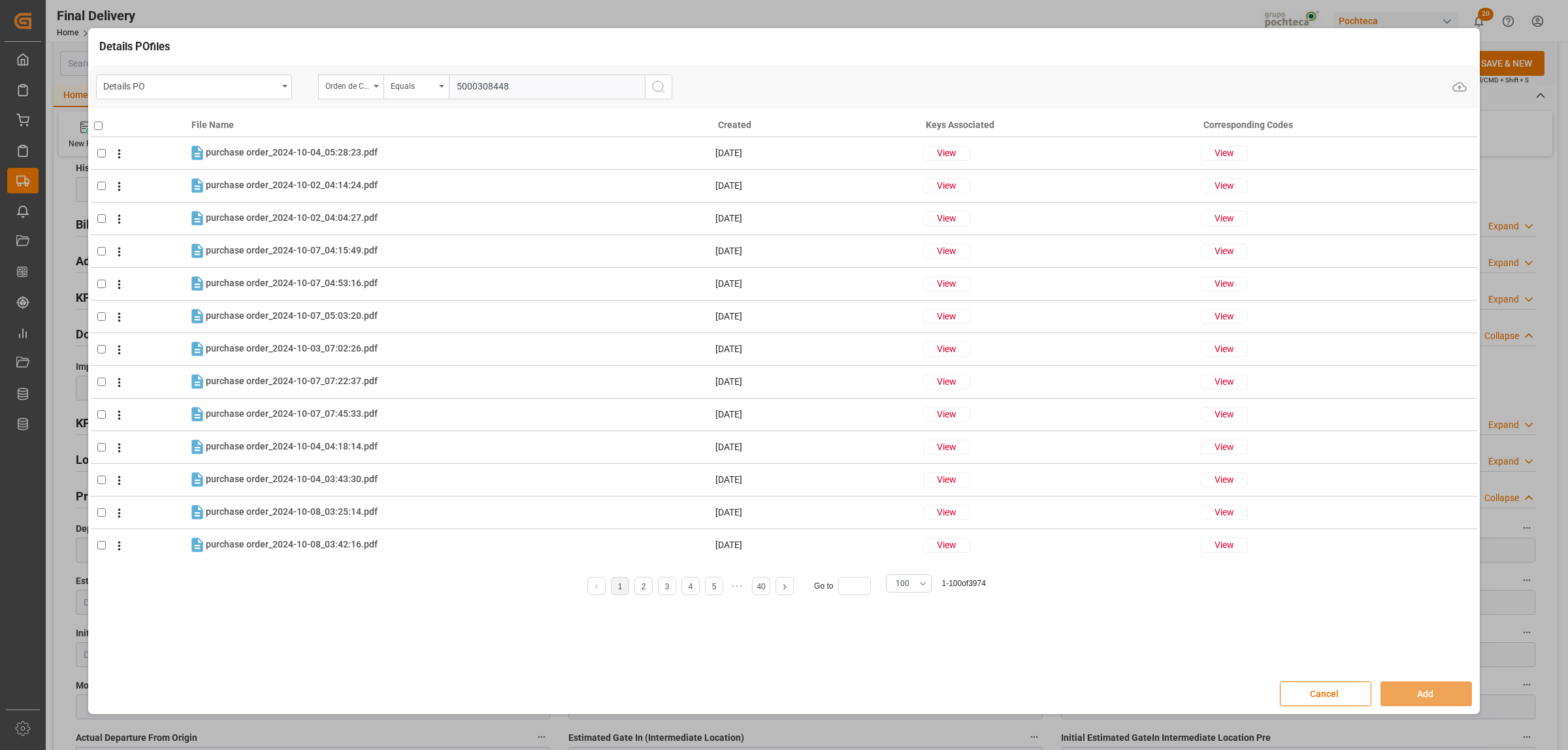
type input "5000308448"
drag, startPoint x: 659, startPoint y: 89, endPoint x: 652, endPoint y: 83, distance: 9.2
click at [658, 90] on icon "search button" at bounding box center [659, 87] width 16 height 16
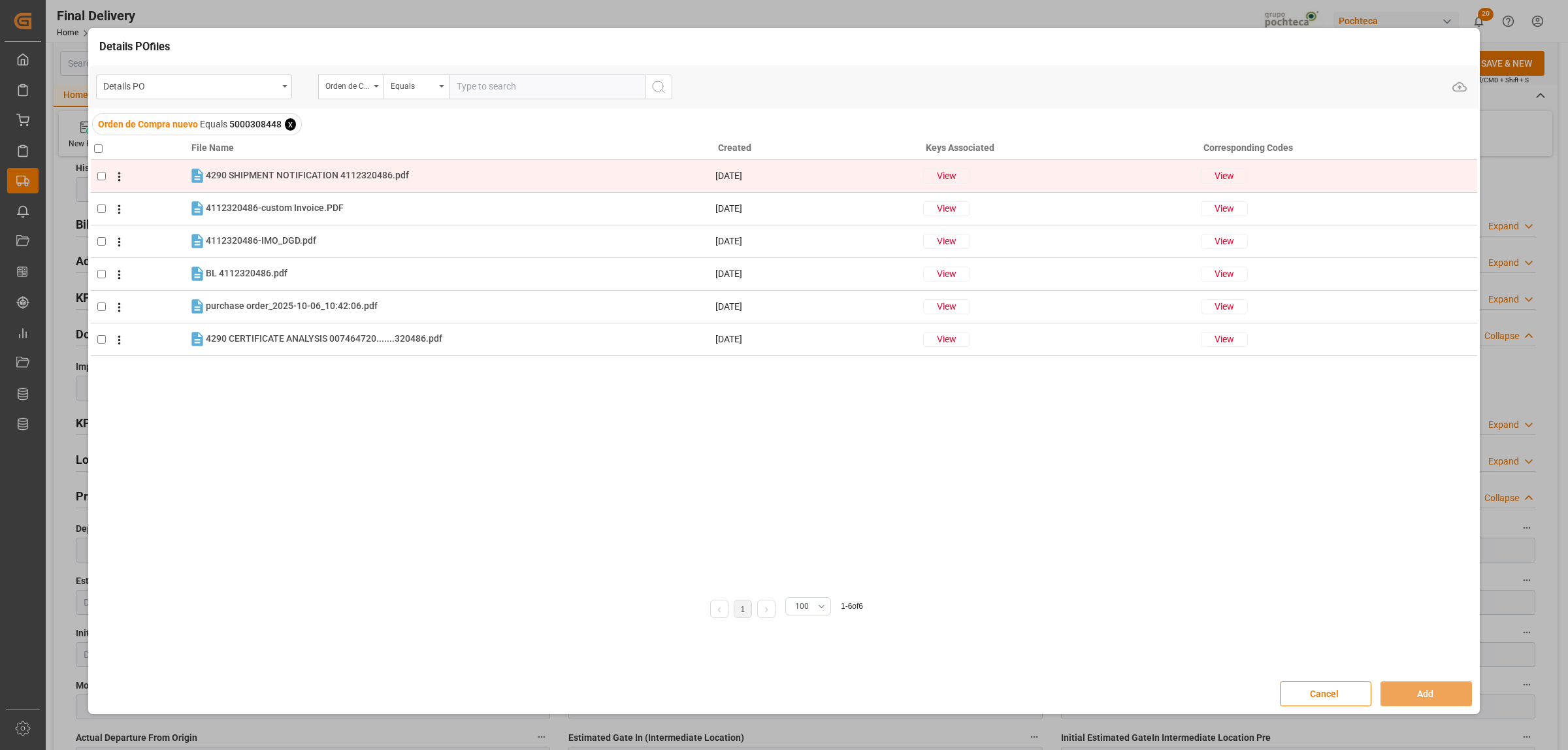
click at [100, 174] on input "checkbox" at bounding box center [101, 176] width 9 height 9
checkbox input "true"
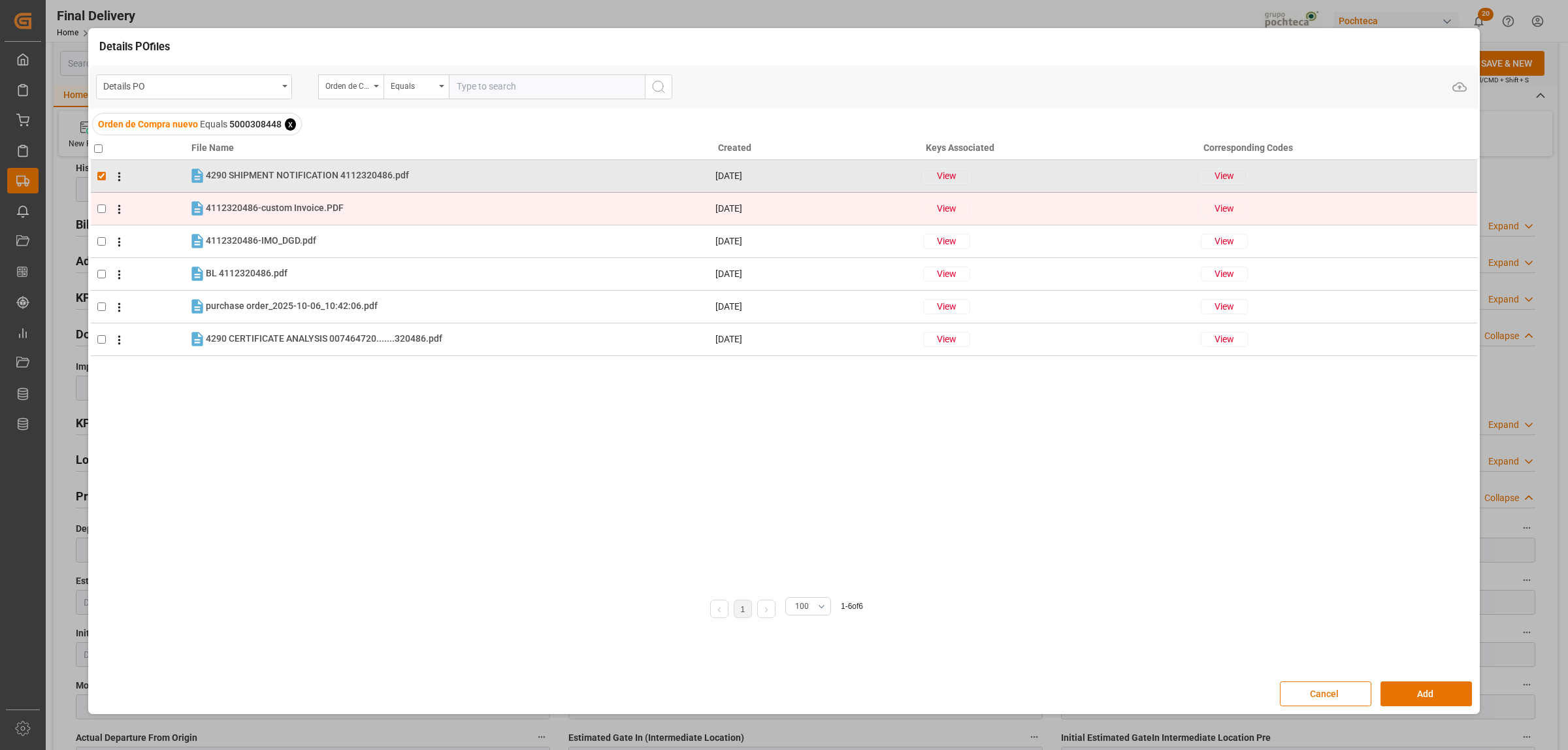
click at [102, 208] on input "checkbox" at bounding box center [101, 209] width 9 height 9
checkbox input "true"
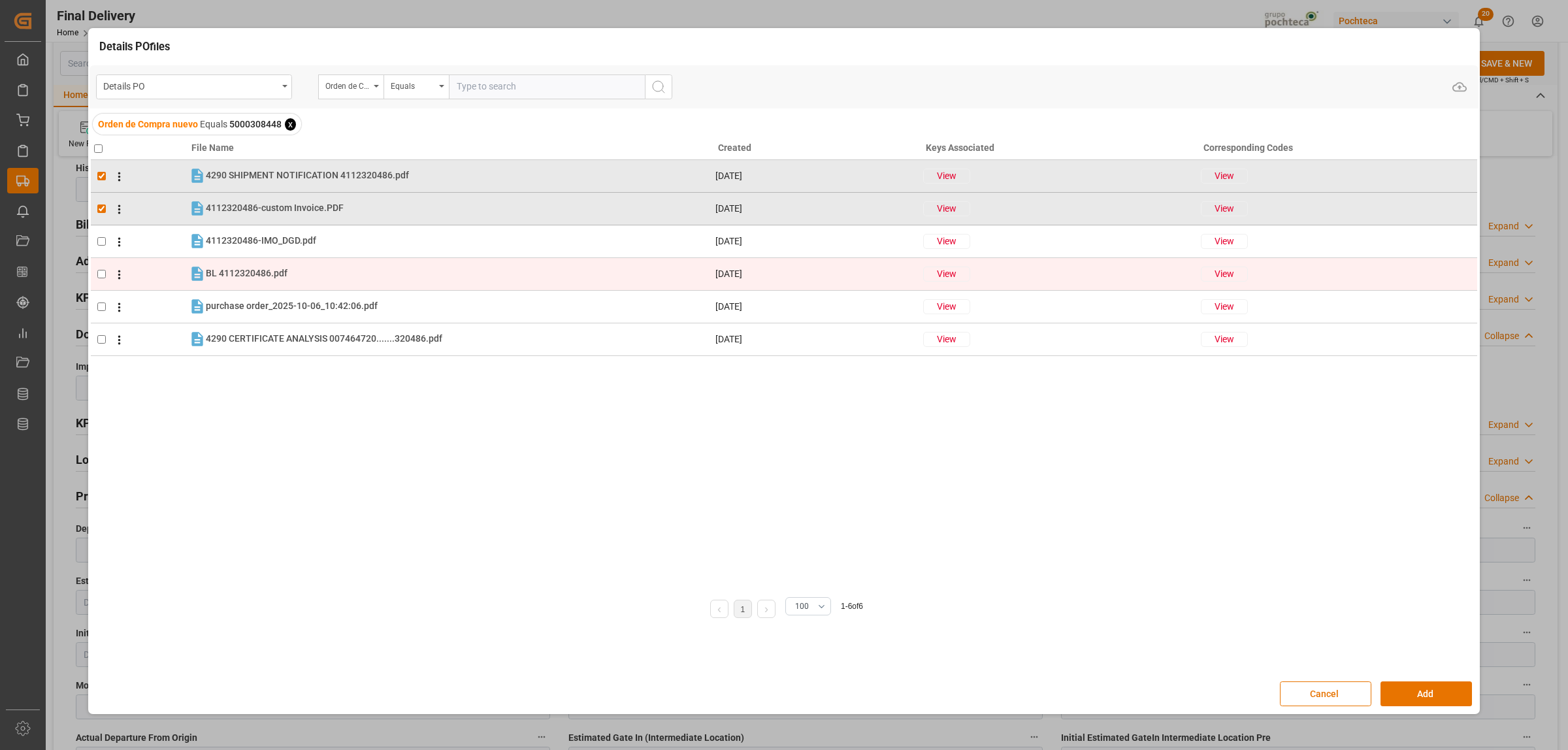
click at [99, 275] on input "checkbox" at bounding box center [101, 274] width 9 height 9
checkbox input "true"
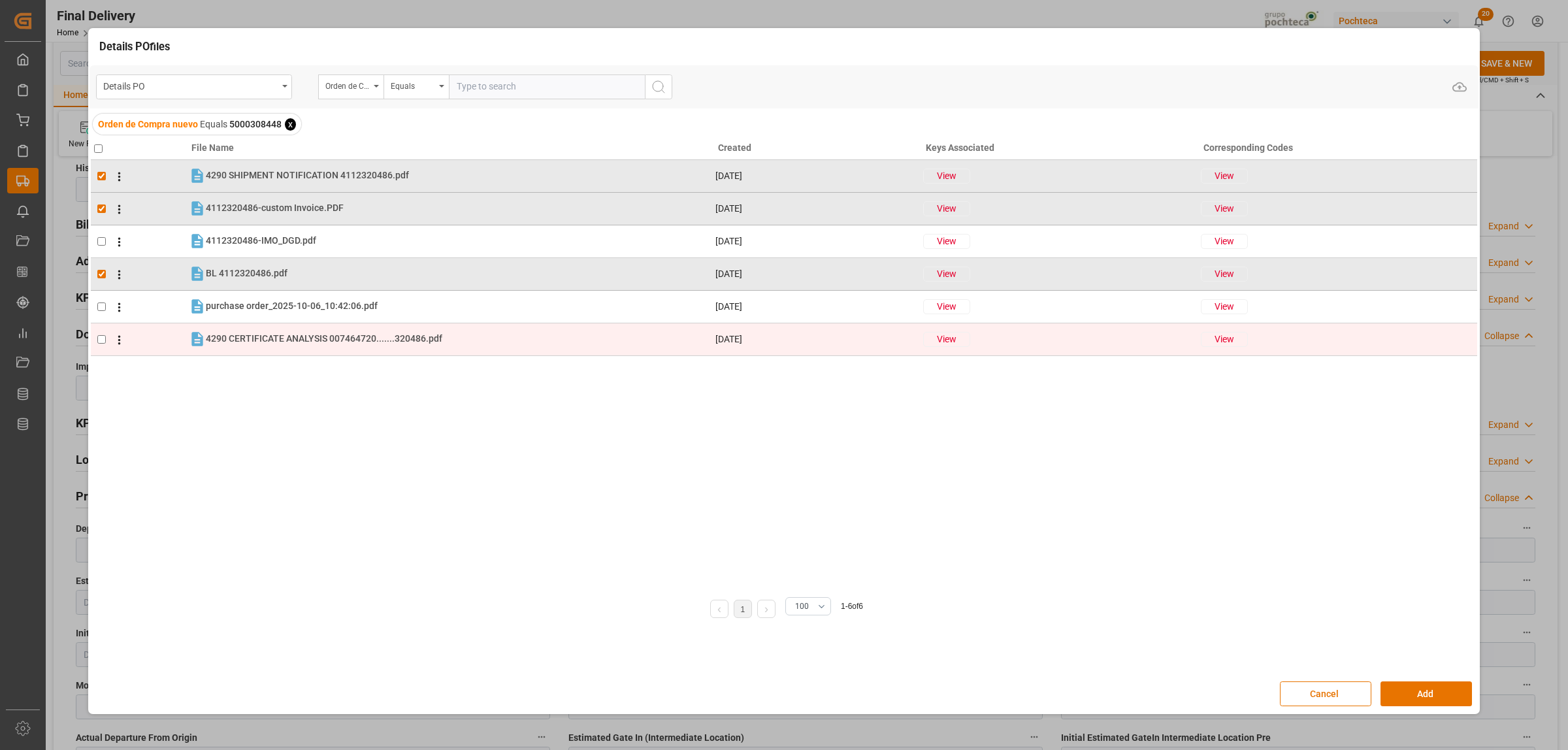
click at [105, 338] on input "checkbox" at bounding box center [101, 339] width 9 height 9
checkbox input "true"
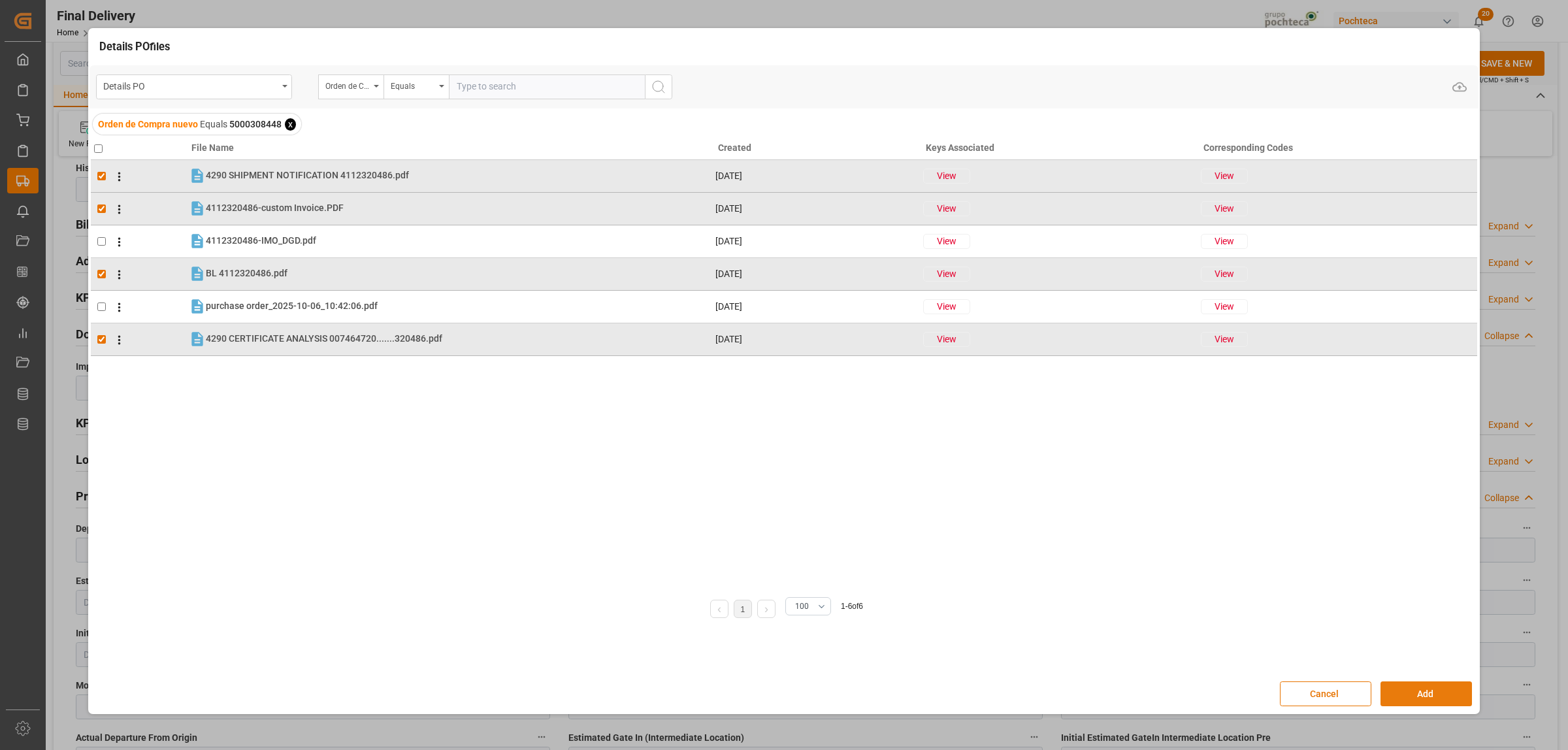
click at [1449, 693] on button "Add" at bounding box center [1427, 693] width 91 height 25
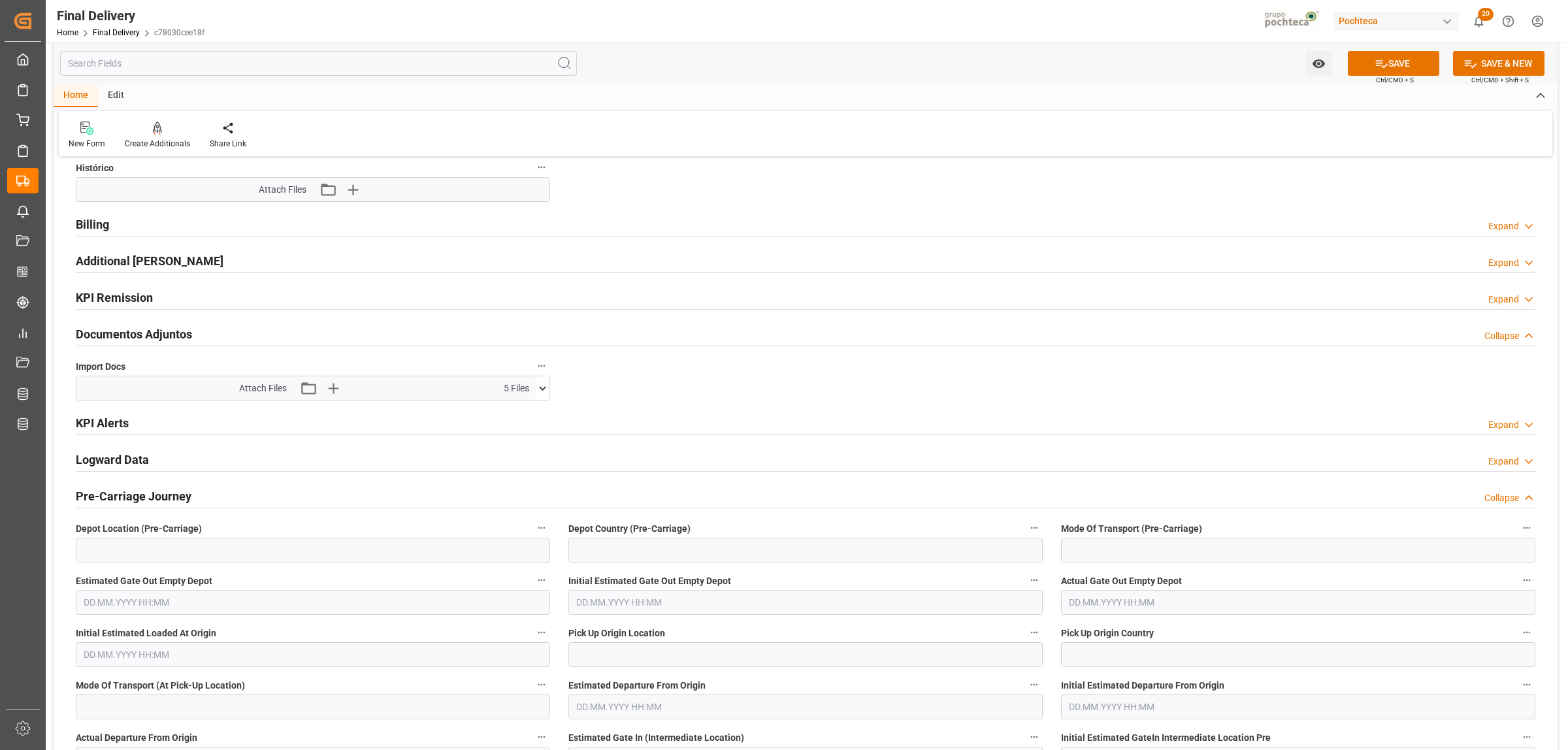
click at [109, 429] on h2 "KPI Alerts" at bounding box center [102, 422] width 53 height 17
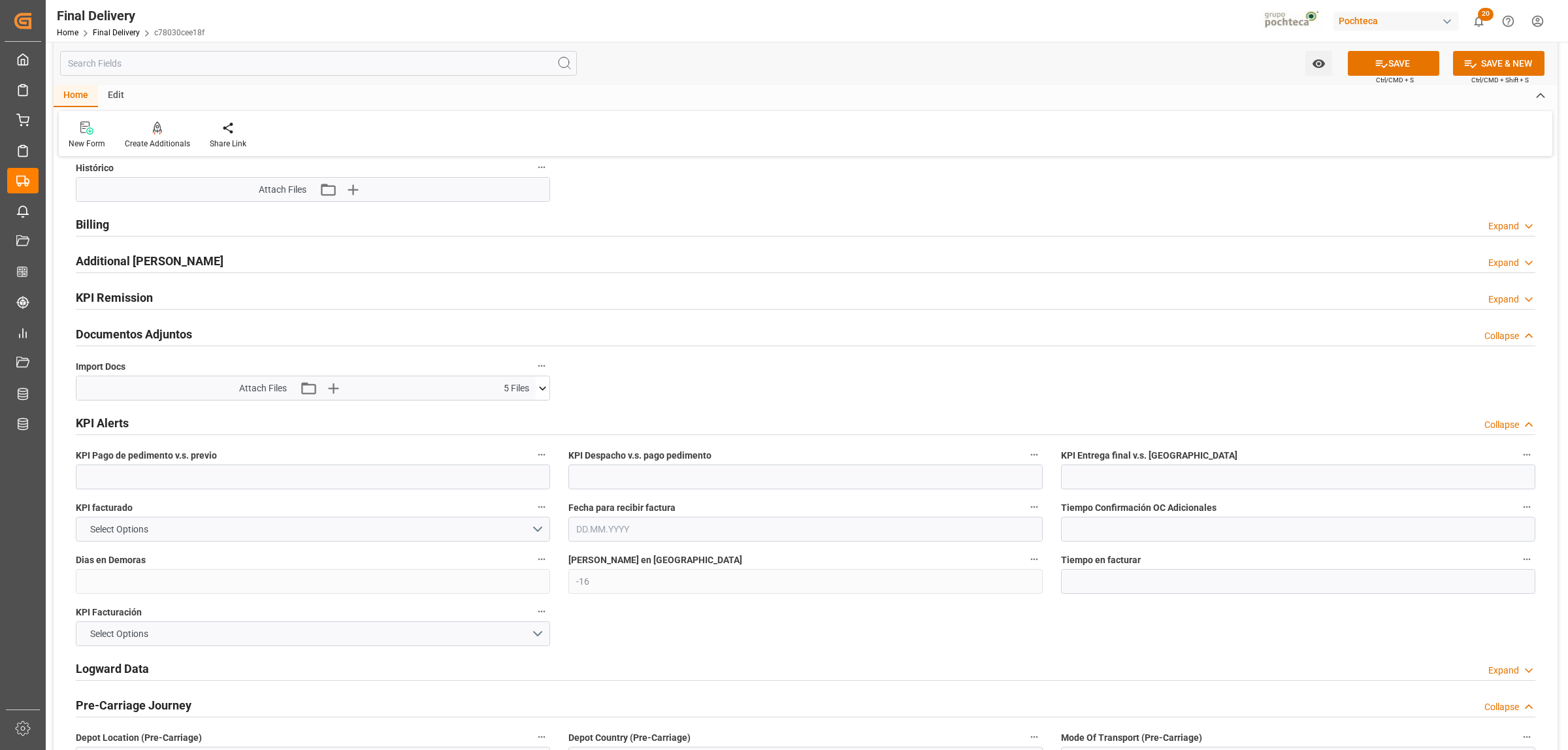
click at [109, 429] on h2 "KPI Alerts" at bounding box center [102, 422] width 53 height 17
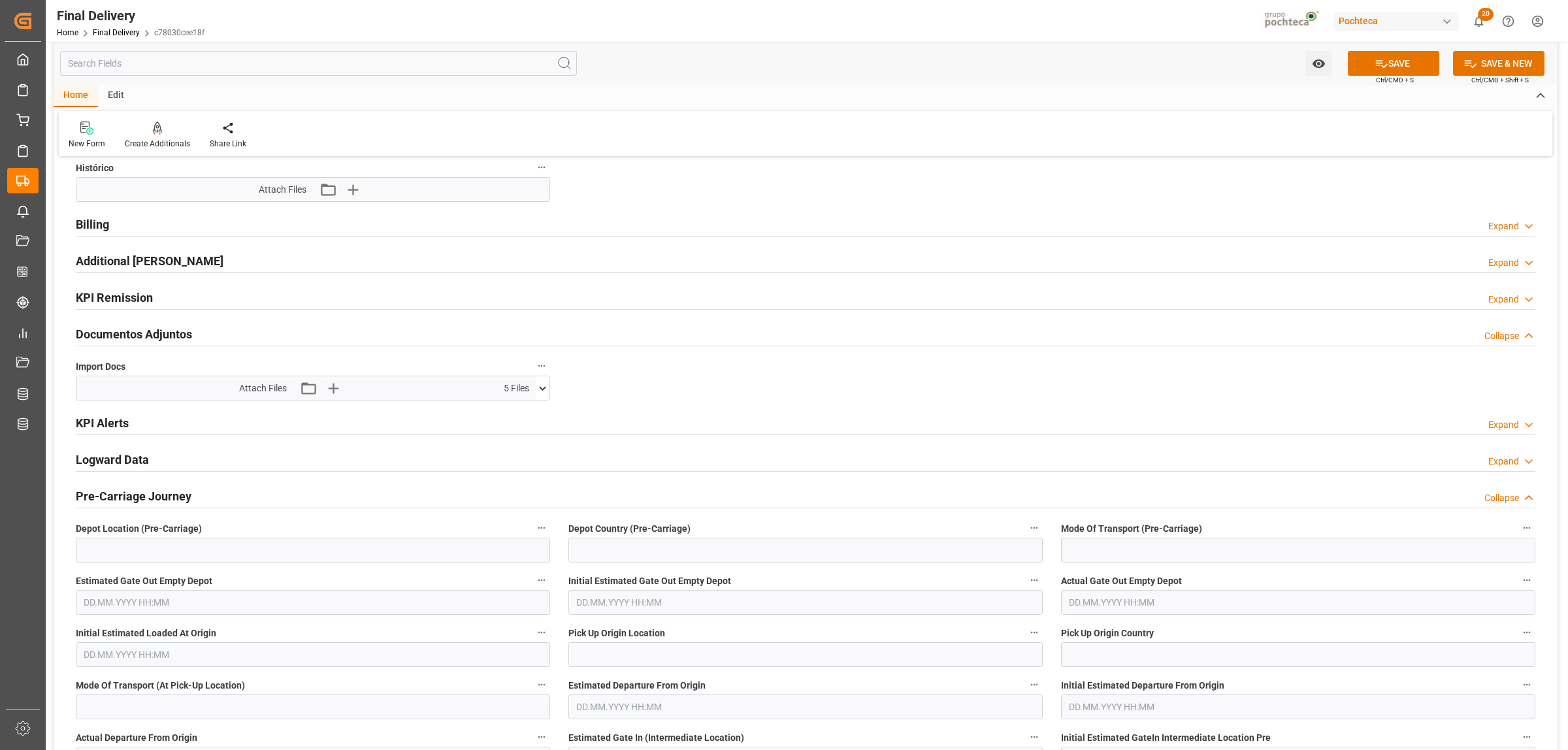
click at [109, 457] on h2 "Logward Data" at bounding box center [112, 459] width 73 height 17
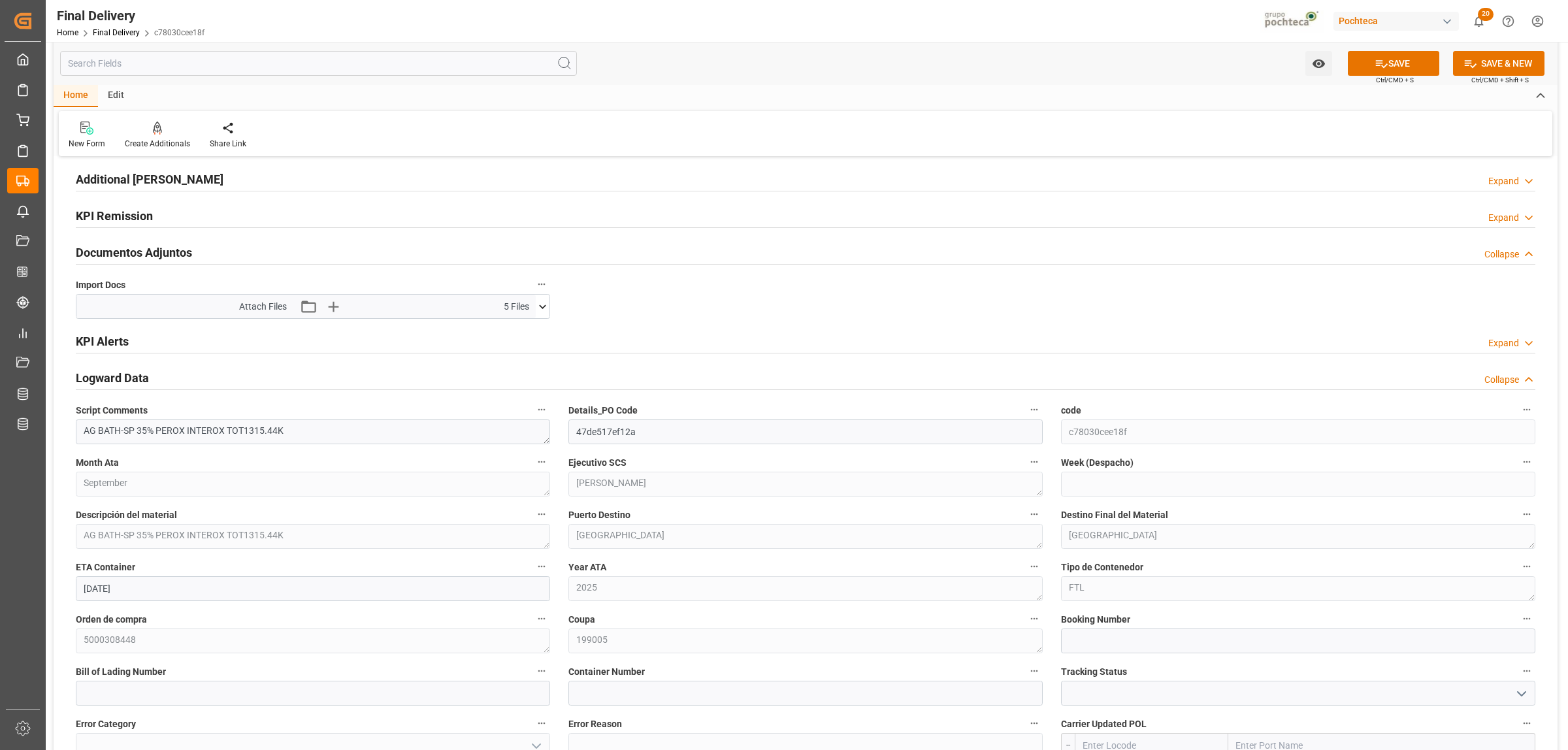
scroll to position [1470, 0]
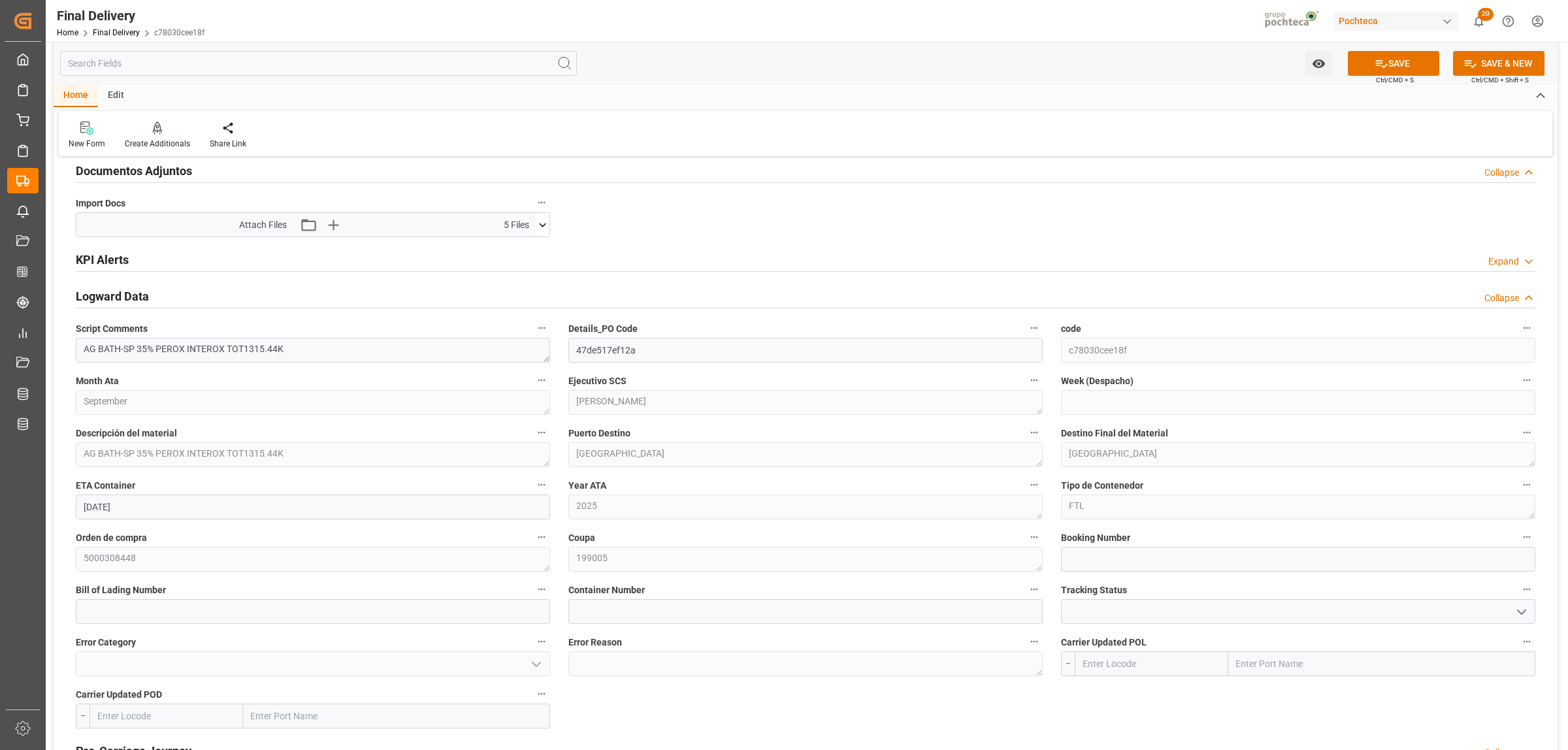
click at [125, 296] on h2 "Logward Data" at bounding box center [112, 296] width 73 height 17
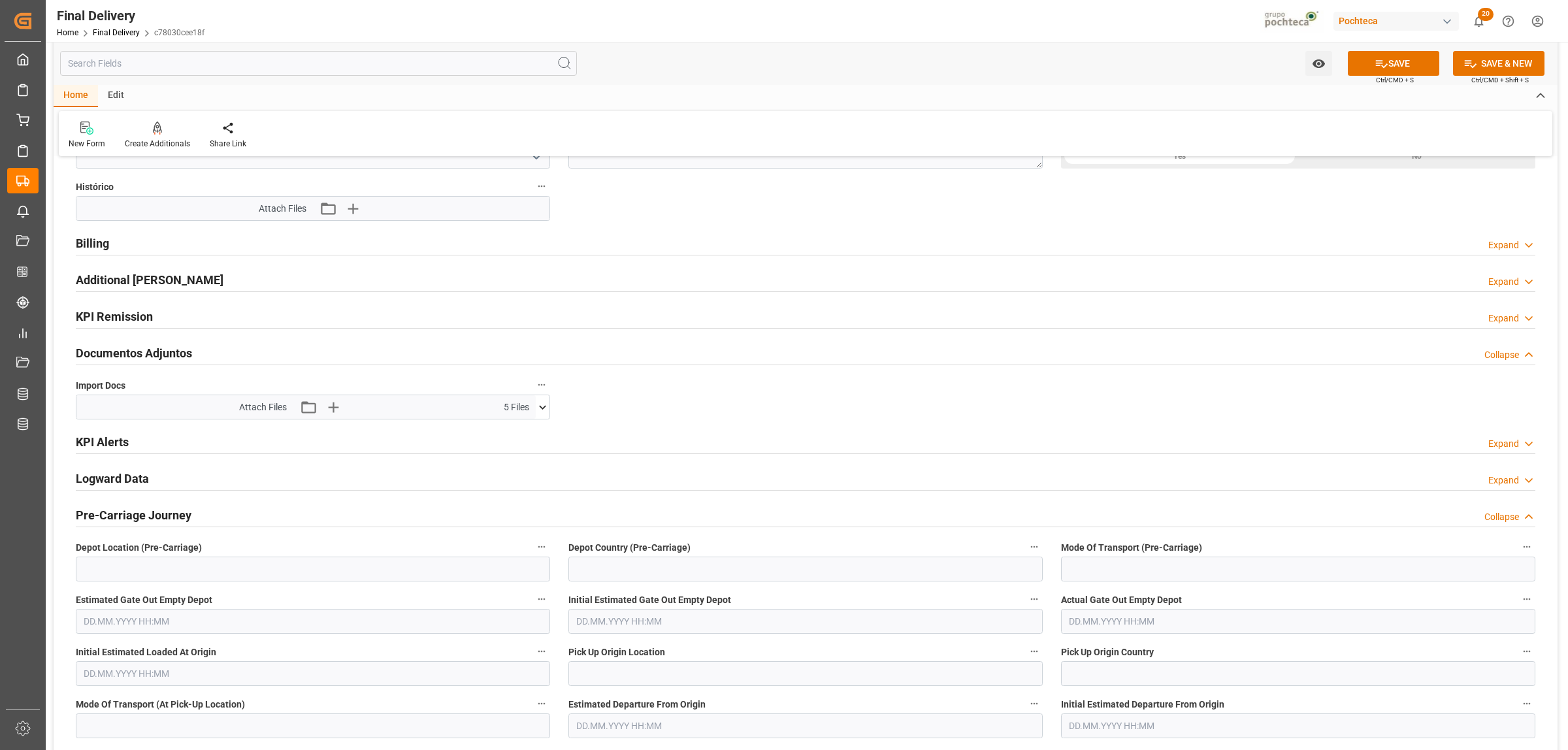
scroll to position [980, 0]
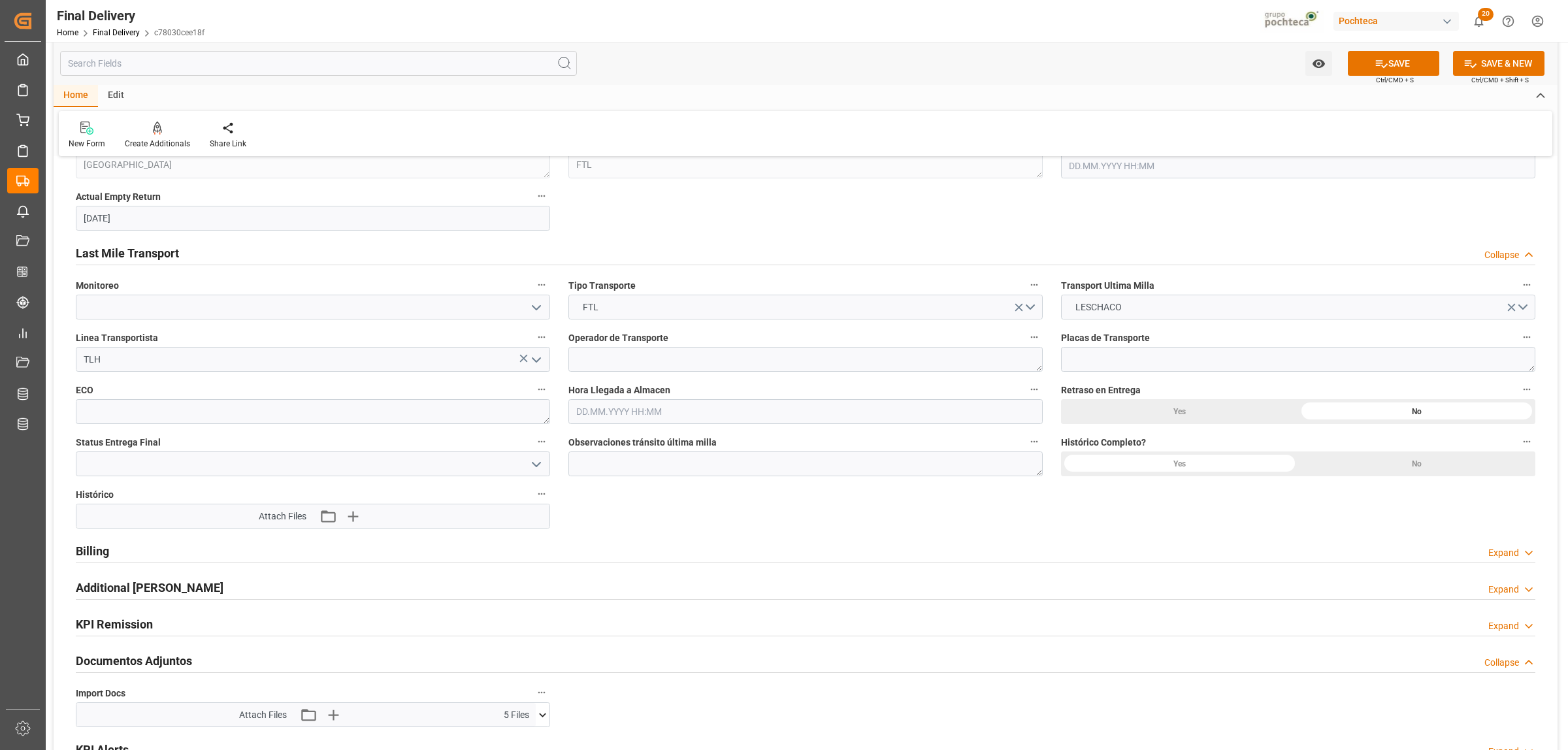
click at [87, 546] on h2 "Billing" at bounding box center [93, 551] width 33 height 17
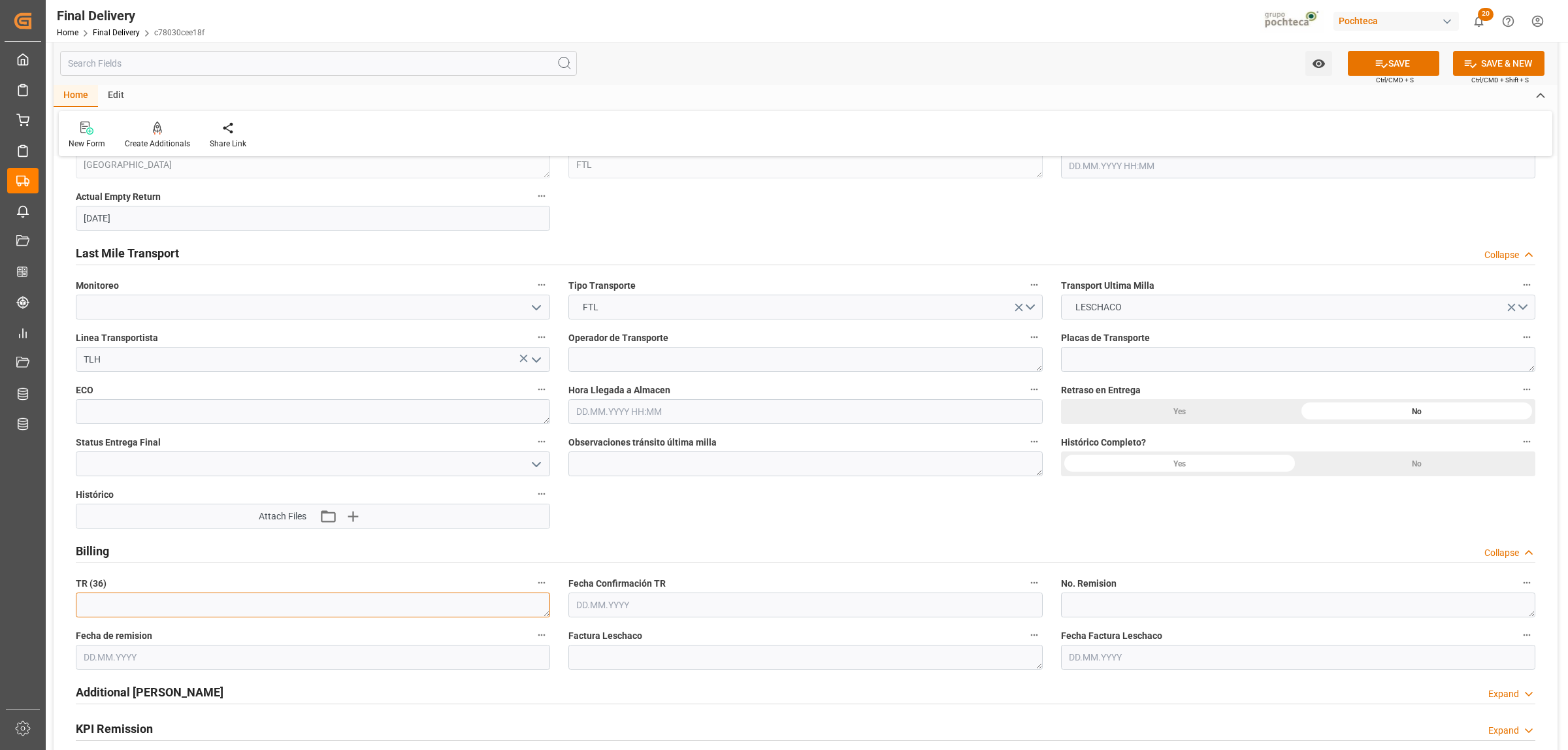
click at [220, 614] on textarea at bounding box center [313, 605] width 474 height 25
paste textarea "3600472012"
type textarea "3600472012"
click at [625, 602] on input "text" at bounding box center [805, 605] width 474 height 25
click at [610, 523] on div "14" at bounding box center [611, 516] width 17 height 16
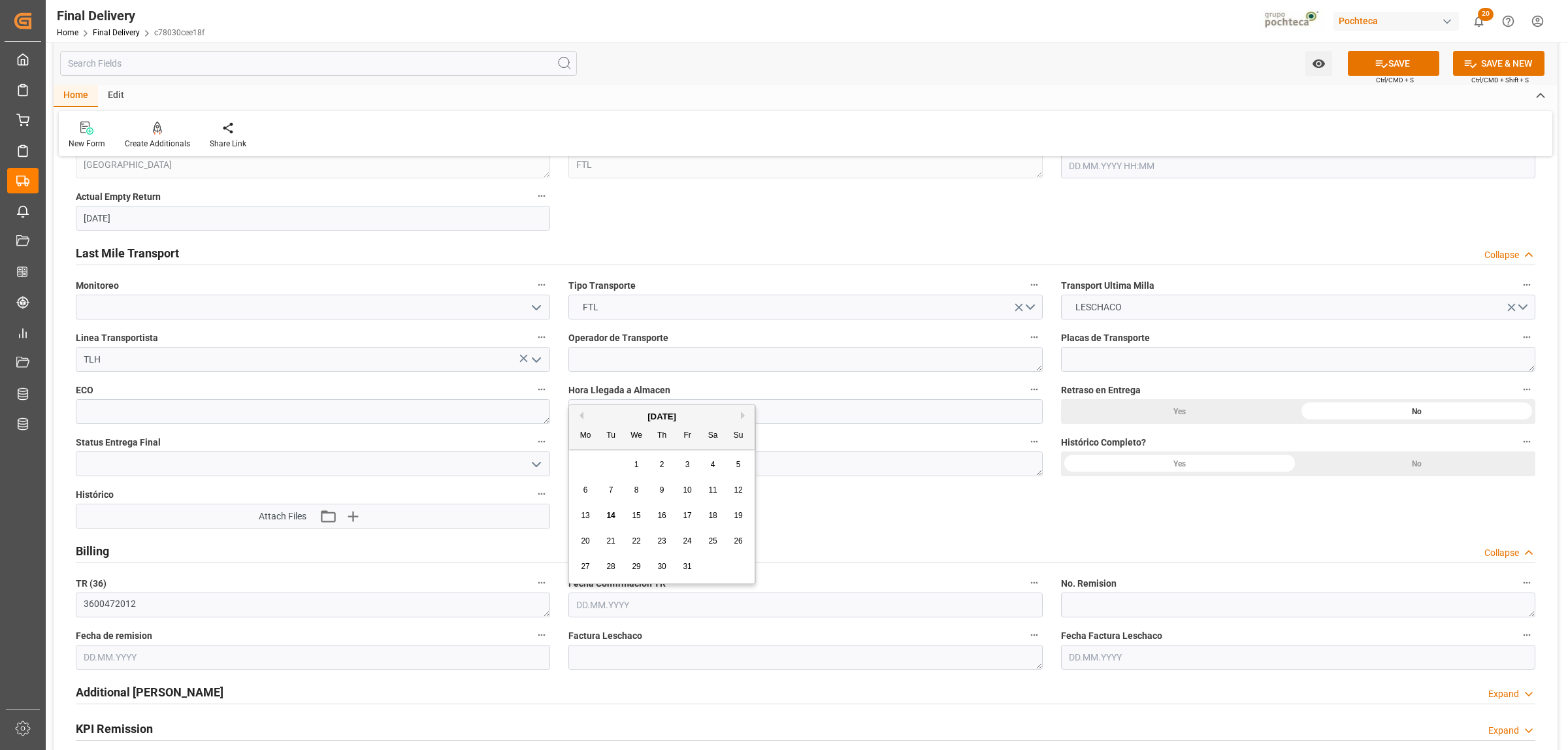
type input "[DATE]"
click at [1095, 601] on textarea at bounding box center [1298, 605] width 474 height 25
paste textarea "89317268"
type textarea "89317268"
click at [165, 654] on input "text" at bounding box center [313, 657] width 474 height 25
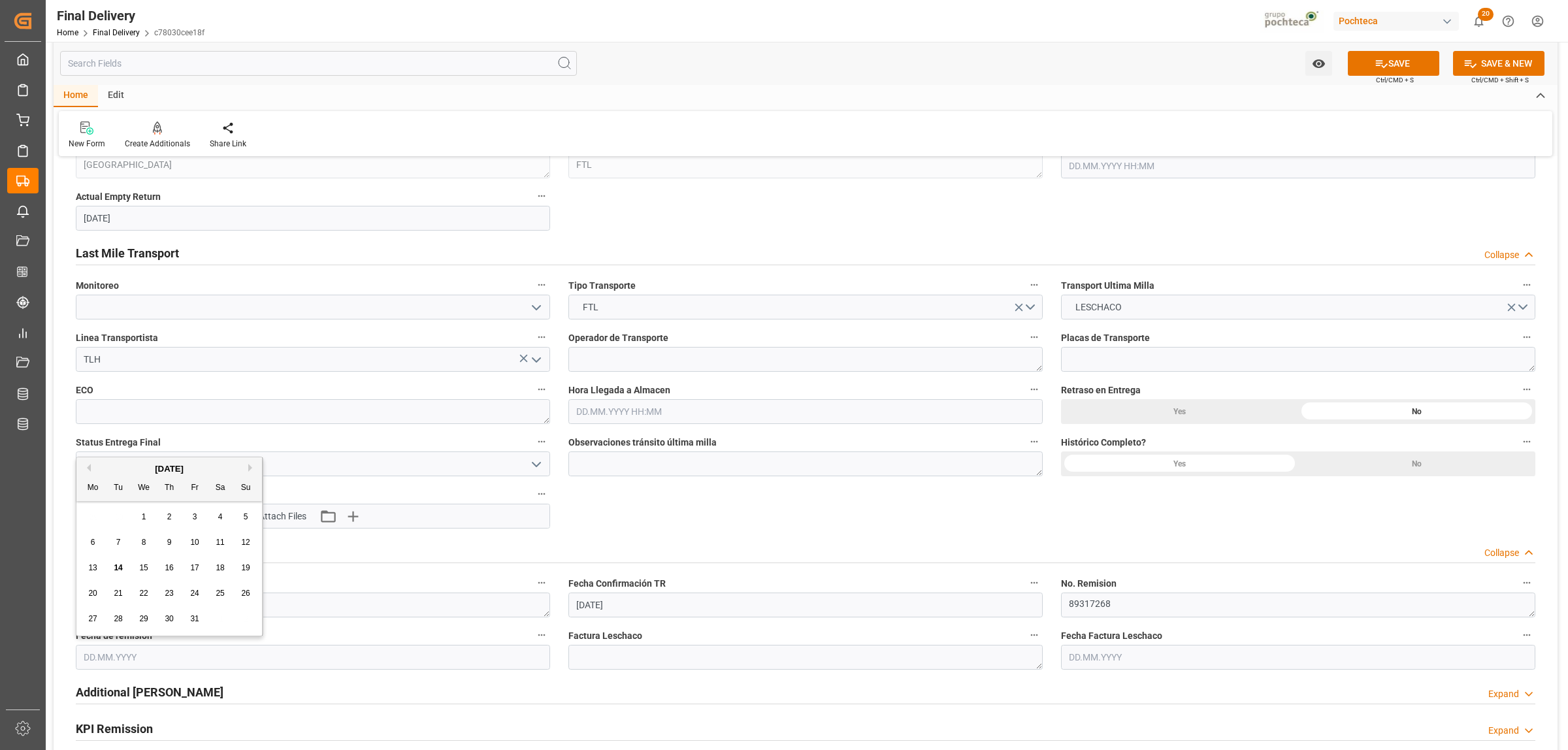
click at [119, 572] on span "14" at bounding box center [118, 567] width 9 height 9
type input "[DATE]"
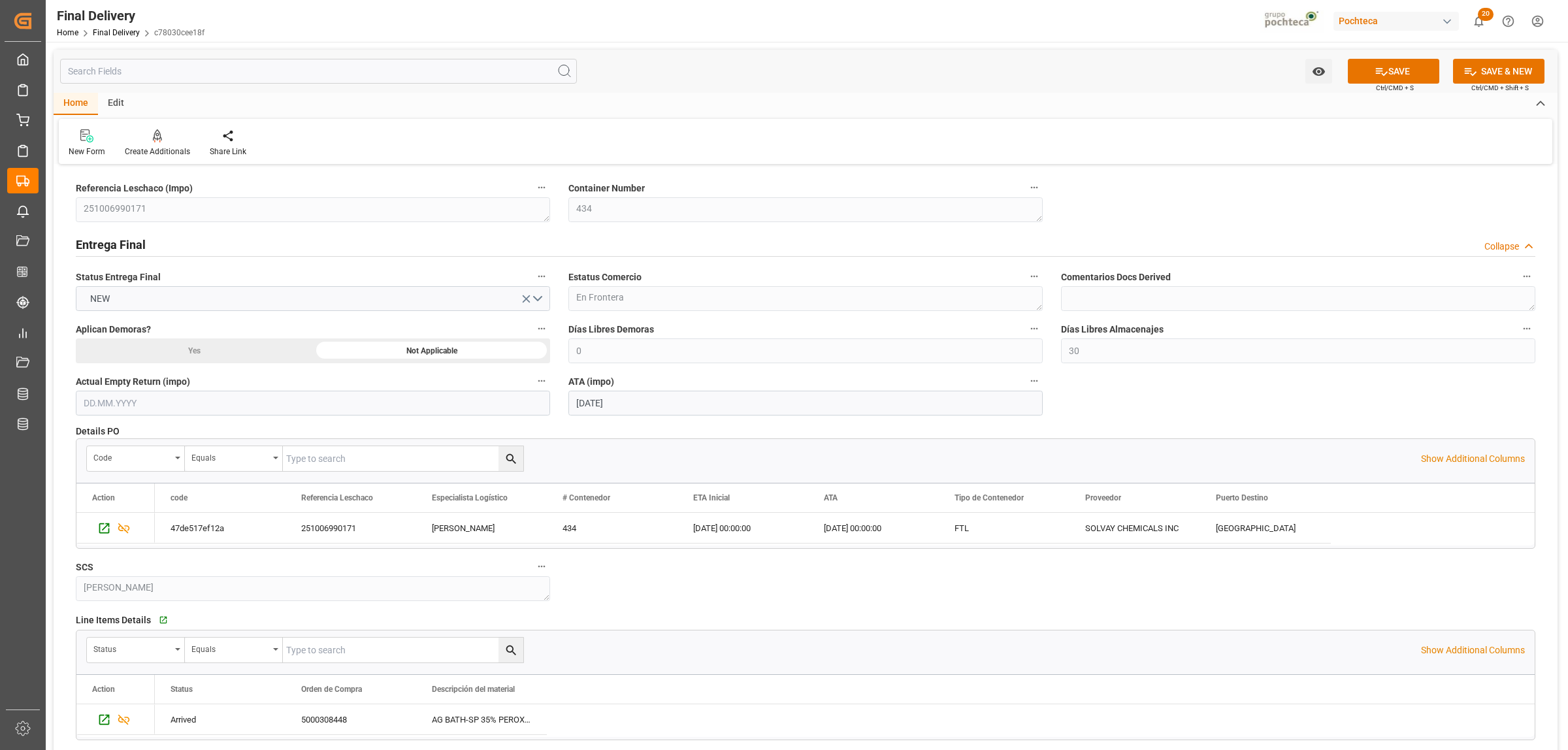
scroll to position [0, 0]
click at [1395, 65] on button "SAVE" at bounding box center [1393, 71] width 91 height 25
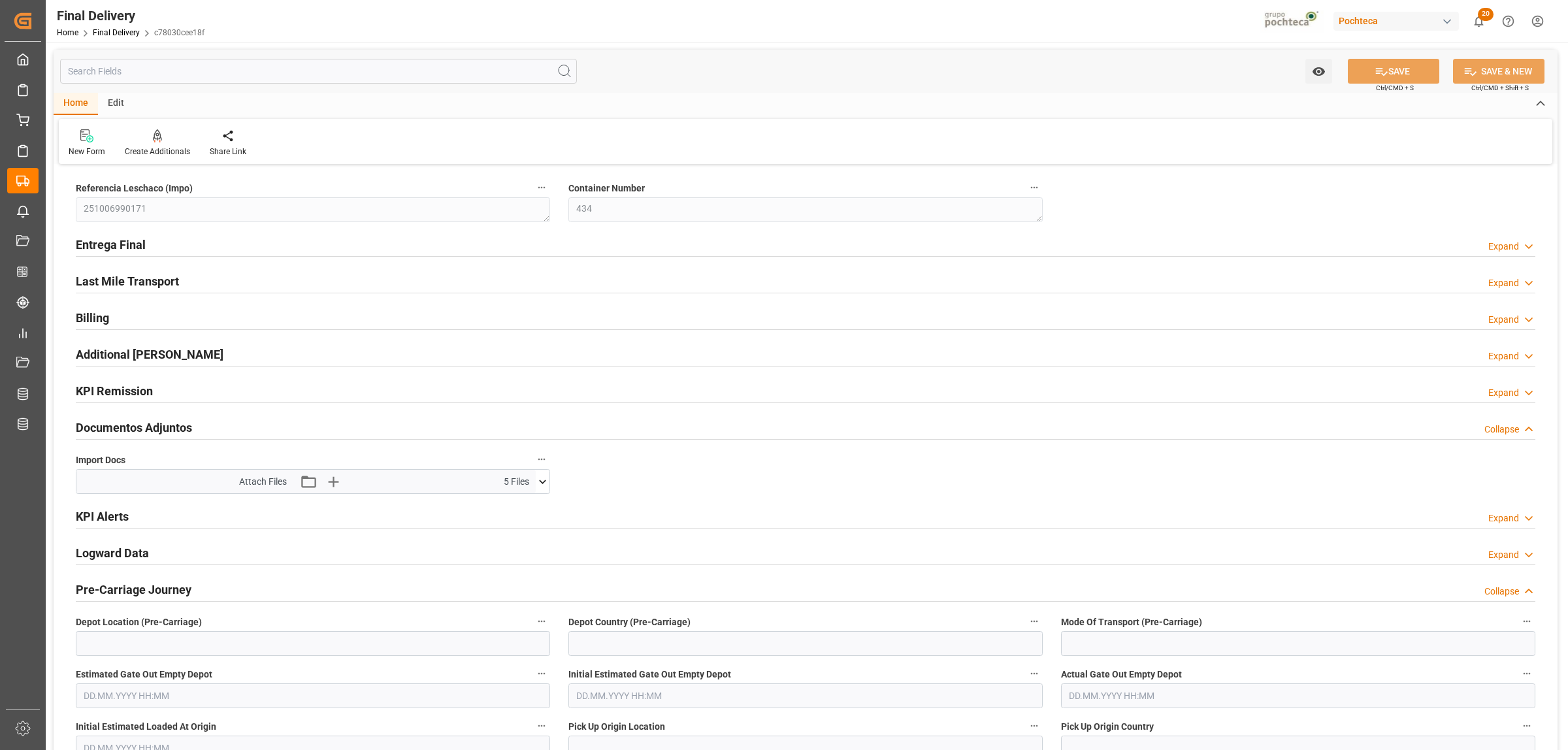
click at [96, 245] on h2 "Entrega Final" at bounding box center [111, 244] width 70 height 17
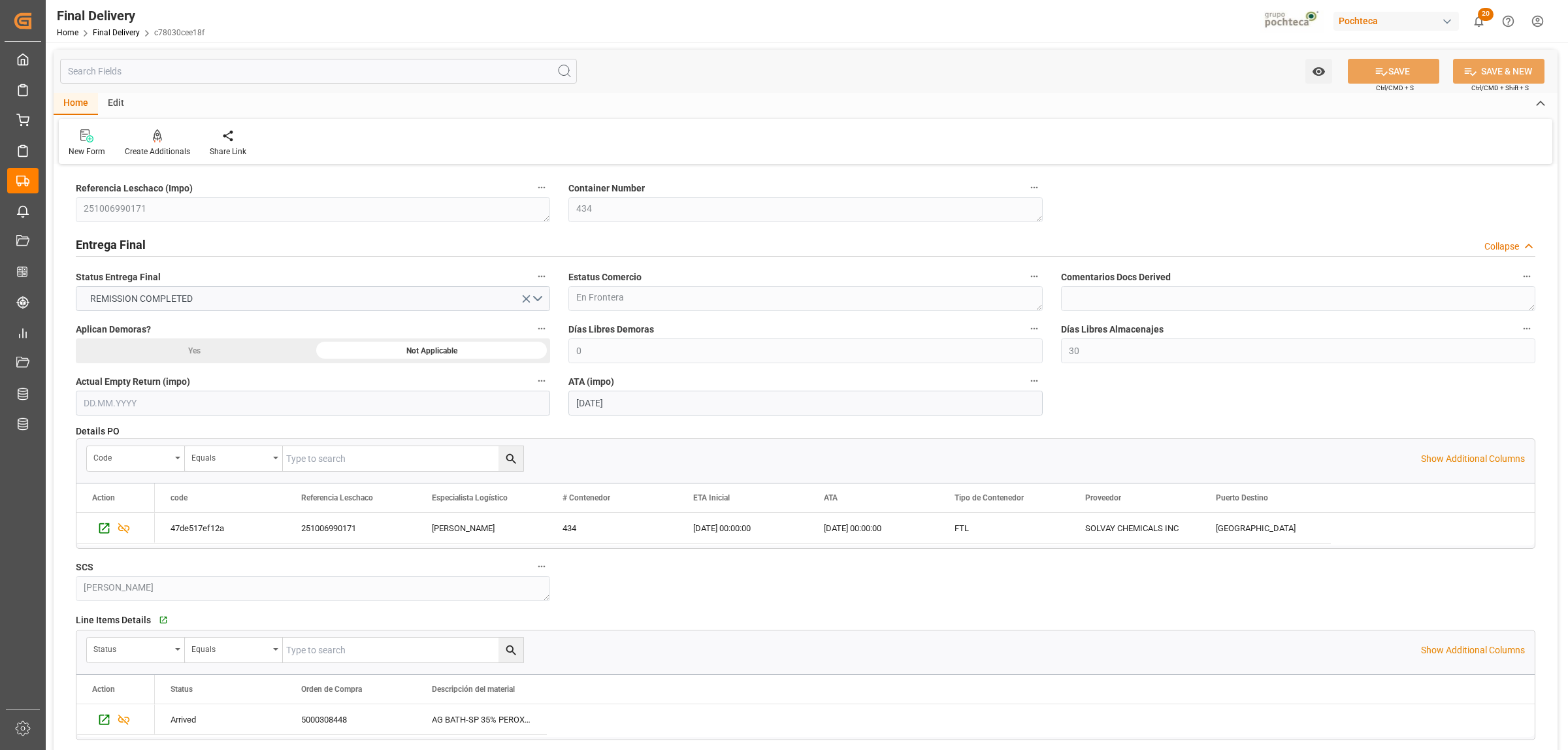
click at [96, 245] on h2 "Entrega Final" at bounding box center [111, 244] width 70 height 17
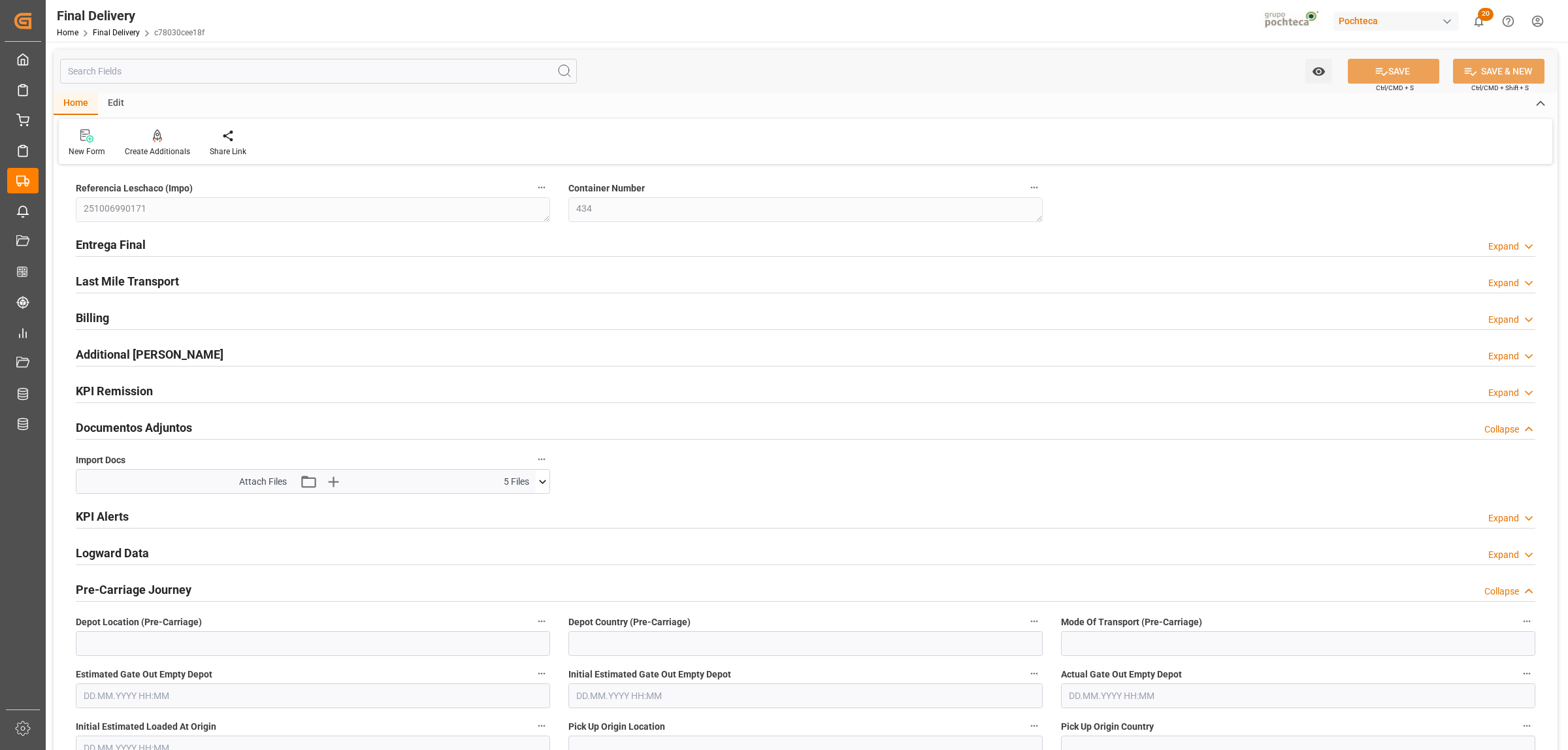
click at [130, 283] on h2 "Last Mile Transport" at bounding box center [128, 281] width 103 height 17
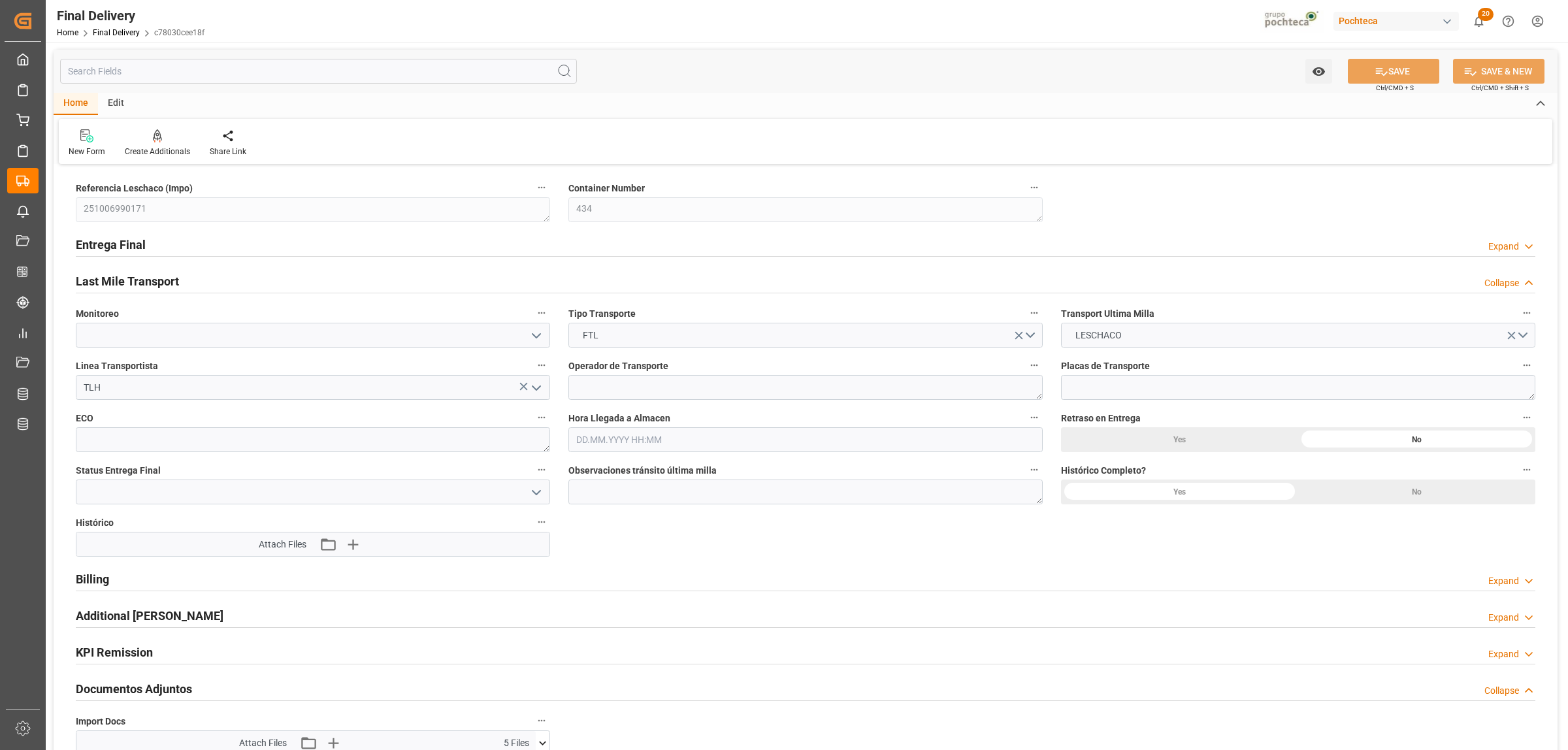
click at [130, 283] on h2 "Last Mile Transport" at bounding box center [128, 281] width 103 height 17
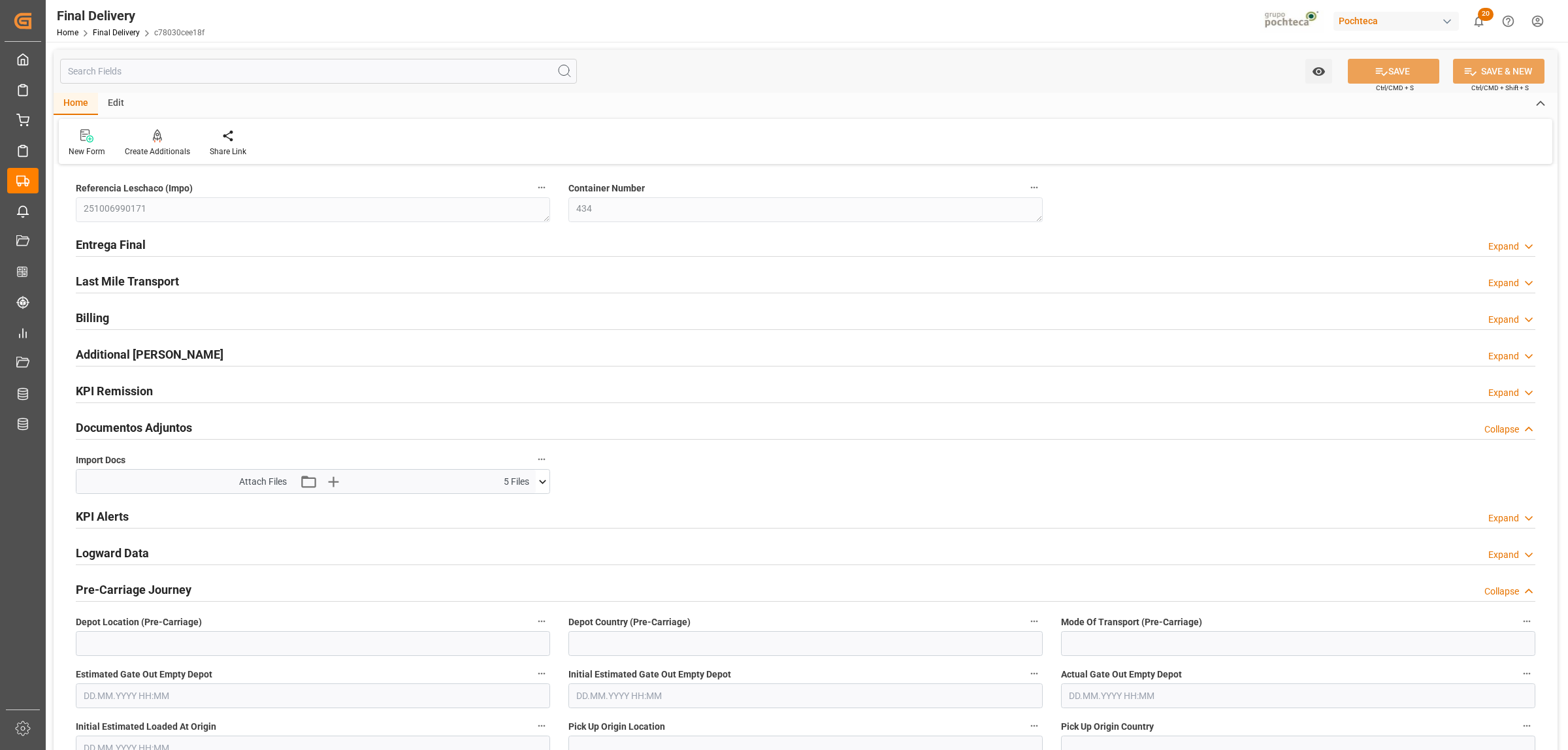
click at [109, 393] on h2 "KPI Remission" at bounding box center [115, 391] width 77 height 17
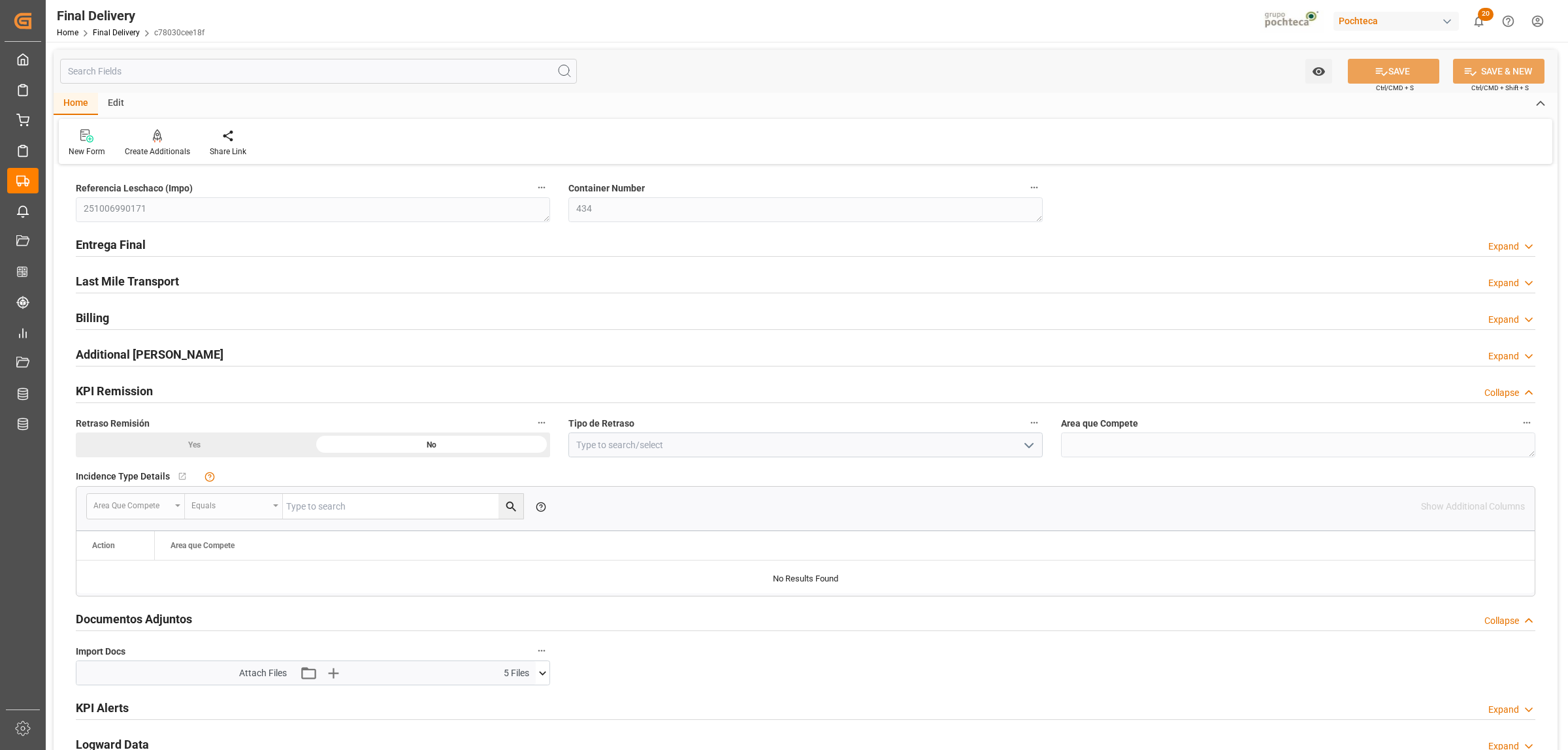
click at [96, 393] on h2 "KPI Remission" at bounding box center [115, 391] width 77 height 17
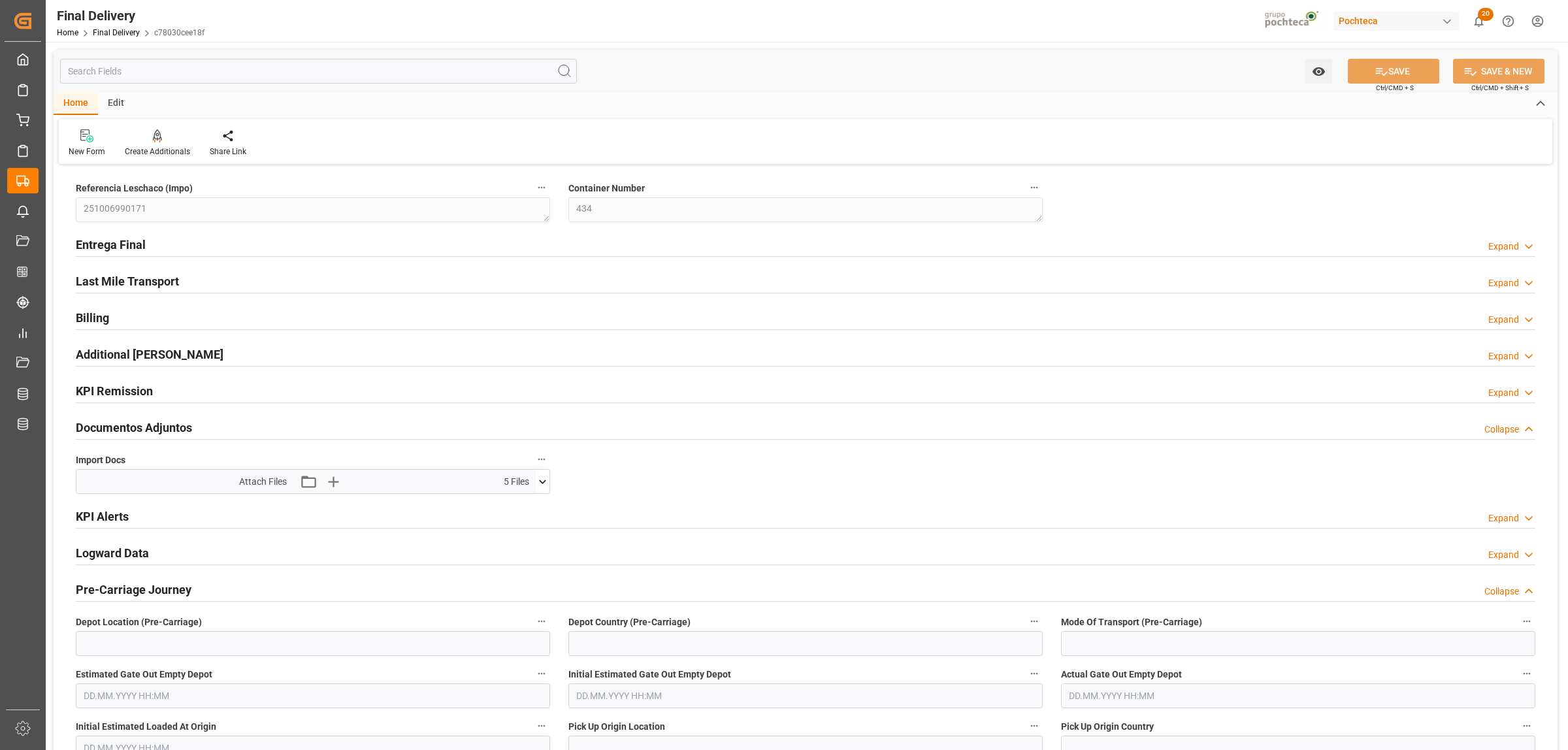
click at [123, 283] on h2 "Last Mile Transport" at bounding box center [128, 281] width 103 height 17
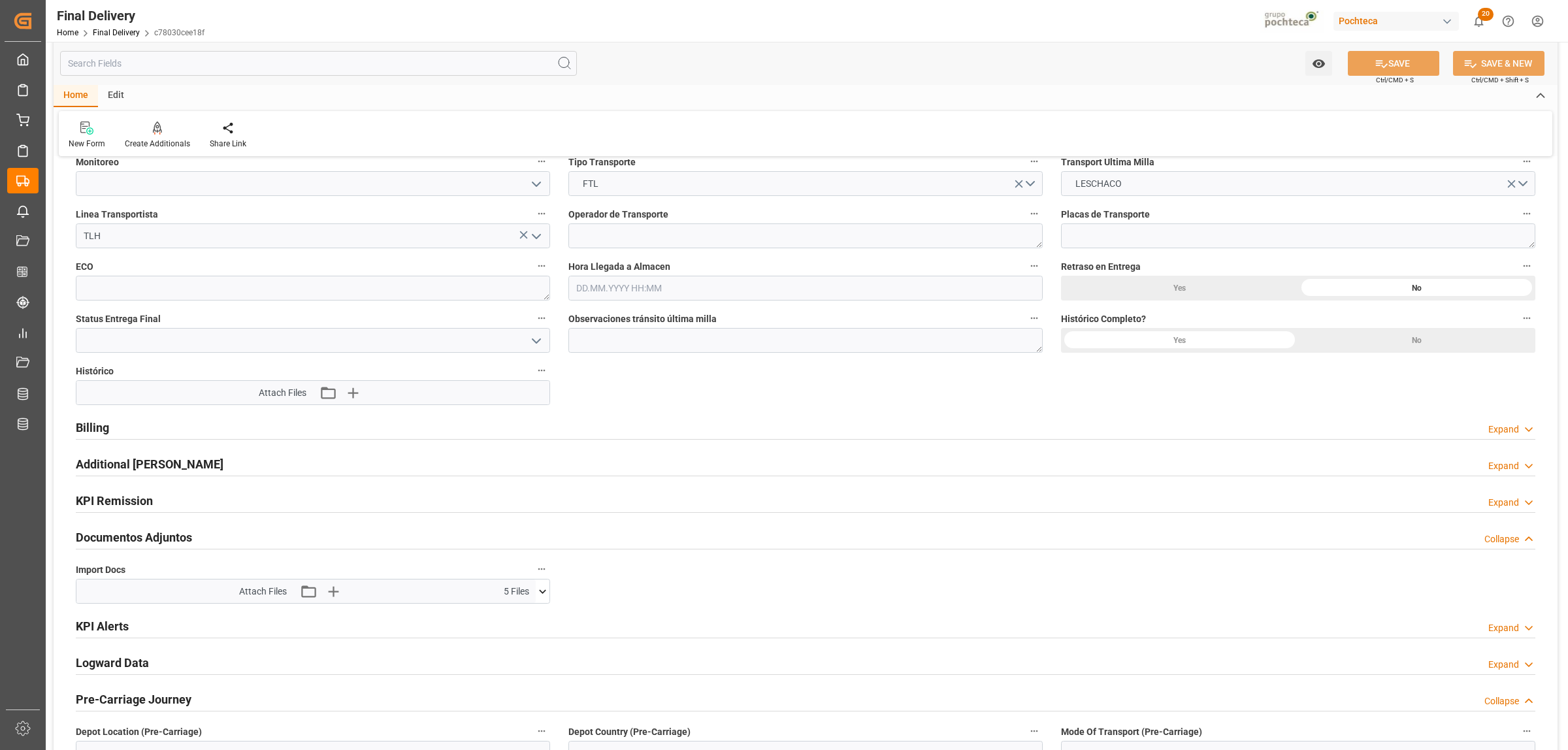
scroll to position [163, 0]
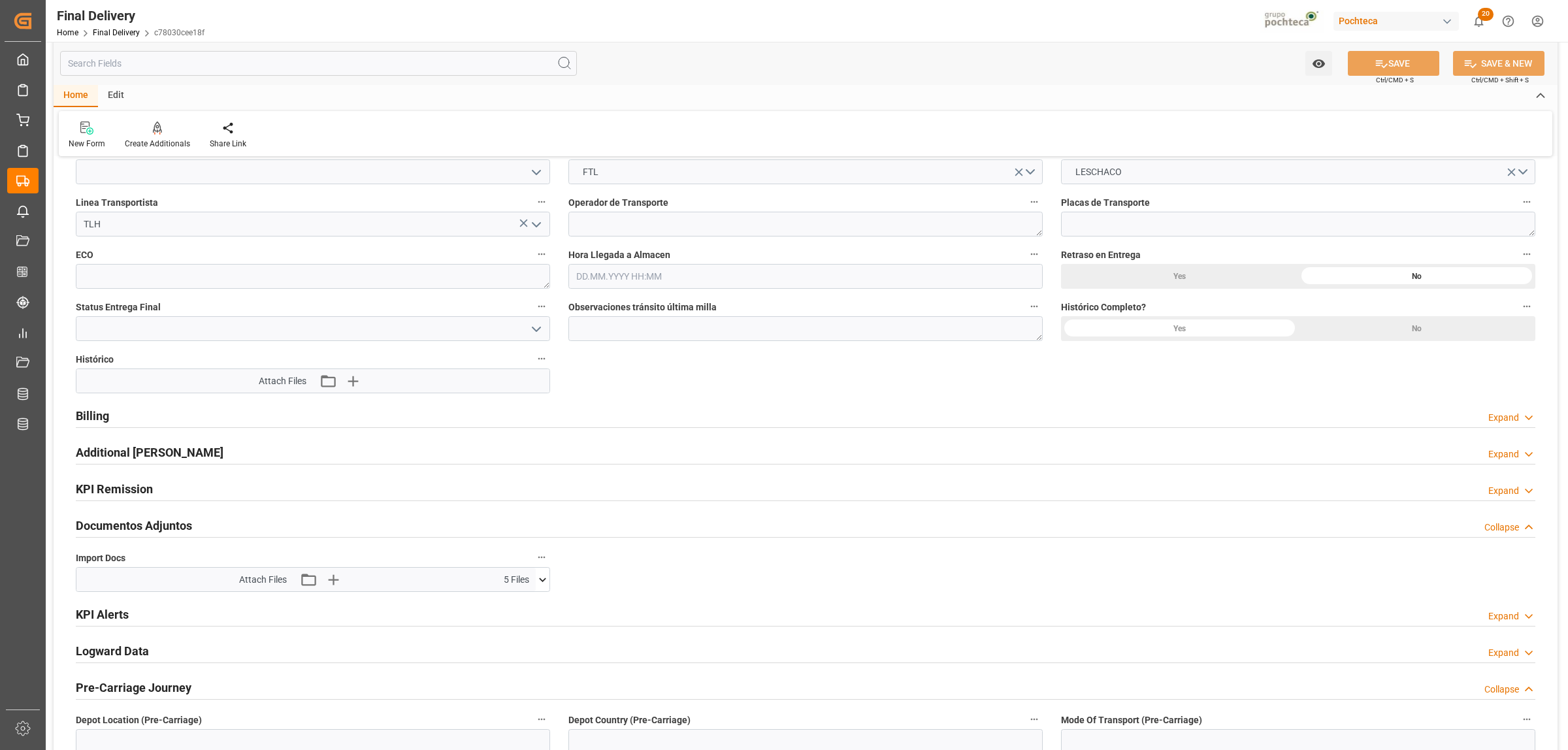
click at [87, 412] on h2 "Billing" at bounding box center [93, 416] width 33 height 17
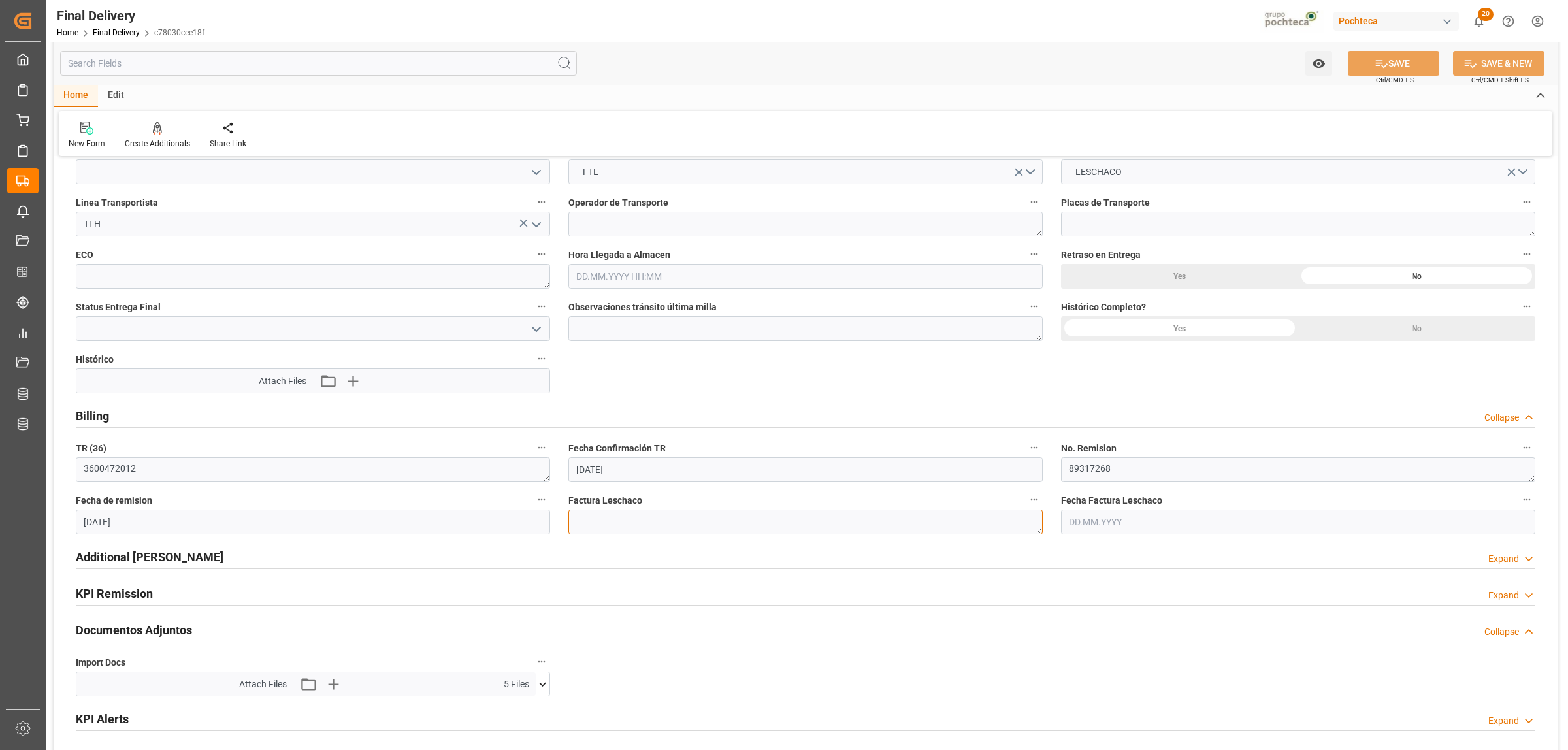
click at [597, 520] on textarea at bounding box center [805, 522] width 474 height 25
paste textarea "LM458945"
type textarea "LM458945"
click at [1183, 525] on input "text" at bounding box center [1298, 522] width 474 height 25
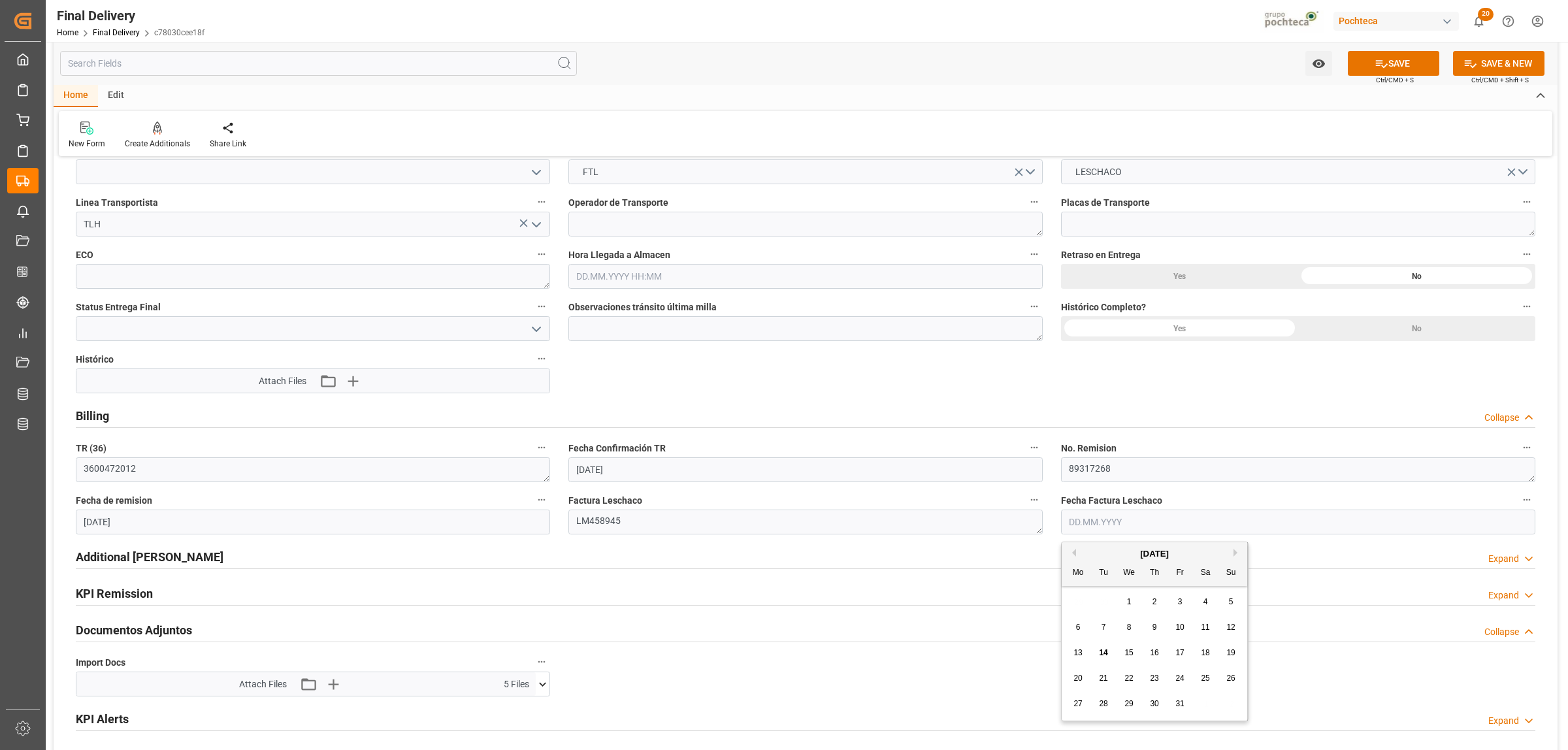
click at [1106, 648] on span "14" at bounding box center [1103, 652] width 9 height 9
type input "[DATE]"
click at [1396, 57] on button "SAVE" at bounding box center [1393, 63] width 91 height 25
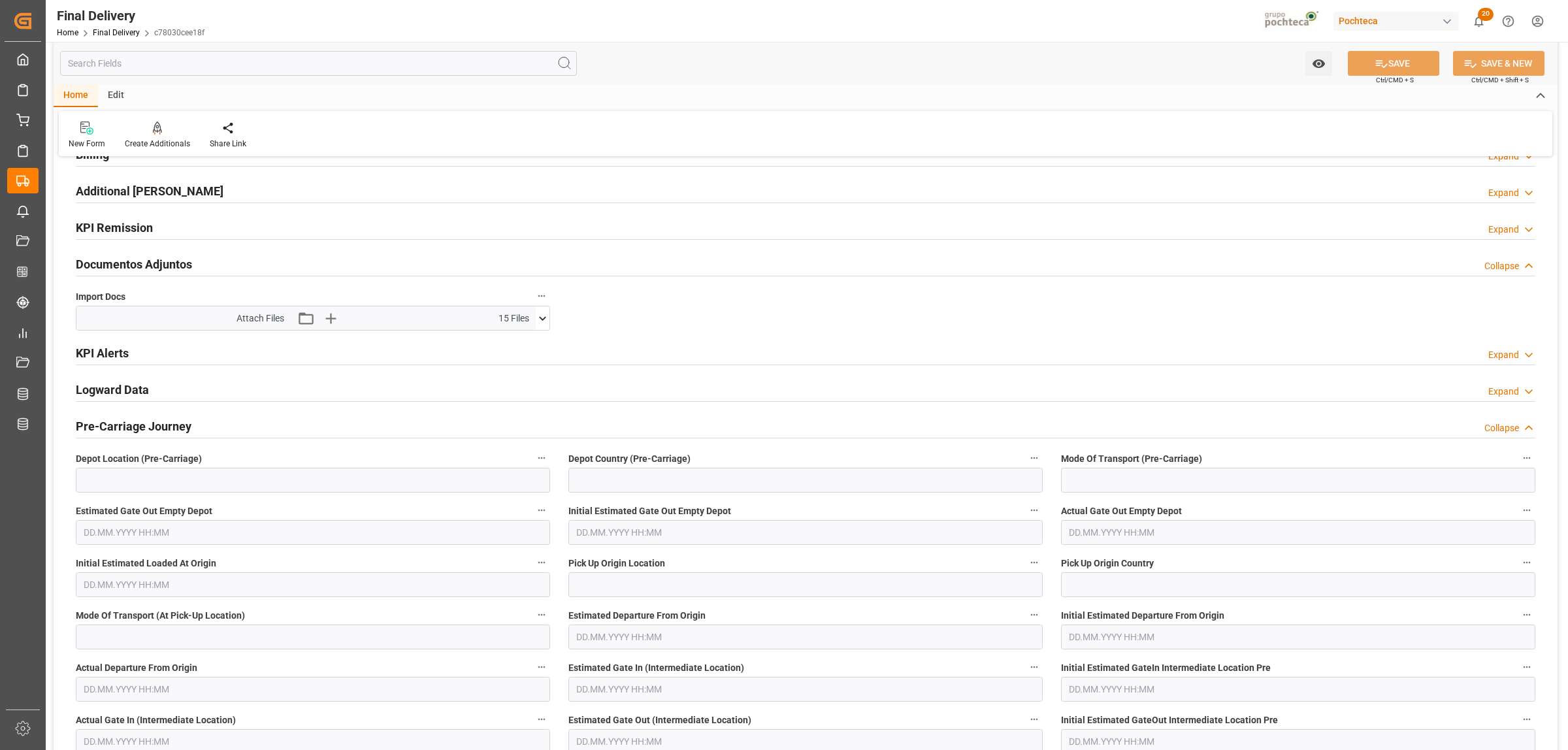
scroll to position [0, 0]
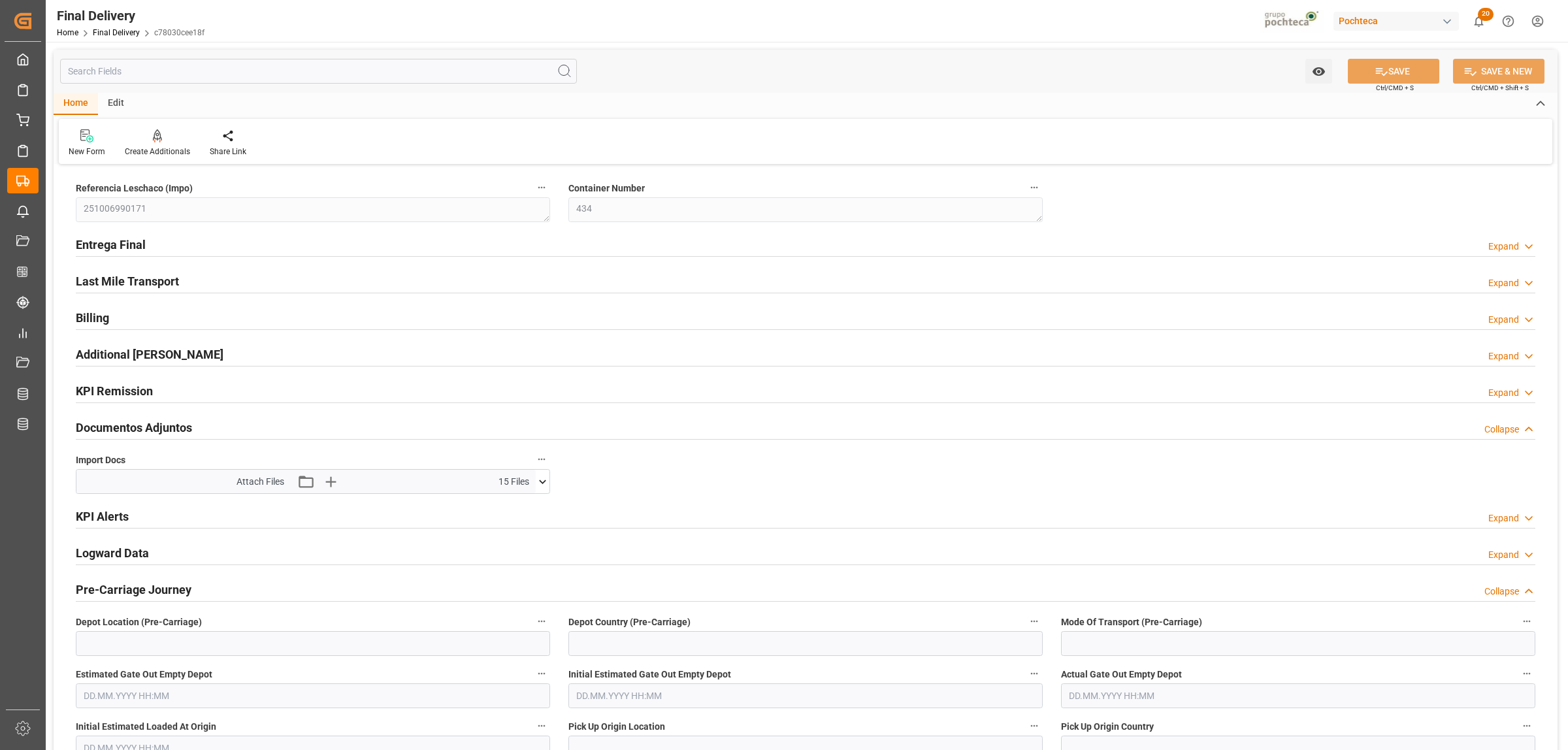
click at [99, 245] on h2 "Entrega Final" at bounding box center [111, 244] width 70 height 17
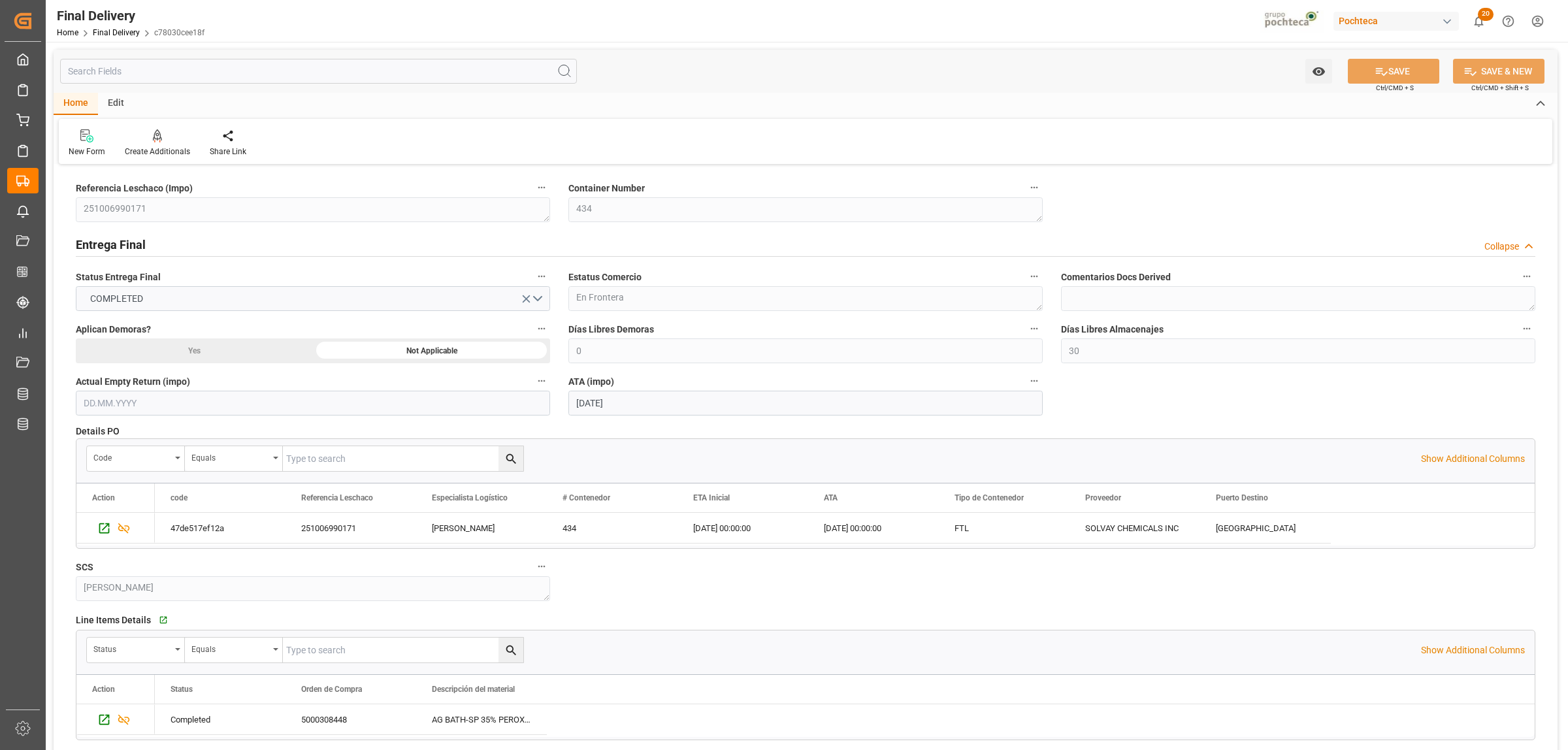
click at [749, 622] on div "Line Items Details   Go to Line Items Grid" at bounding box center [806, 620] width 1460 height 20
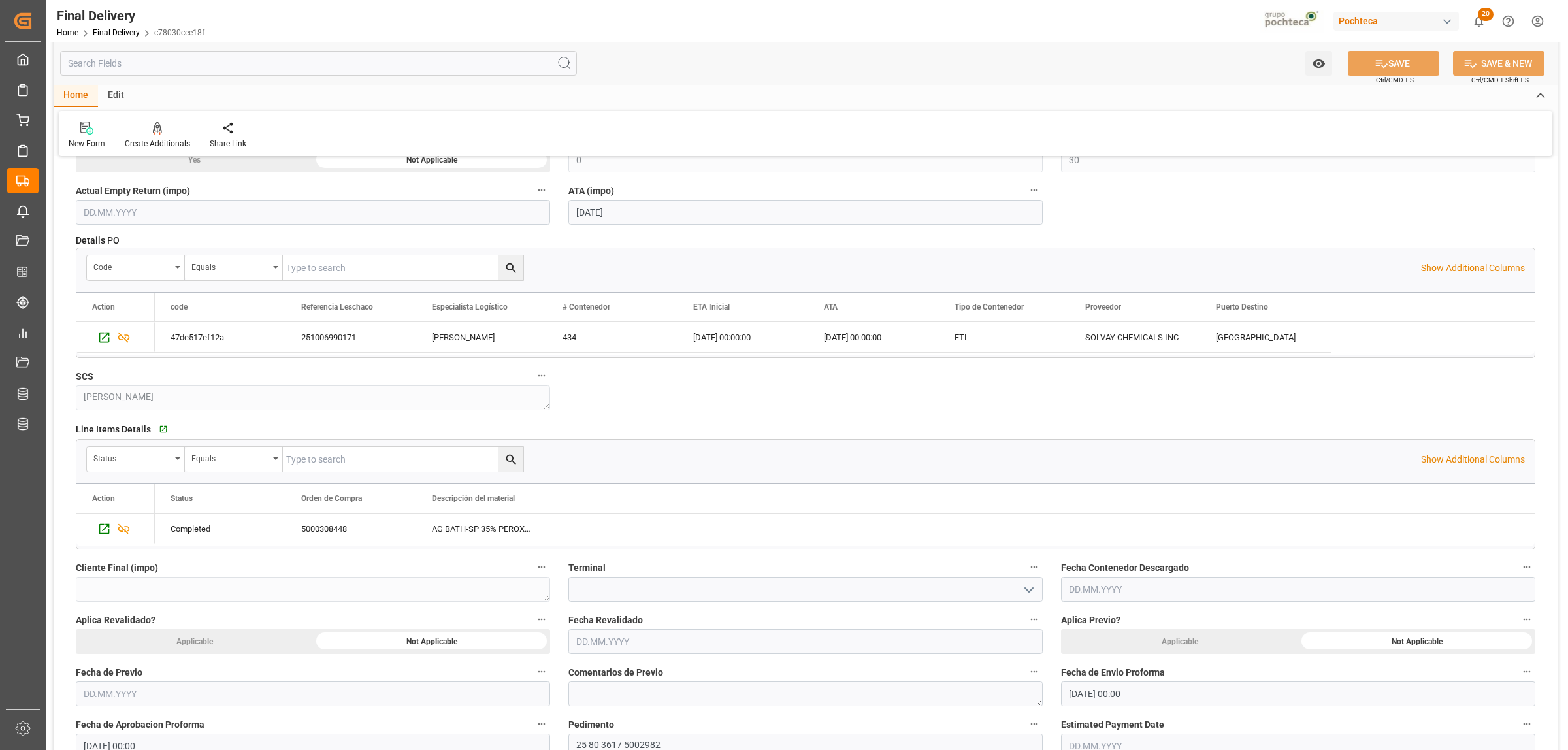
scroll to position [245, 0]
